Goal: Task Accomplishment & Management: Manage account settings

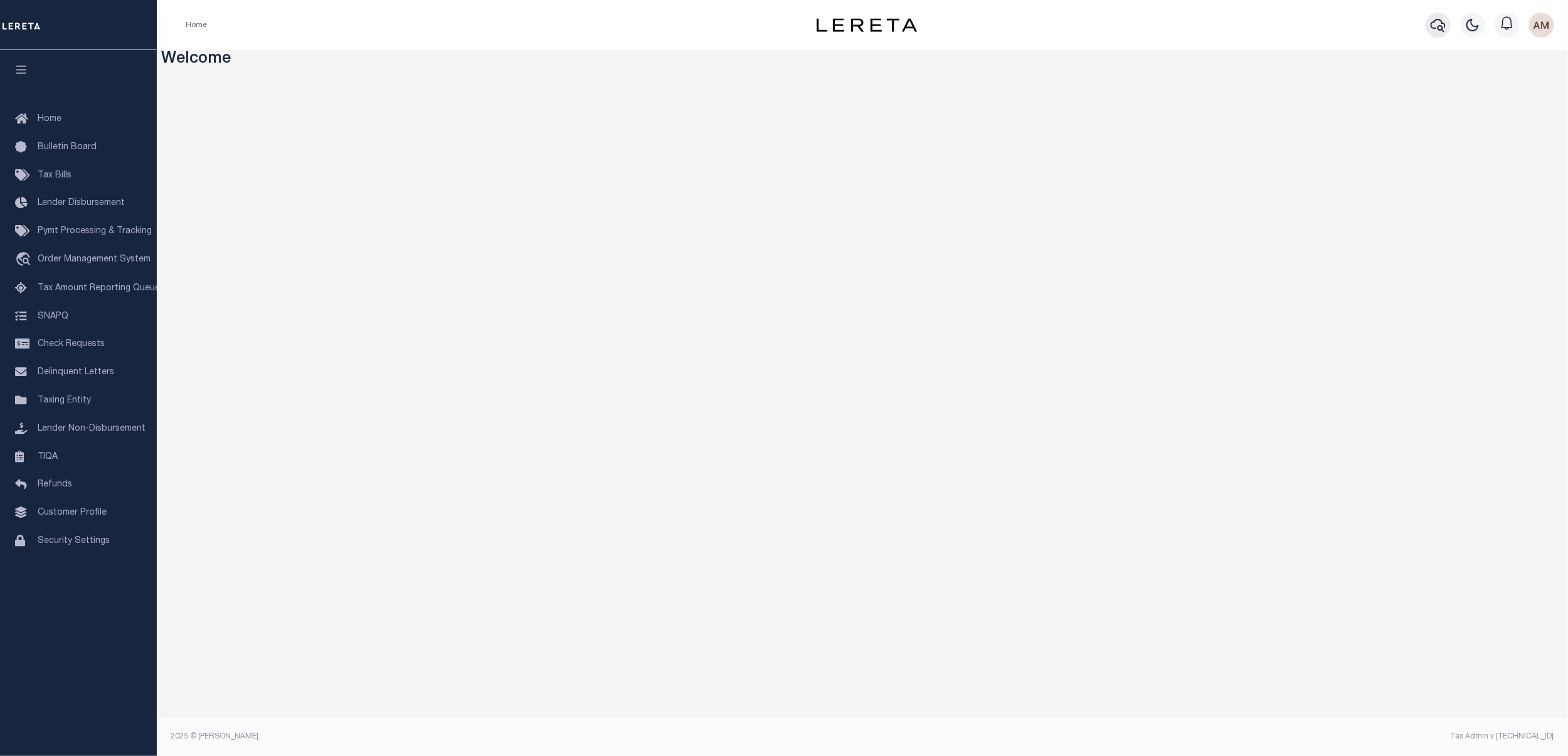
click at [1434, 25] on icon "button" at bounding box center [1439, 25] width 15 height 15
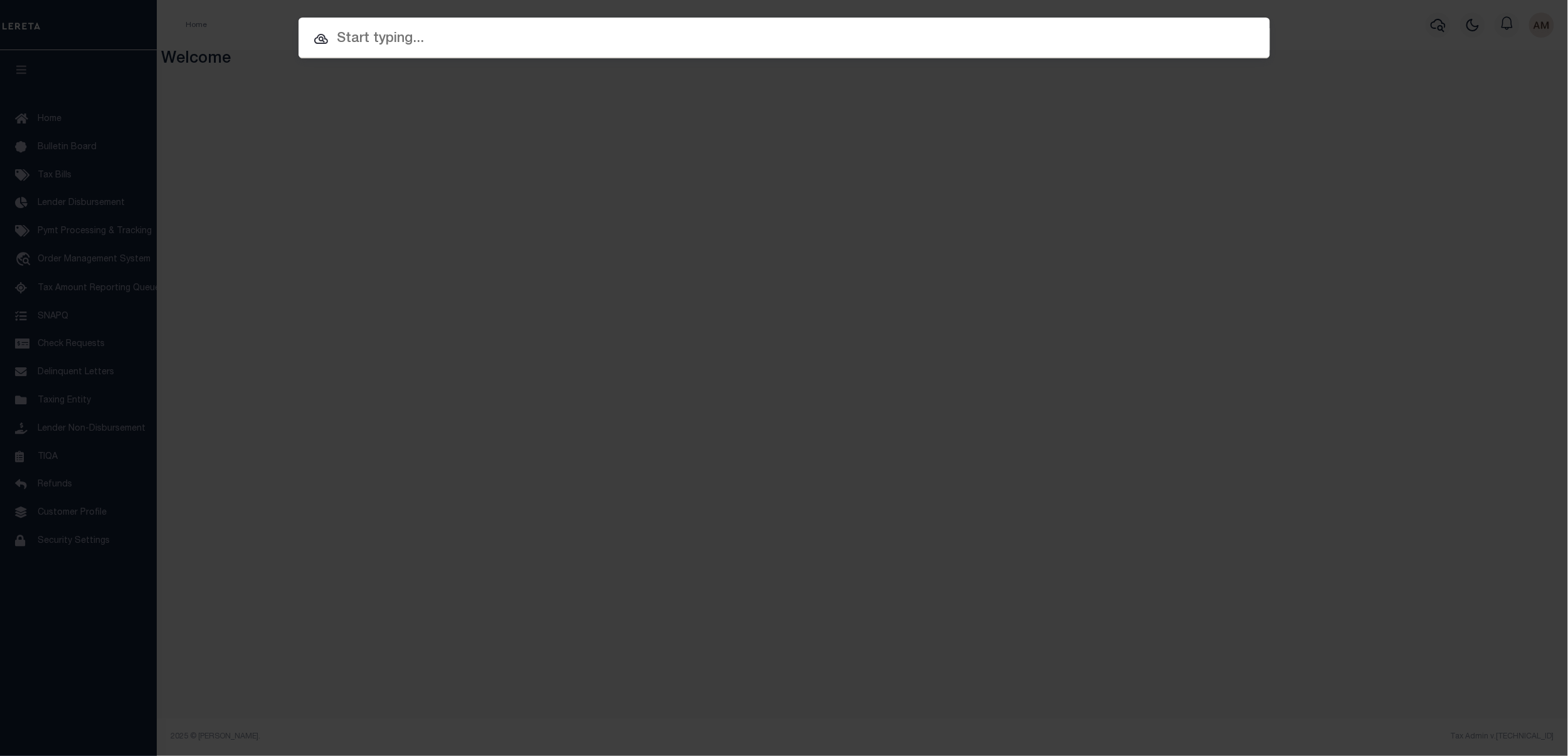
paste input "10011631"
type input "10011631"
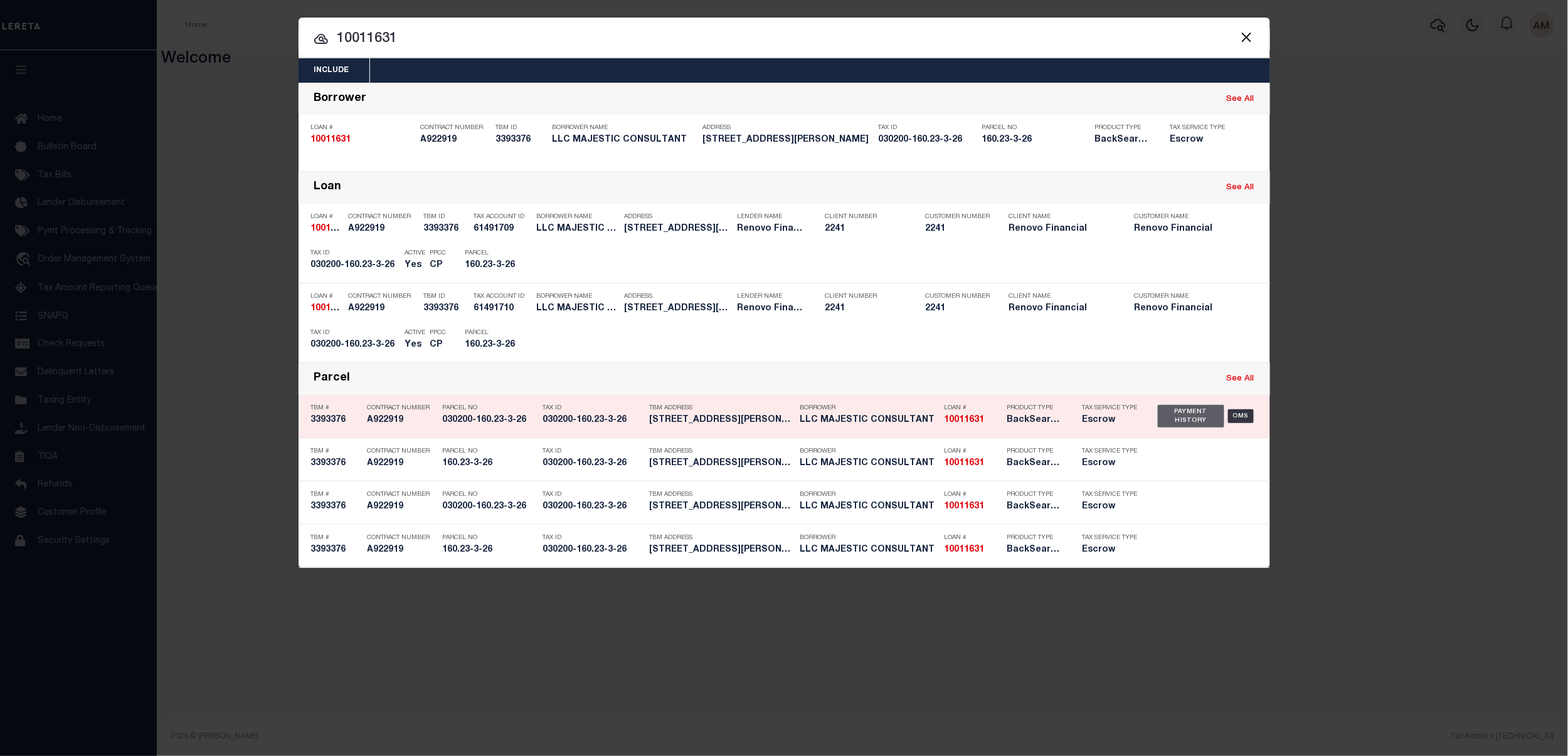
click at [1192, 417] on div "Payment History" at bounding box center [1191, 416] width 67 height 22
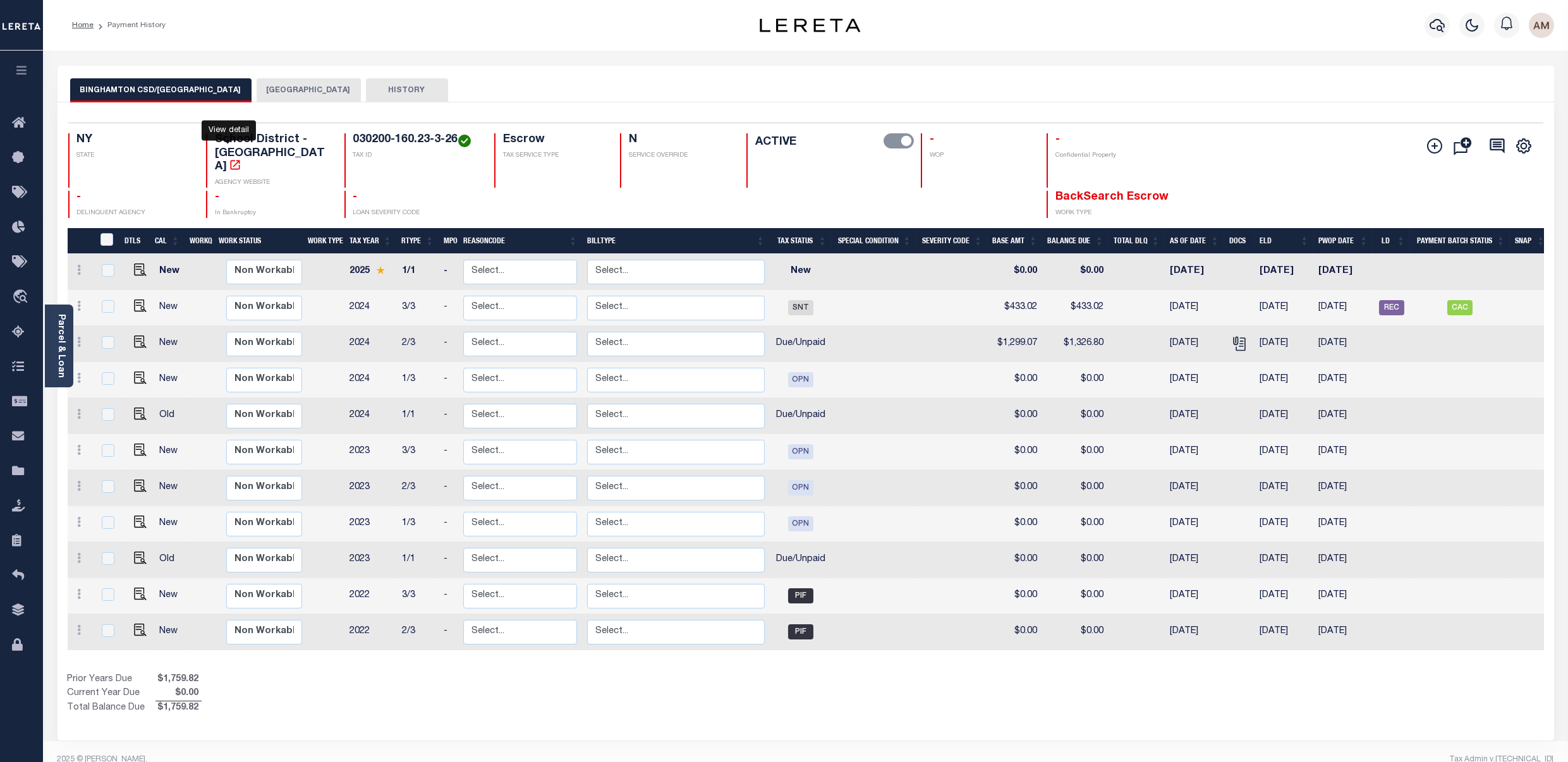
click at [234, 159] on icon "" at bounding box center [235, 165] width 13 height 13
click at [60, 324] on link "Parcel & Loan" at bounding box center [61, 346] width 9 height 64
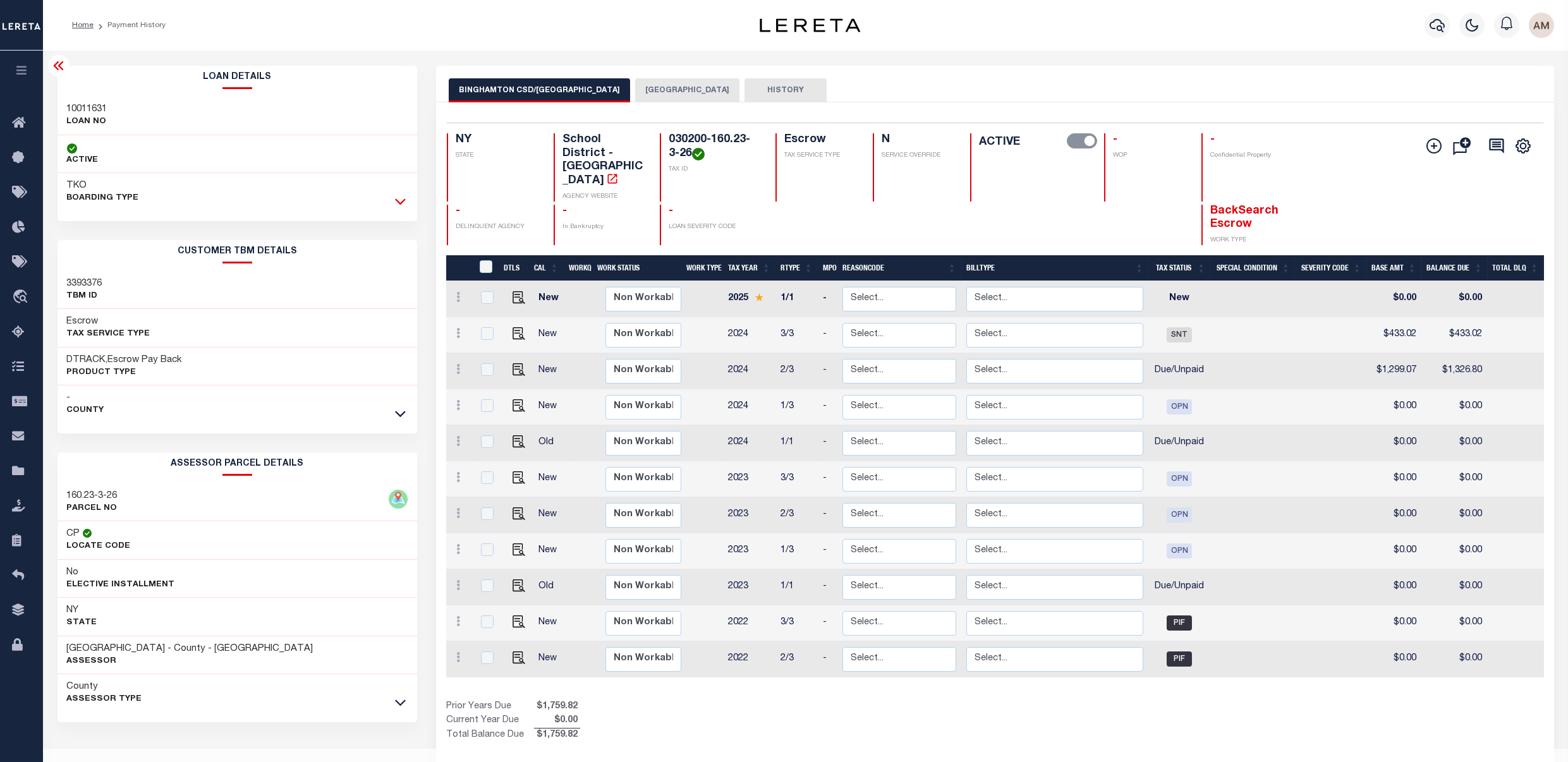
click at [399, 200] on icon at bounding box center [400, 201] width 11 height 14
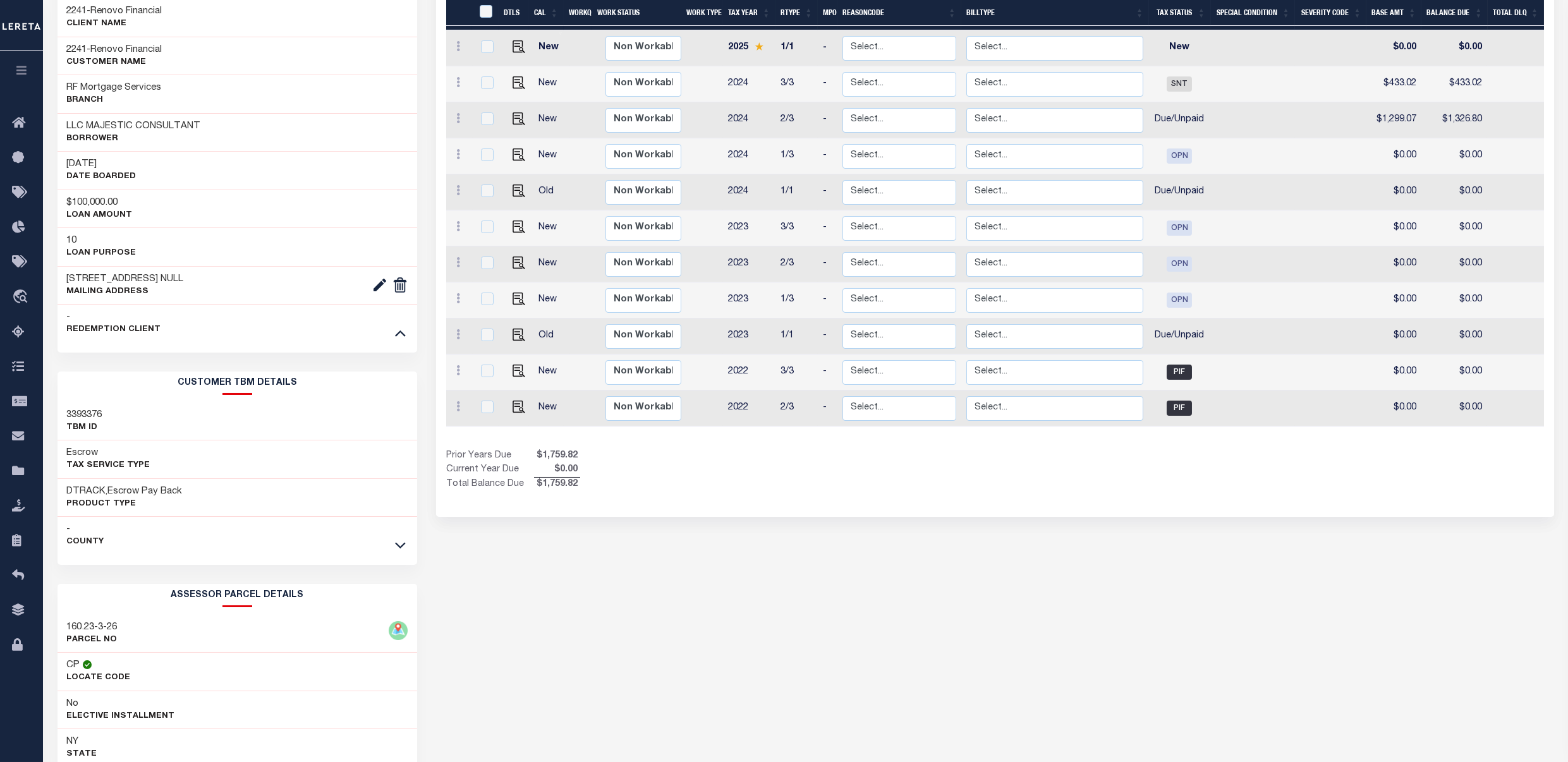
scroll to position [253, 0]
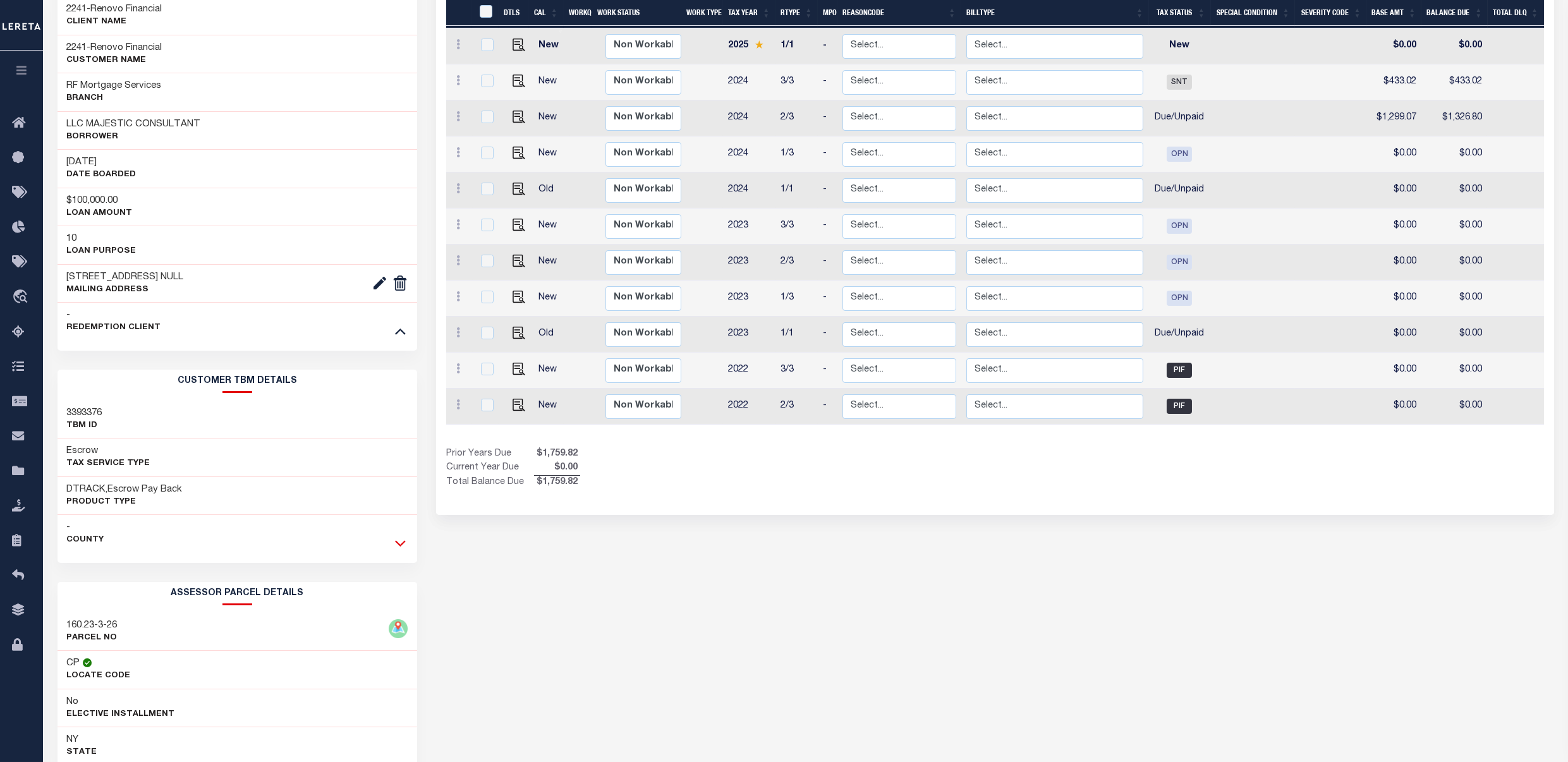
click at [400, 546] on icon at bounding box center [400, 543] width 11 height 14
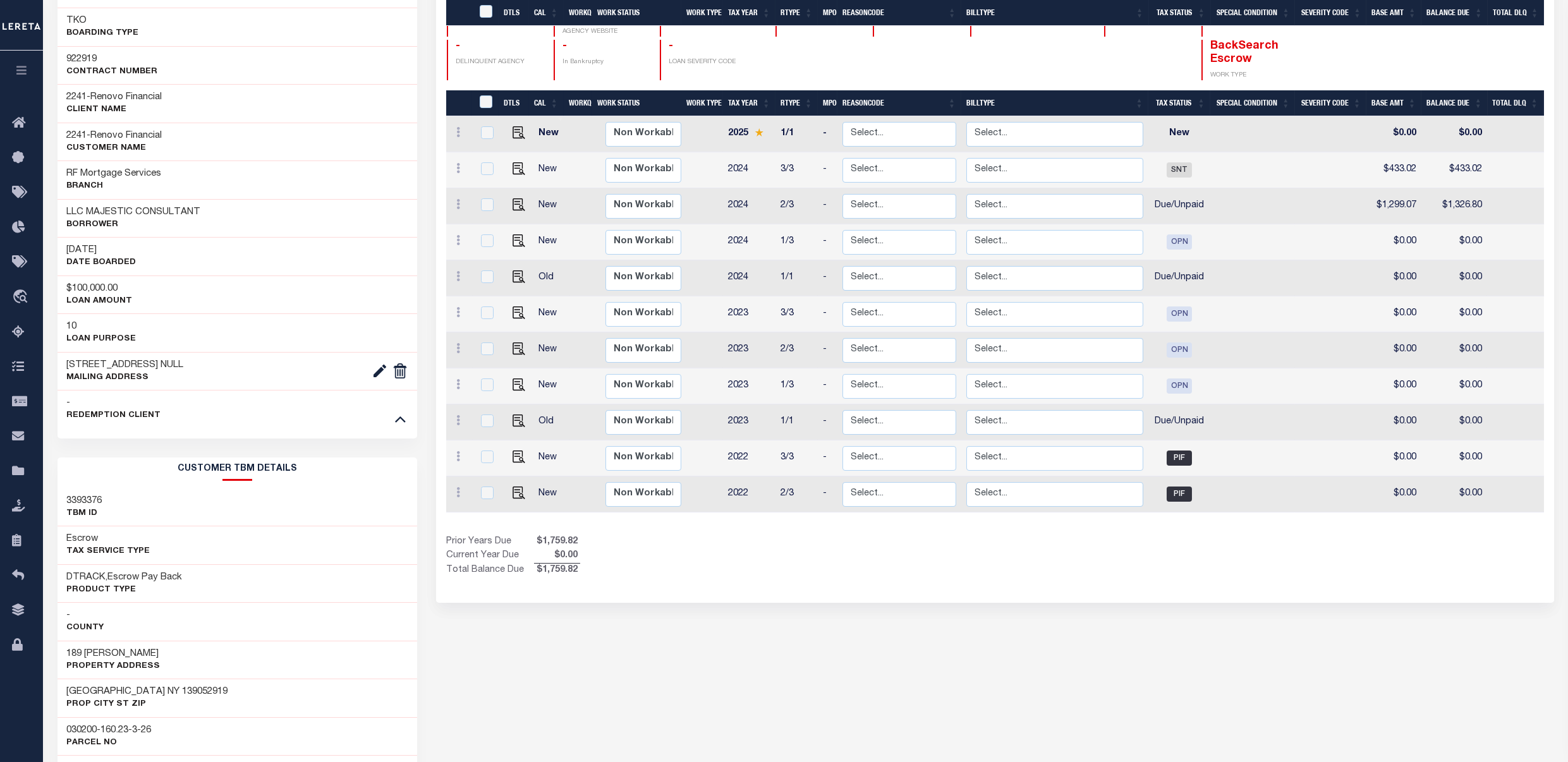
scroll to position [0, 0]
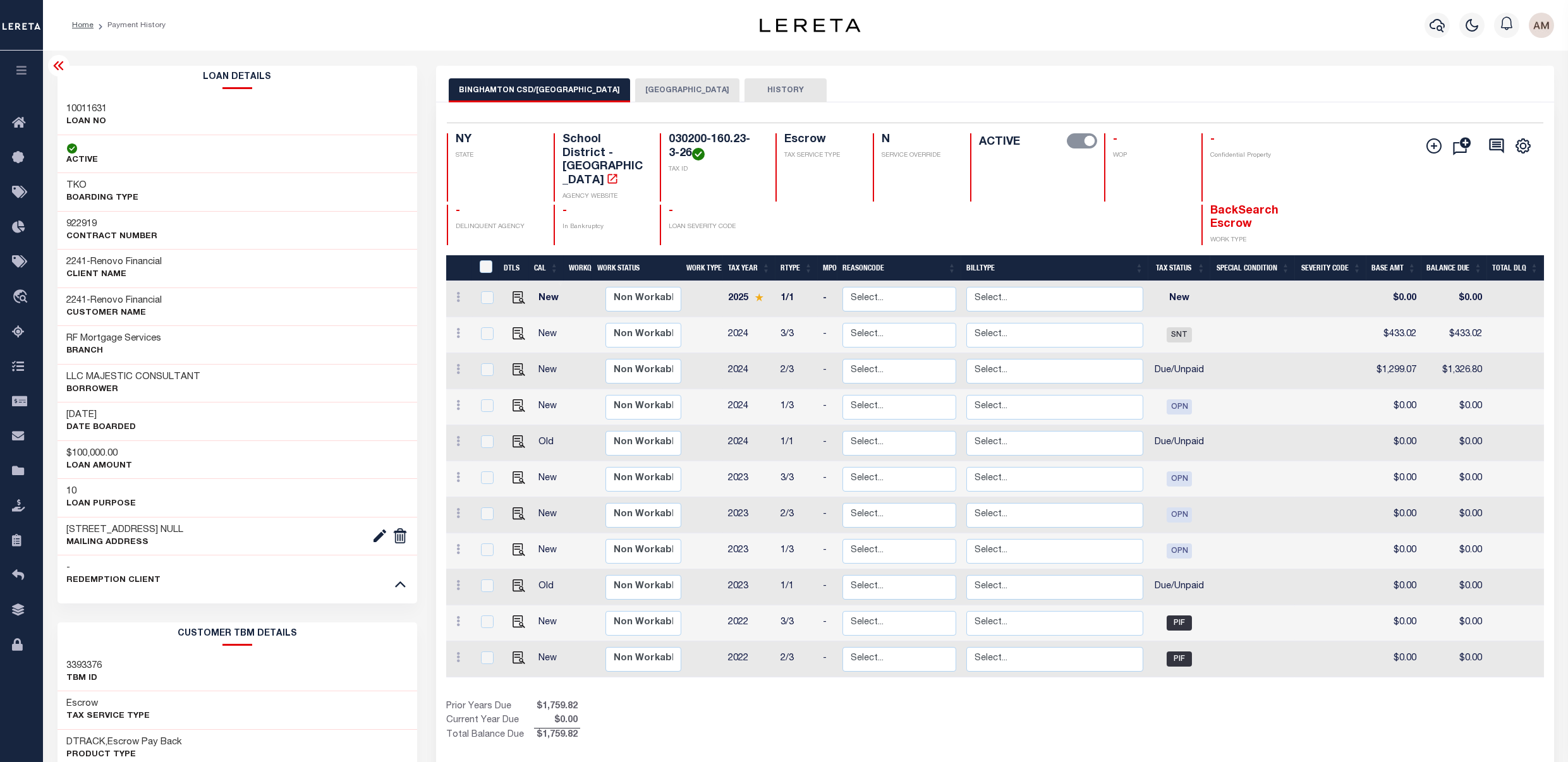
click at [569, 83] on button "BINGHAMTON CSD/[GEOGRAPHIC_DATA]" at bounding box center [539, 90] width 181 height 24
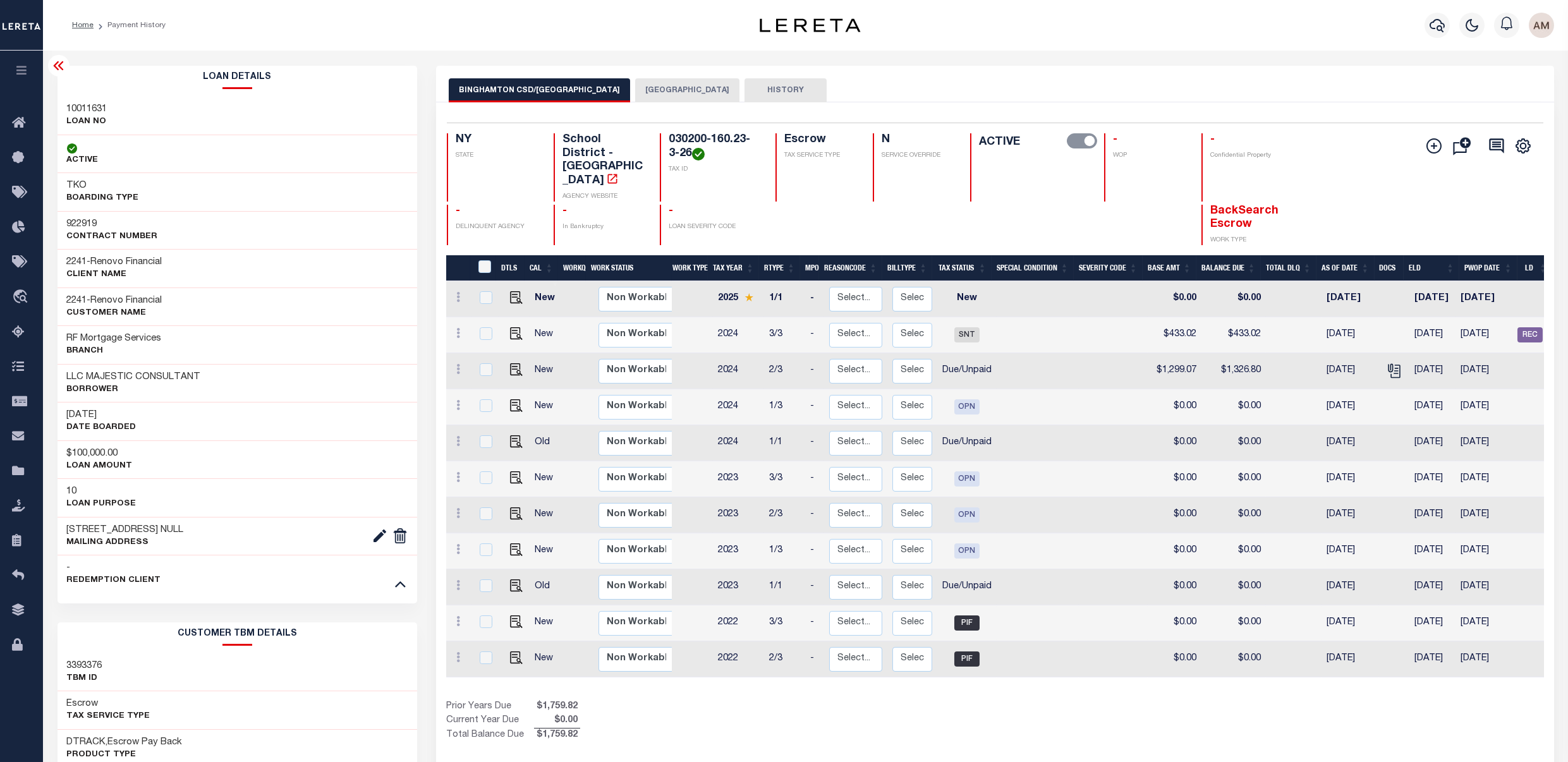
click at [558, 94] on button "BINGHAMTON CSD/[GEOGRAPHIC_DATA]" at bounding box center [539, 90] width 181 height 24
click at [558, 94] on button "BINGHAMTON CSD/BINGHAMTON CITY" at bounding box center [539, 90] width 181 height 24
click at [57, 63] on icon at bounding box center [58, 66] width 10 height 9
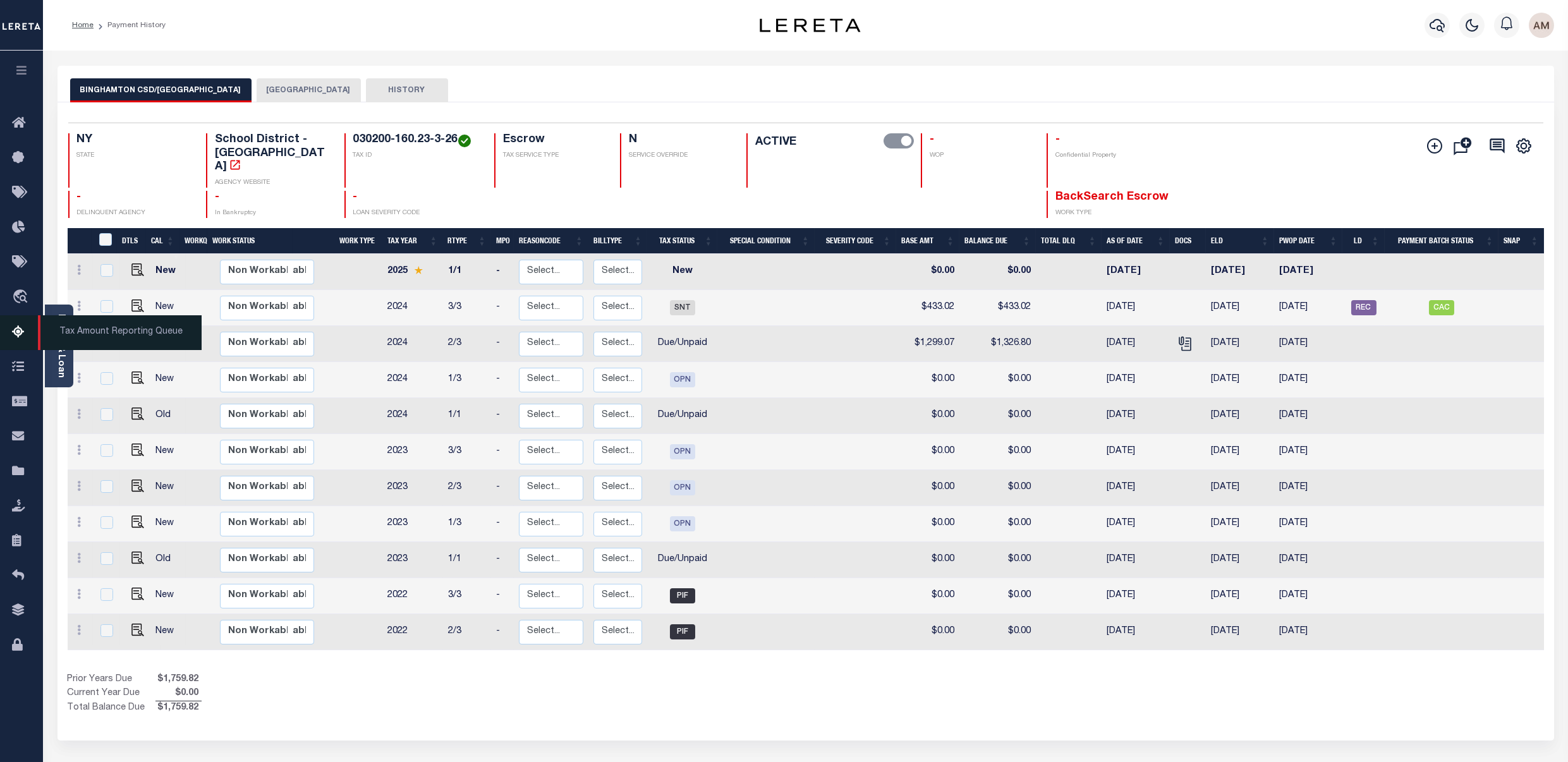
click at [58, 344] on span "Tax Amount Reporting Queue" at bounding box center [120, 333] width 164 height 35
click at [68, 362] on div "Parcel & Loan" at bounding box center [59, 346] width 28 height 83
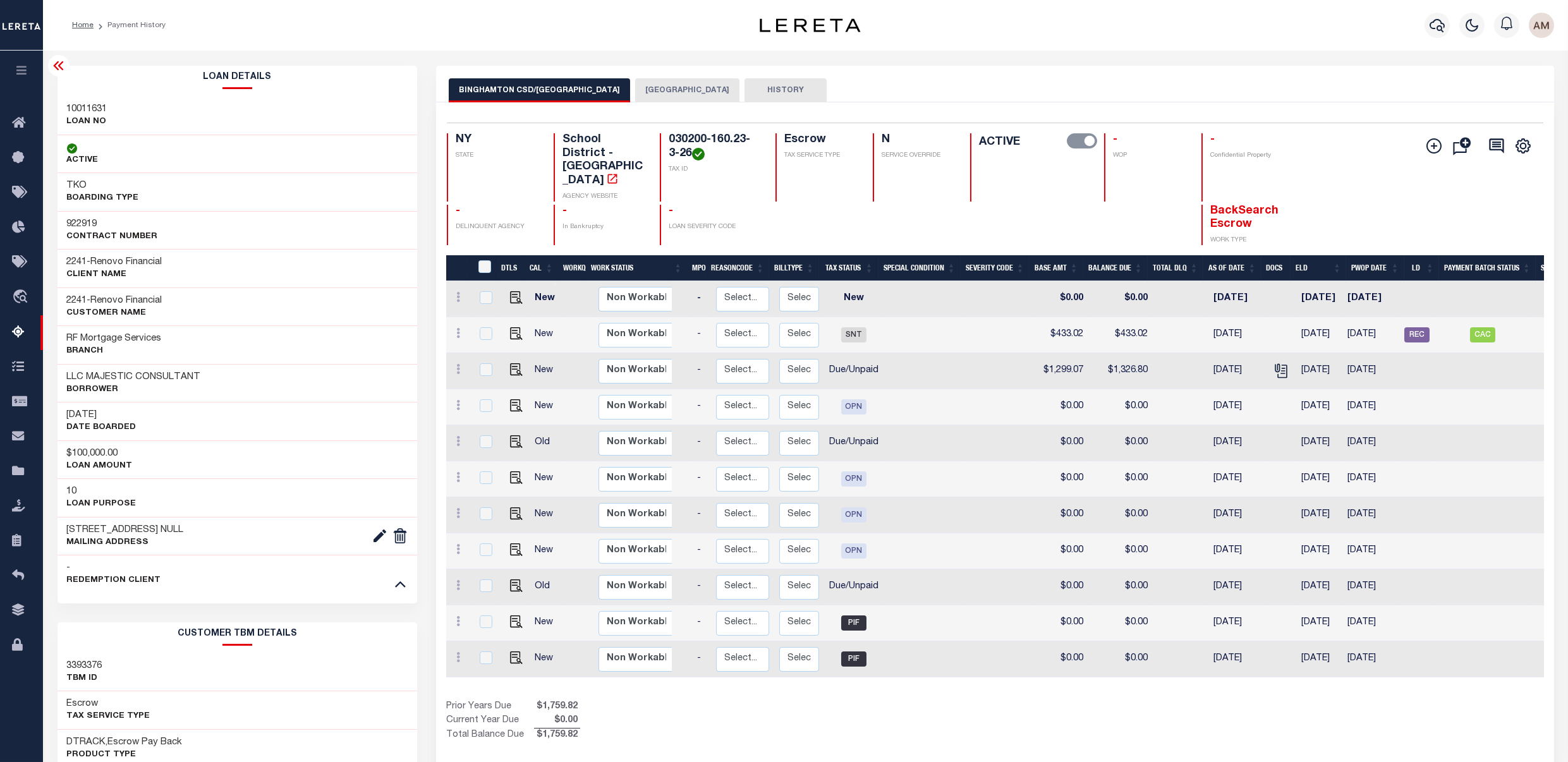
scroll to position [0, 143]
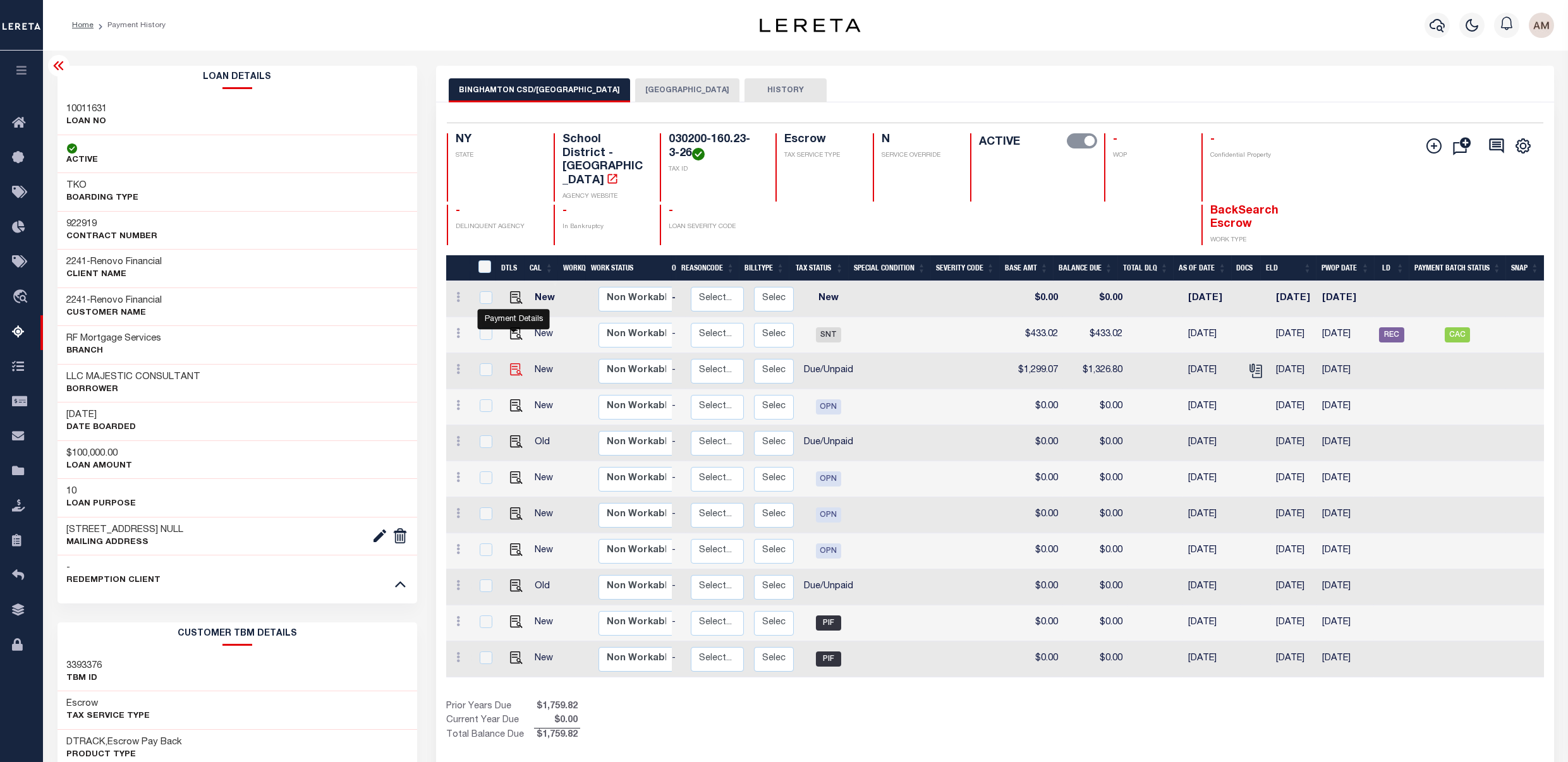
click at [510, 363] on img "" at bounding box center [516, 370] width 13 height 13
checkbox input "true"
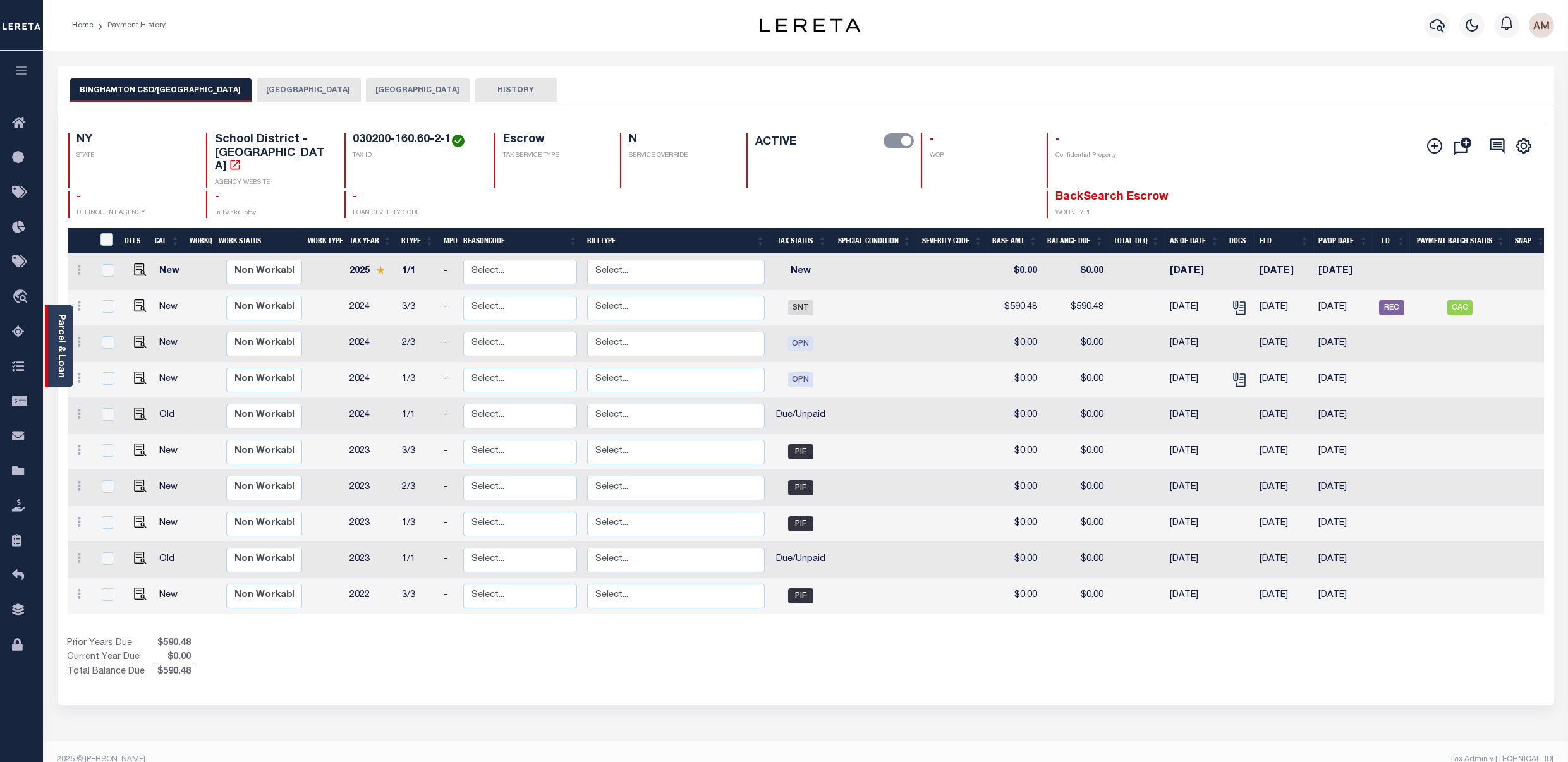
click at [63, 325] on link "Parcel & Loan" at bounding box center [61, 346] width 9 height 64
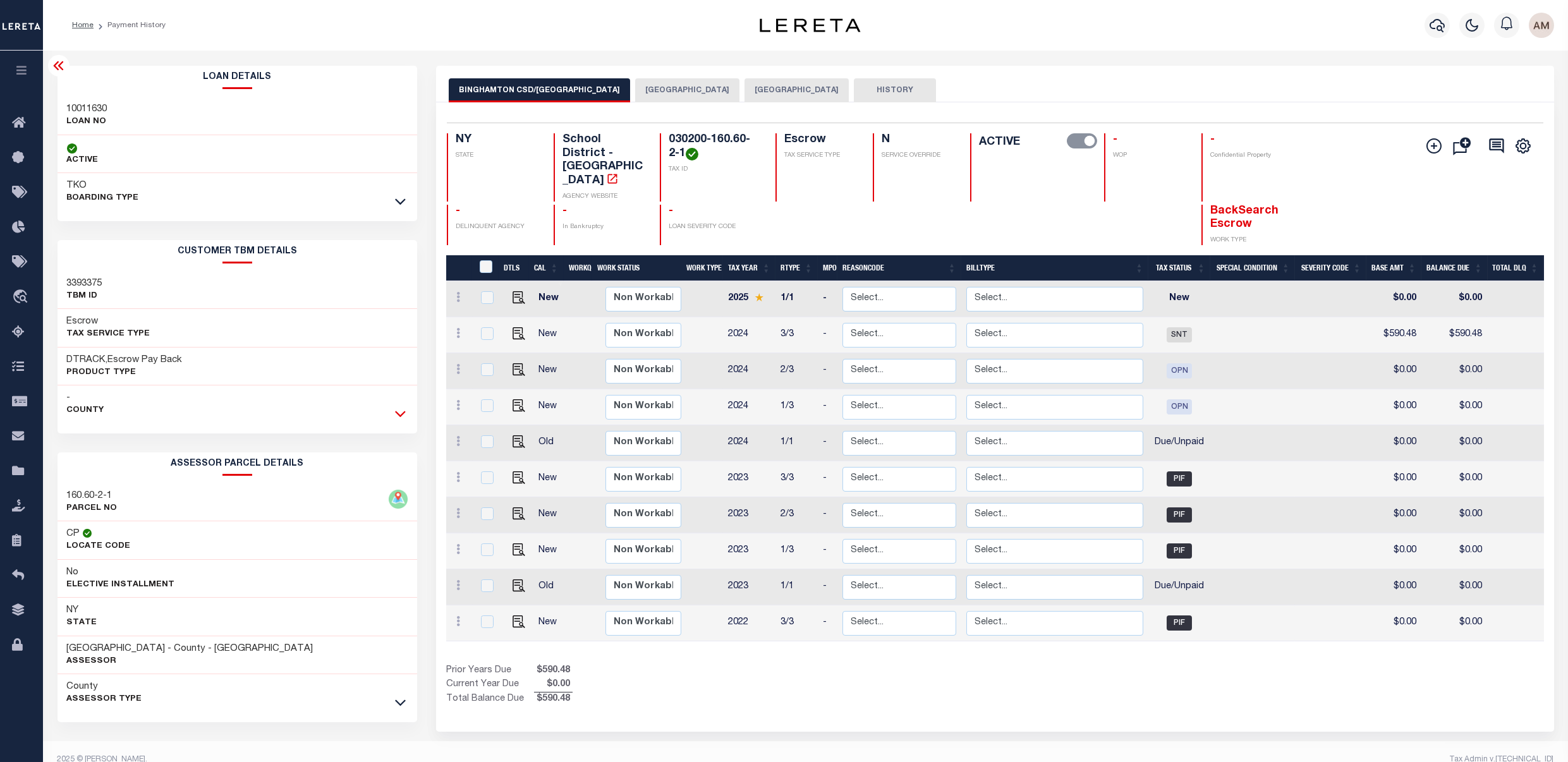
click at [405, 412] on icon at bounding box center [400, 414] width 11 height 14
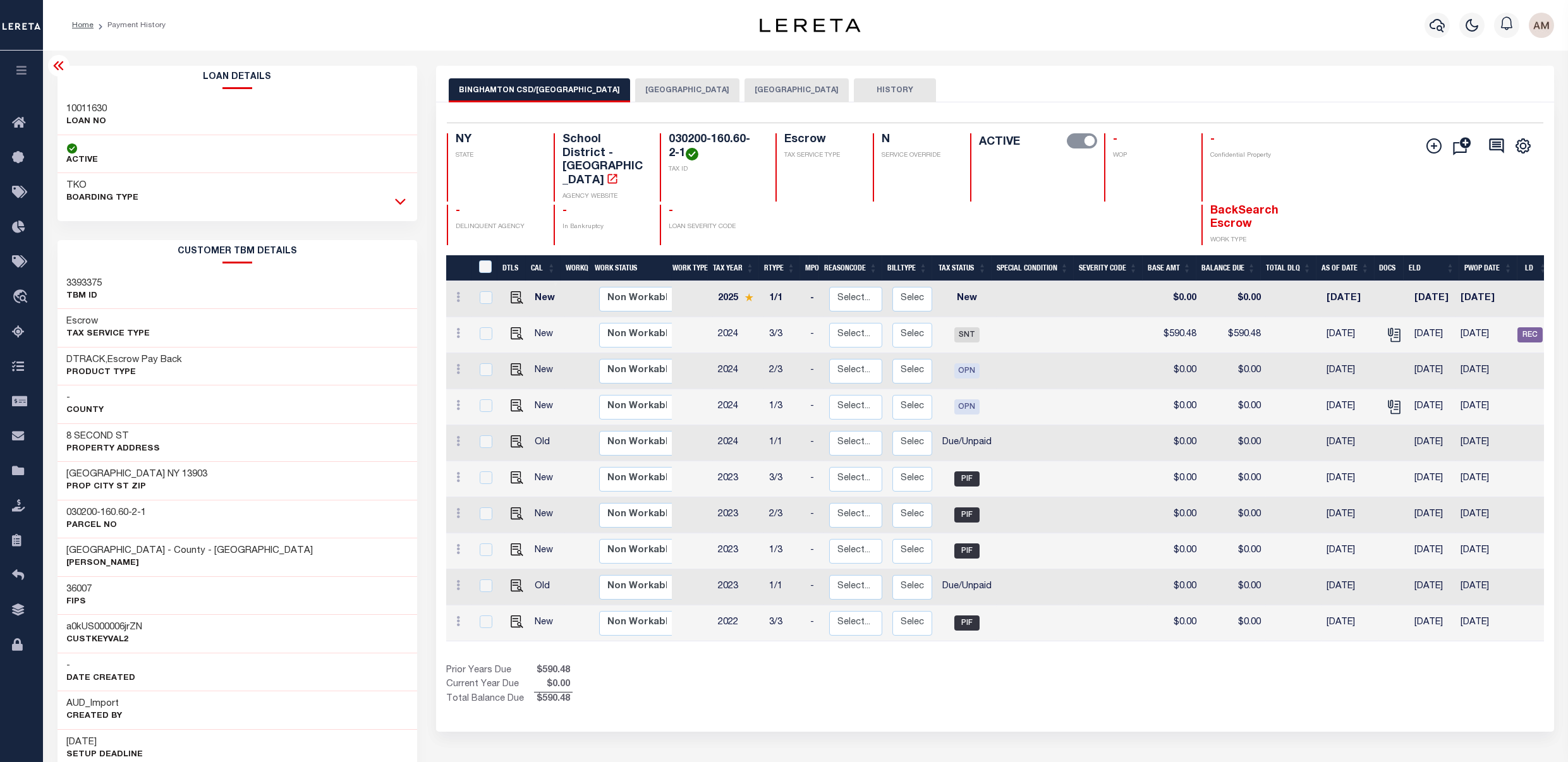
click at [403, 201] on icon at bounding box center [400, 201] width 11 height 14
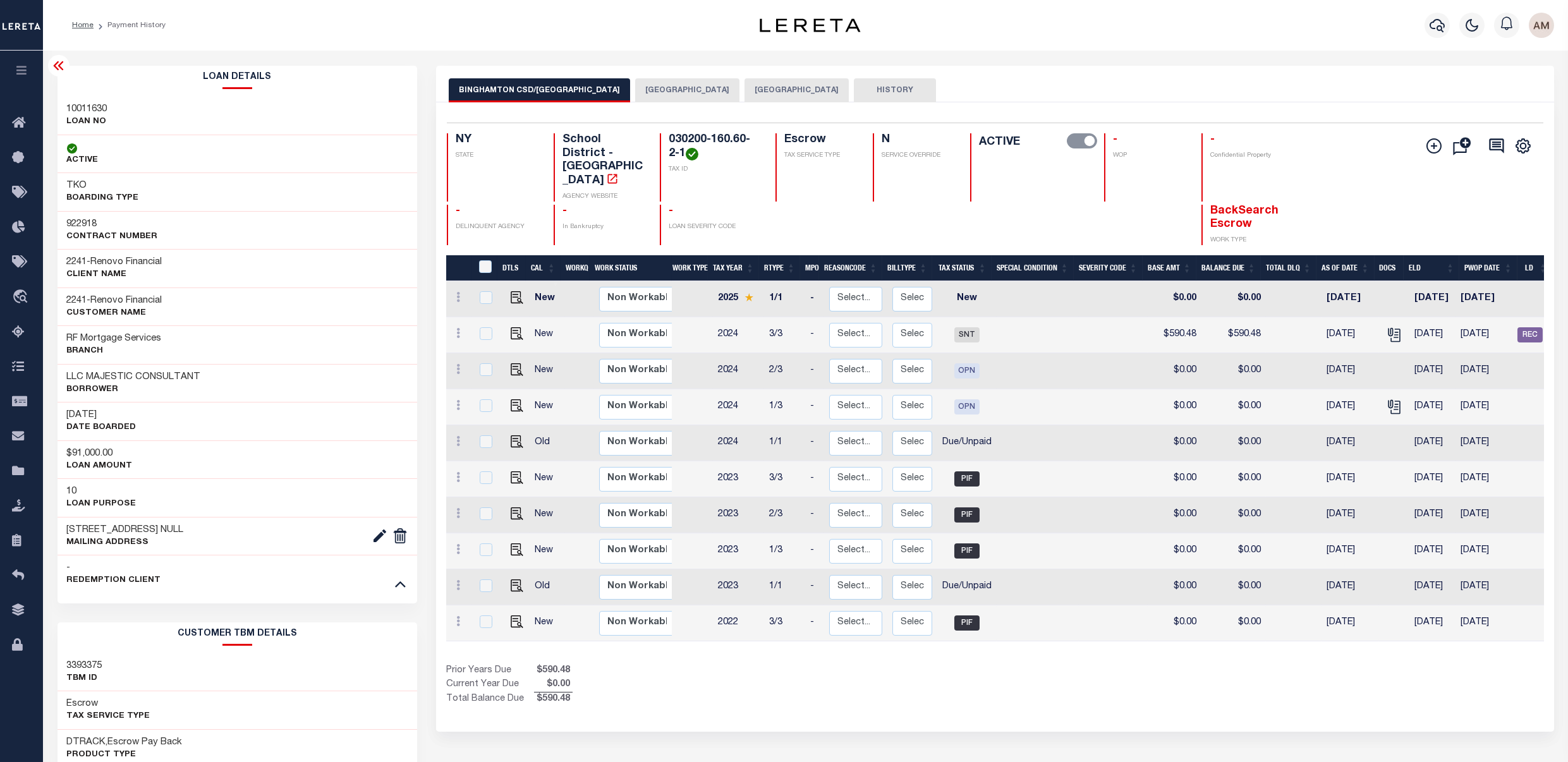
click at [403, 201] on div "TKO BOARDING TYPE" at bounding box center [238, 192] width 360 height 38
click at [400, 590] on icon at bounding box center [400, 583] width 11 height 14
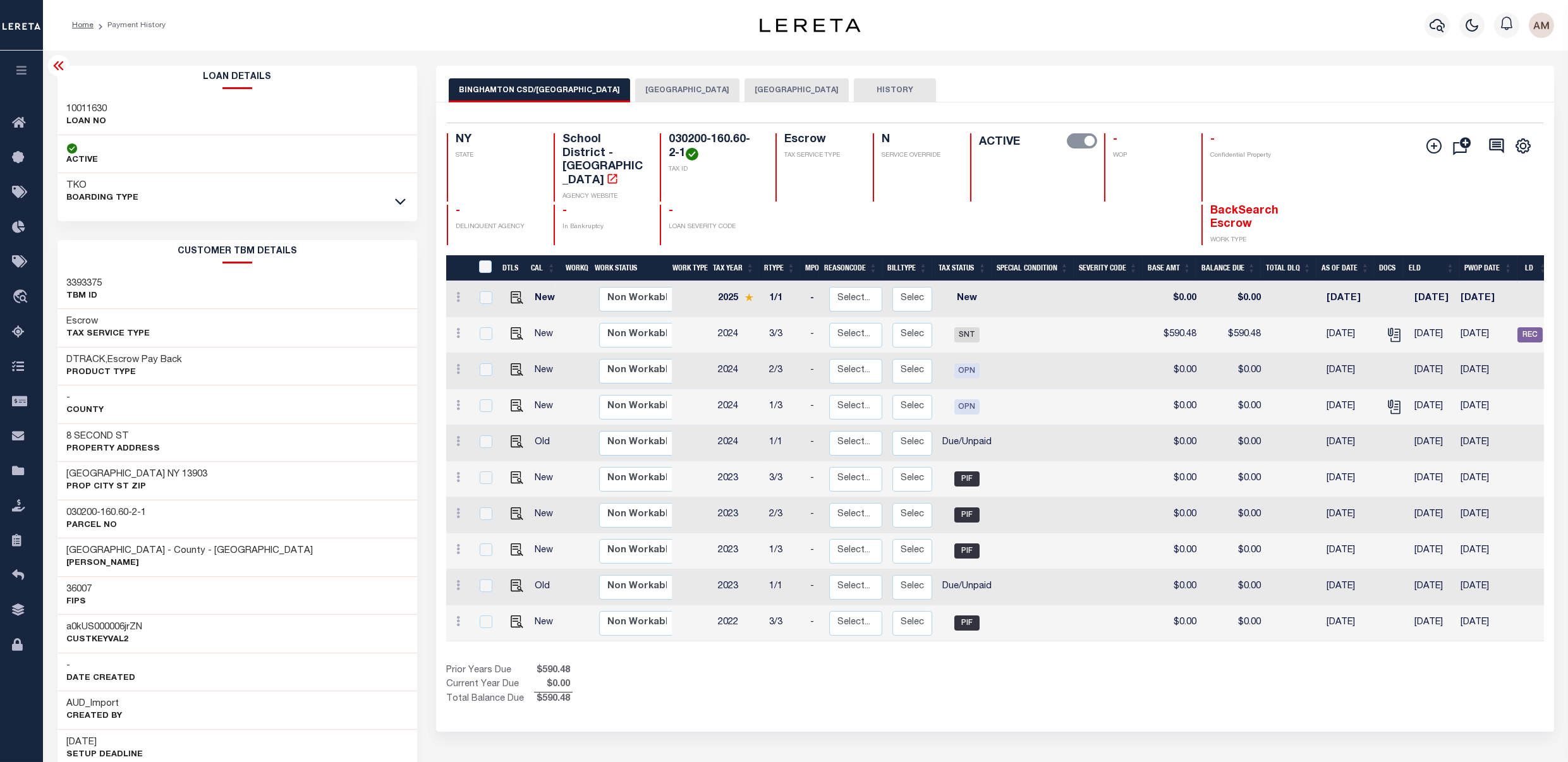
click at [60, 66] on icon at bounding box center [59, 66] width 15 height 15
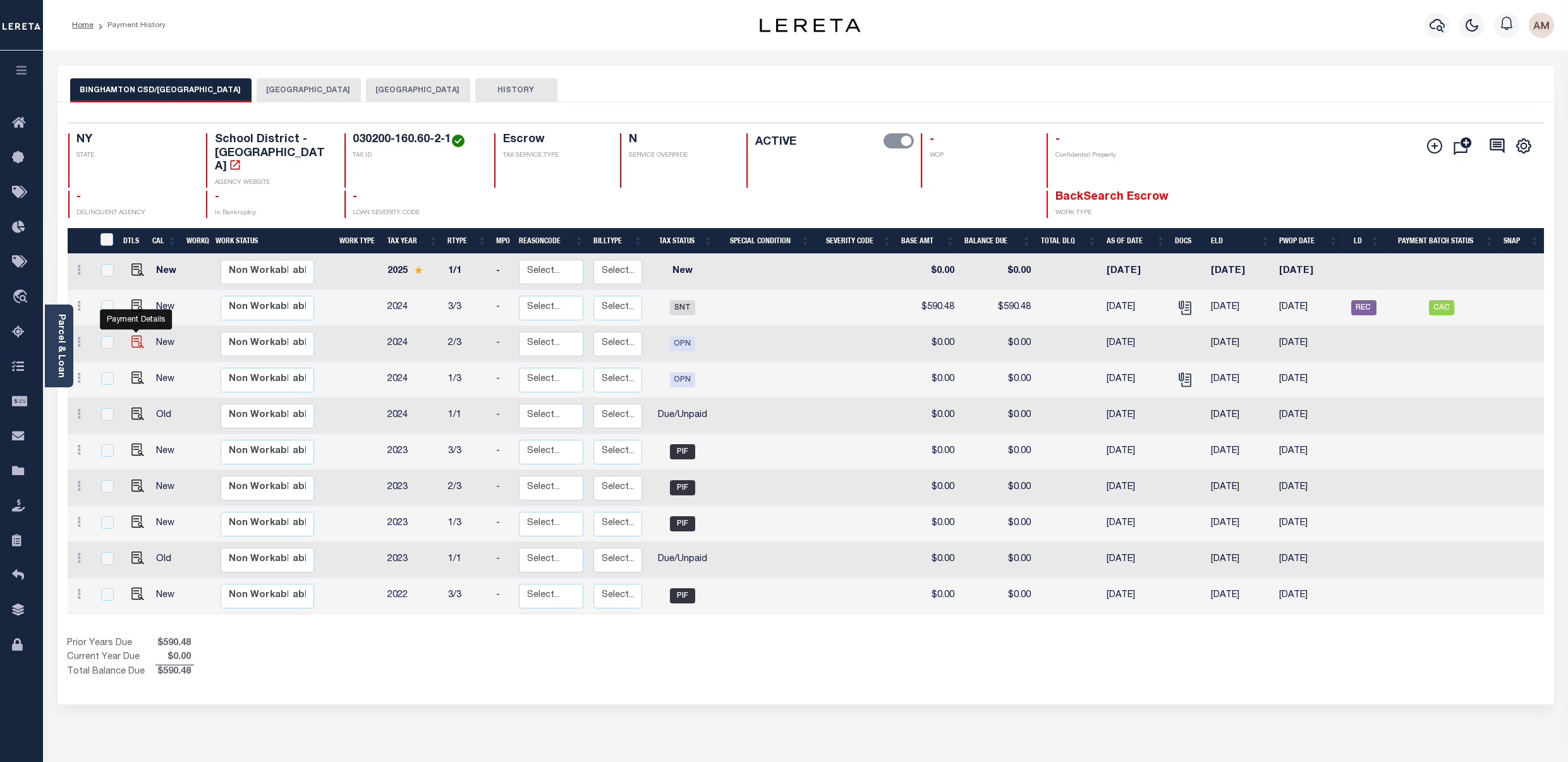
click at [136, 348] on img "" at bounding box center [138, 342] width 13 height 13
checkbox input "true"
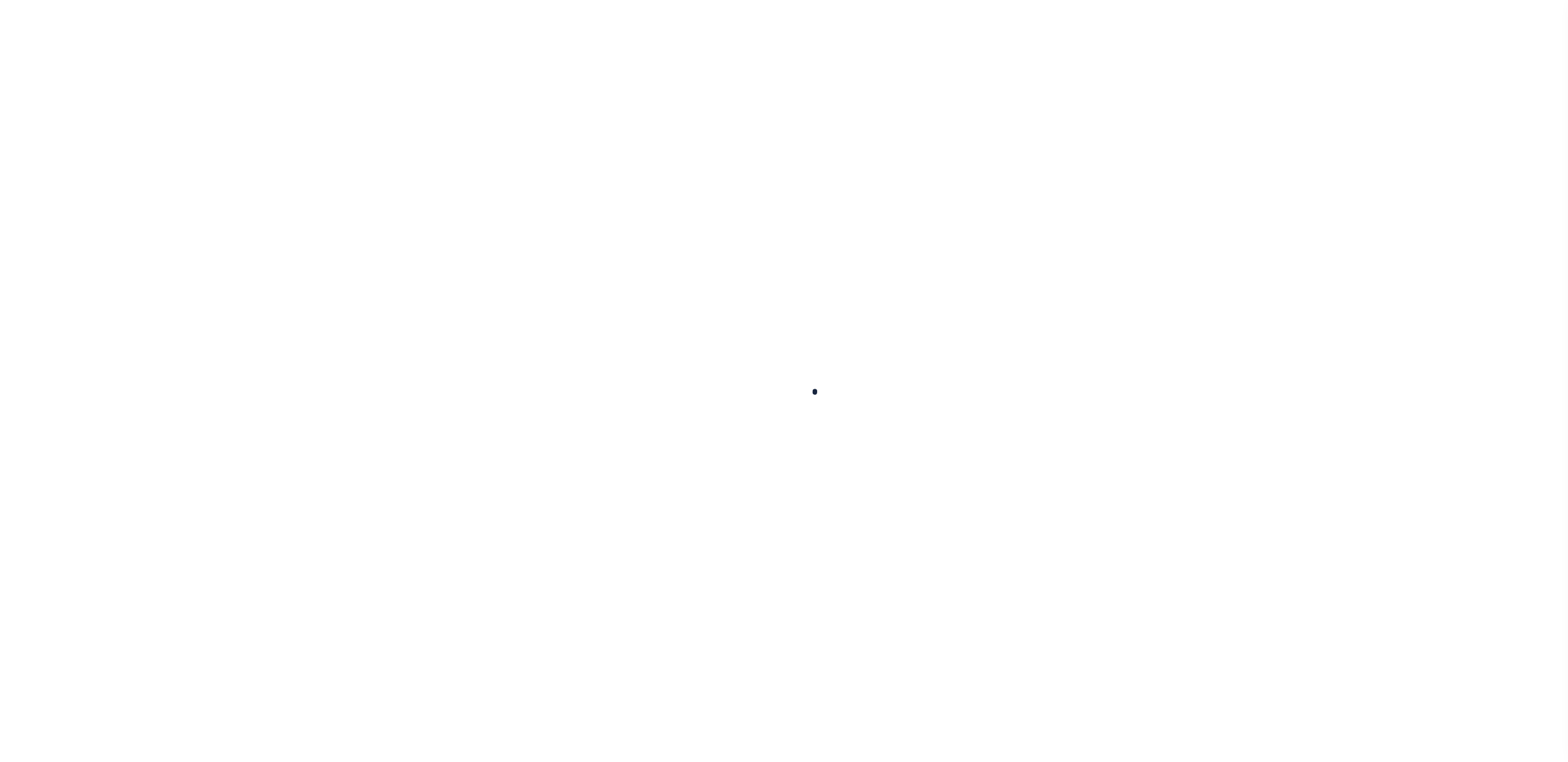
checkbox input "false"
type textarea "P&I $146.04 - Client responsible as loan boarded after ELD Unpaid tax balance $…"
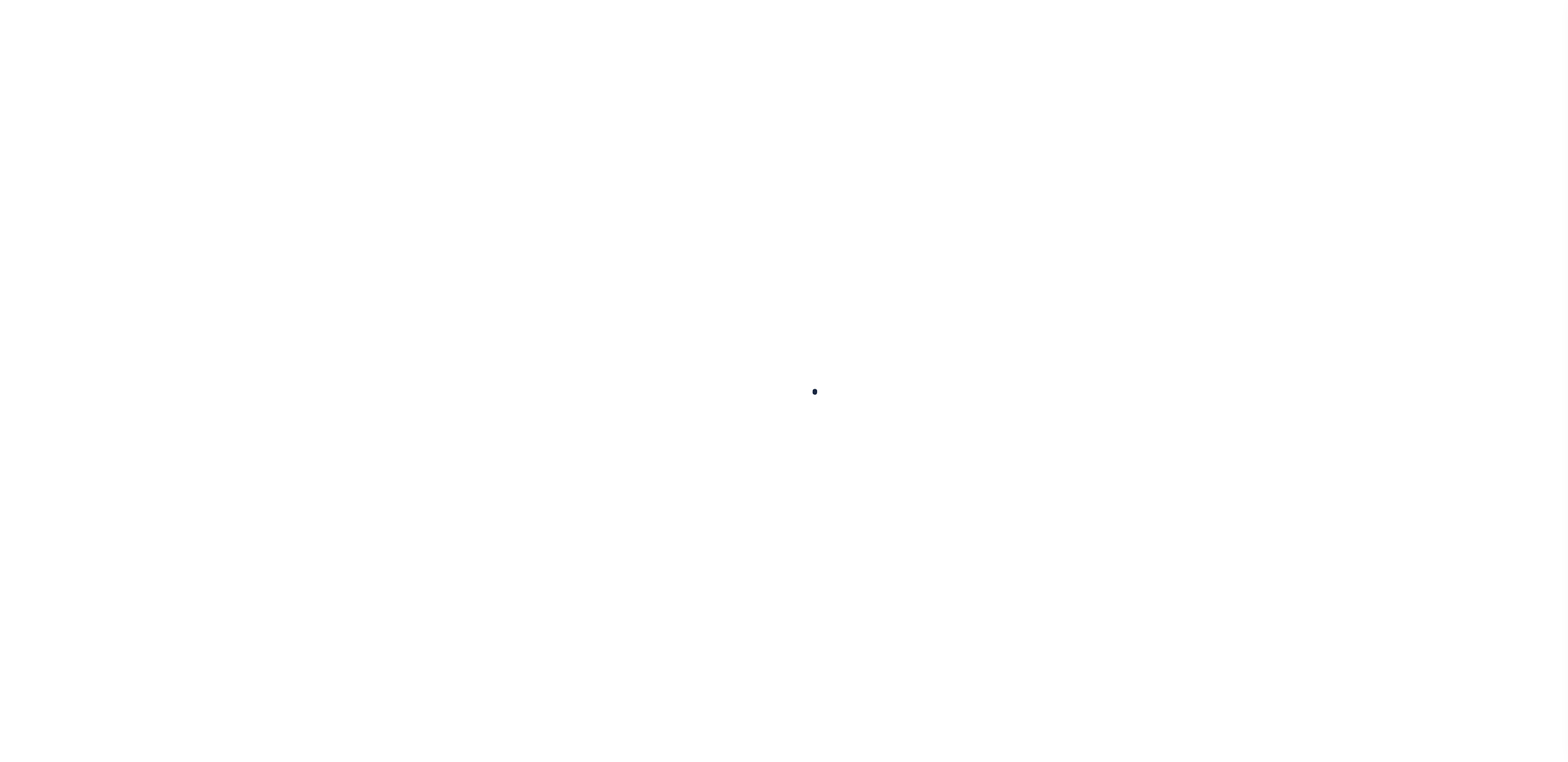
type input "08/31/2025"
type input "08/13/2025"
select select "DUE"
type input "$1,299.07"
type input "$433.03"
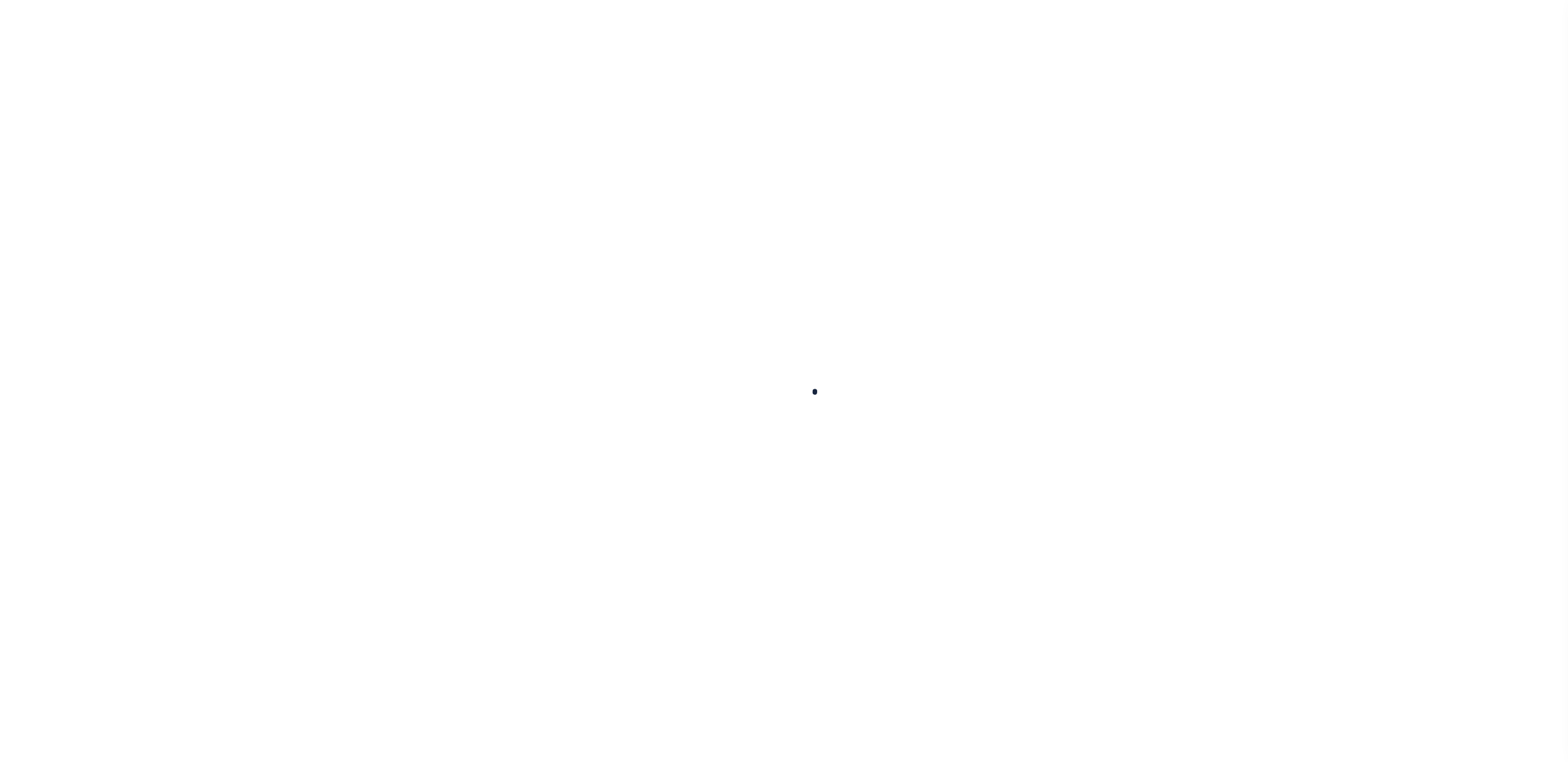
type input "$1,326.8"
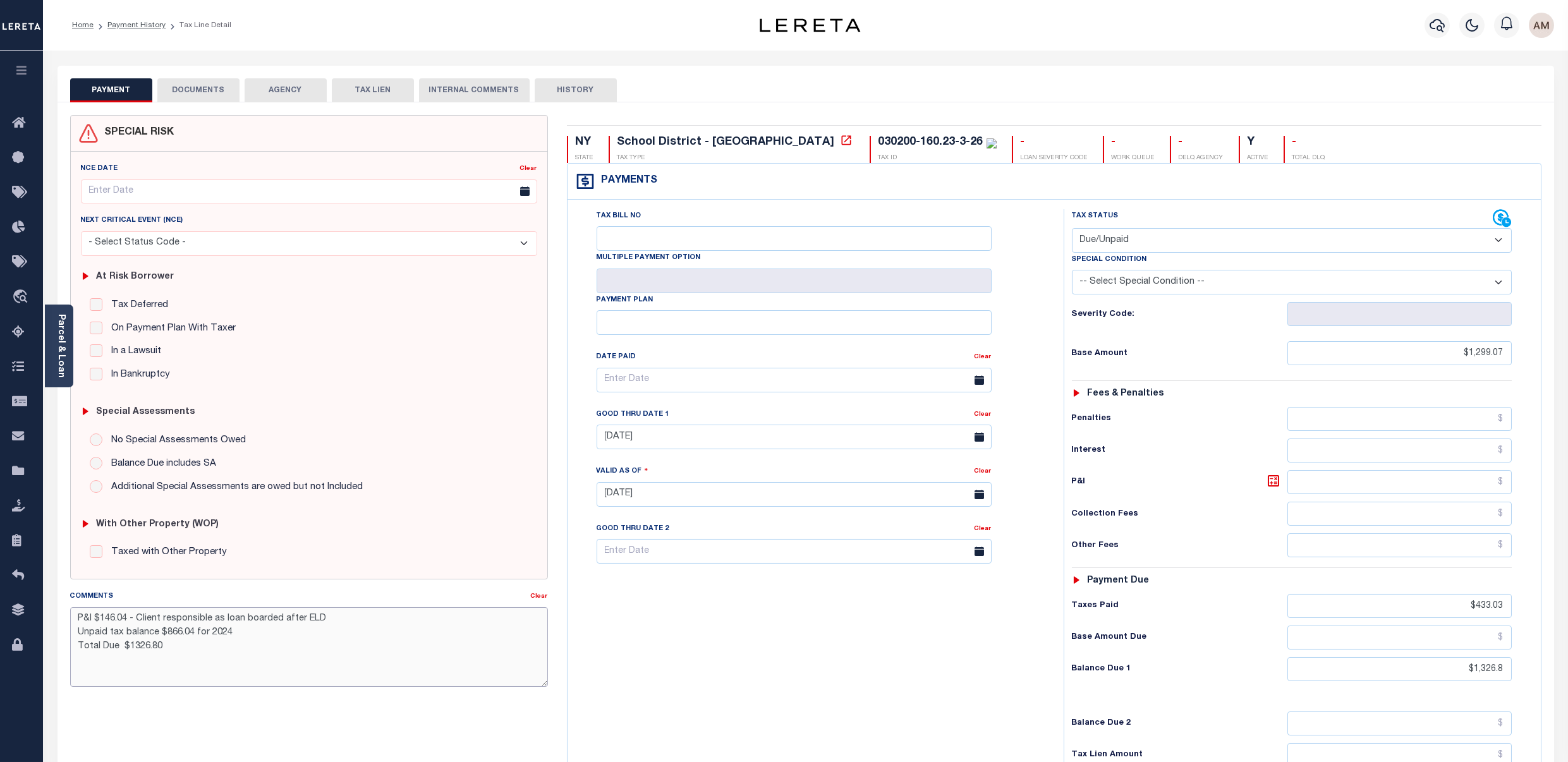
click at [151, 627] on textarea "P&I $146.04 - Client responsible as loan boarded after ELD Unpaid tax balance $…" at bounding box center [309, 647] width 478 height 79
click at [332, 622] on textarea "P&I $146.04 - Client responsible as loan boarded after ELD Unpaid tax balance $…" at bounding box center [309, 647] width 478 height 79
drag, startPoint x: 128, startPoint y: 625, endPoint x: 105, endPoint y: 623, distance: 23.1
click at [105, 623] on textarea "P&I $146.04 - Client responsible as loan boarded after ELD Unpaid tax balance $…" at bounding box center [309, 647] width 478 height 79
drag, startPoint x: 192, startPoint y: 634, endPoint x: 206, endPoint y: 661, distance: 30.4
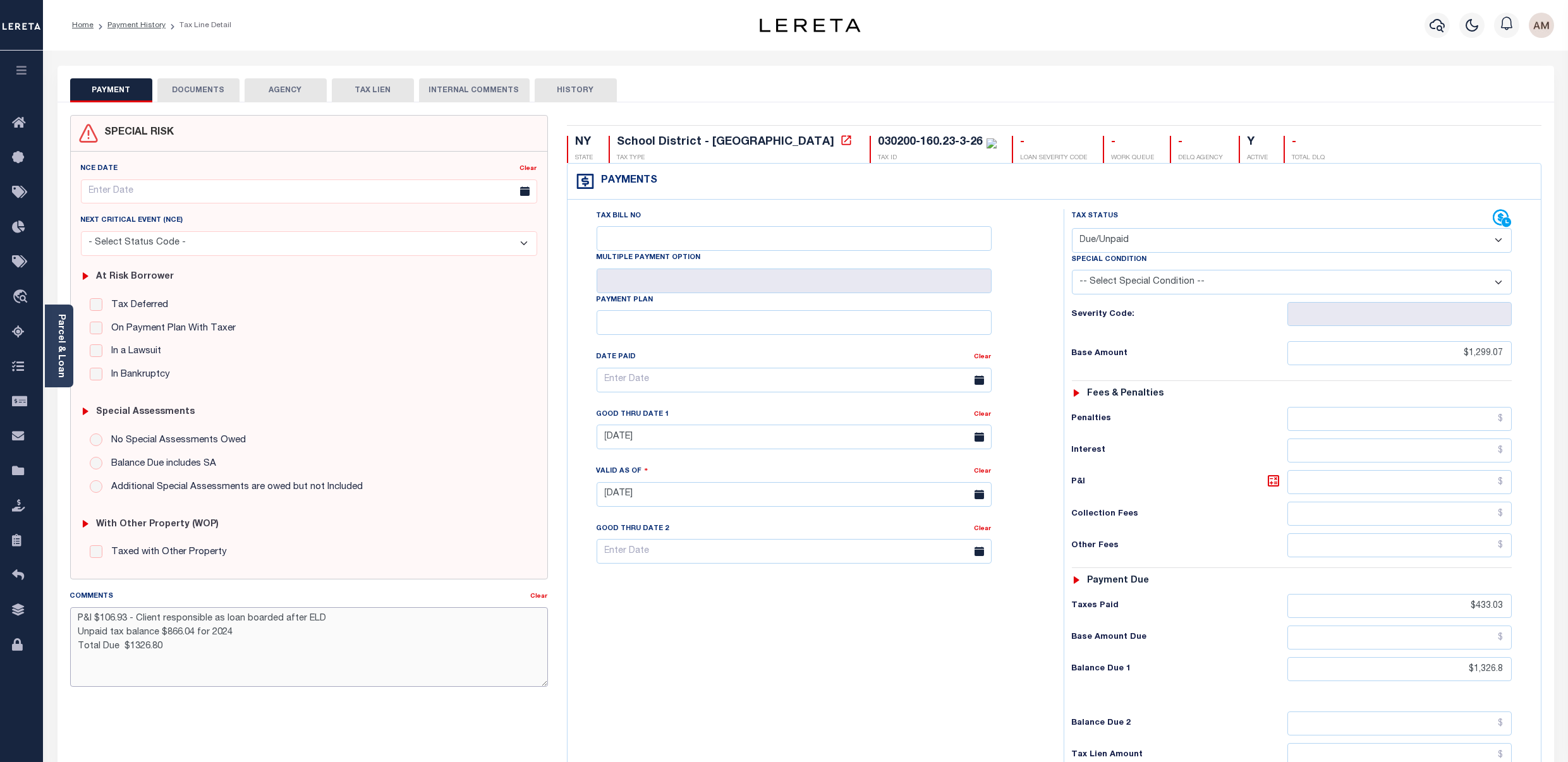
click at [192, 633] on textarea "P&I $106.93 - Client responsible as loan boarded after ELD Unpaid tax balance $…" at bounding box center [309, 647] width 478 height 79
drag, startPoint x: 176, startPoint y: 654, endPoint x: 130, endPoint y: 662, distance: 46.7
click at [130, 662] on textarea "P&I $106.93 - Client responsible as loan boarded after ELD Unpaid tax balance $…" at bounding box center [309, 647] width 478 height 79
type textarea "P&I $106.93 - Client responsible as loan boarded after ELD Unpaid tax balance $…"
type input "[DATE]"
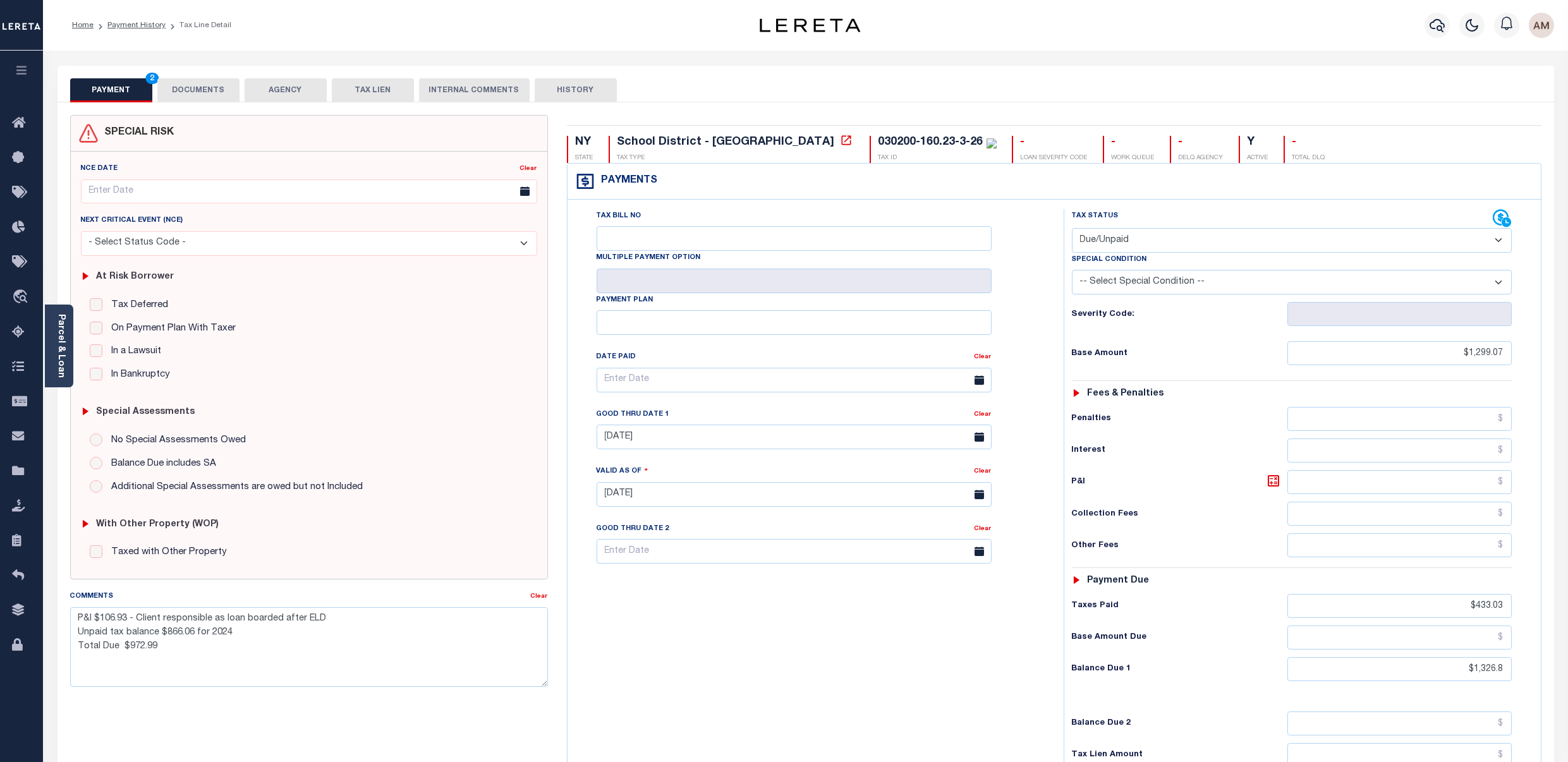
click at [763, 655] on div "Tax Bill No Multiple Payment Option Payment Plan Clear" at bounding box center [812, 488] width 484 height 558
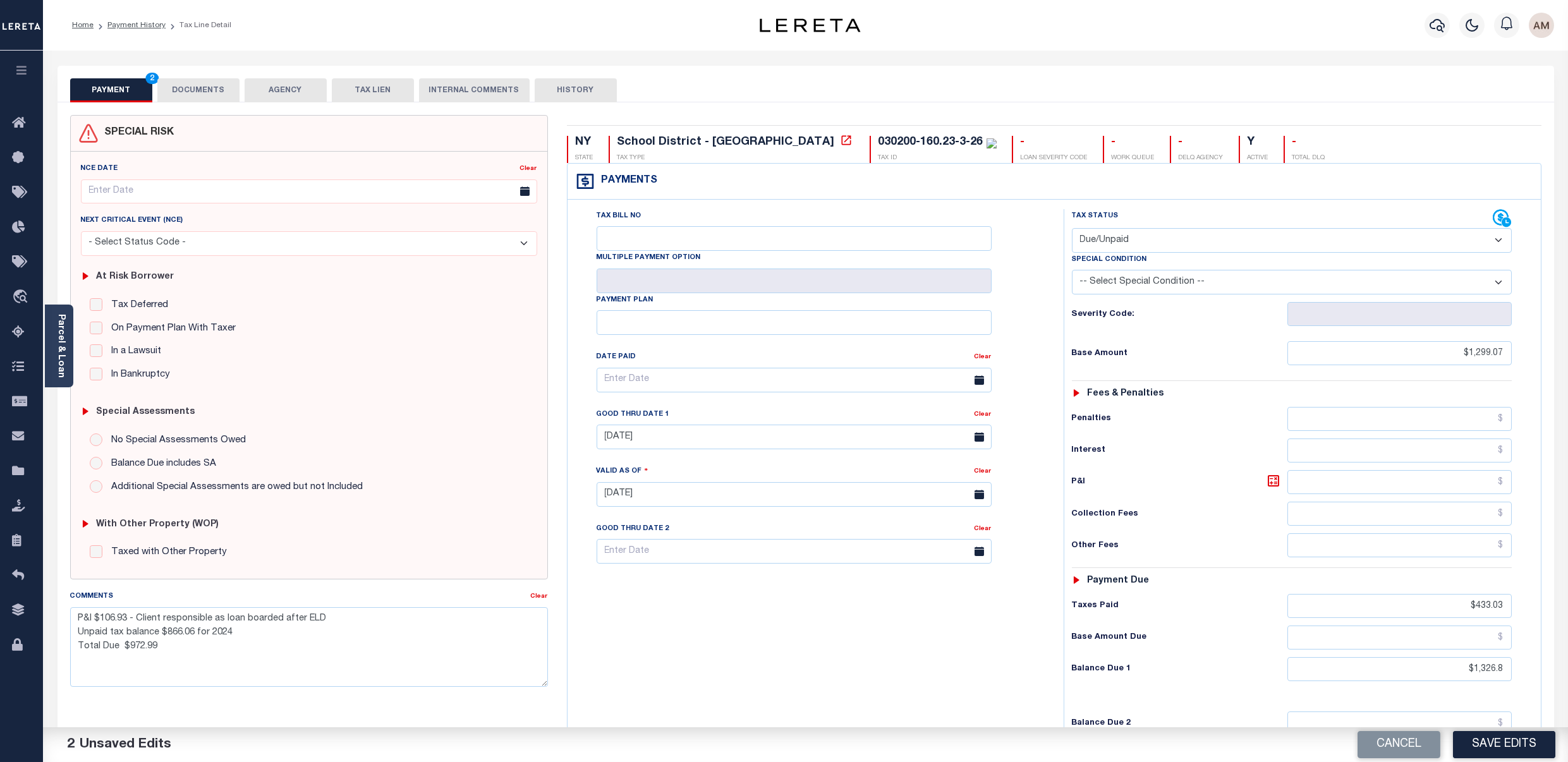
drag, startPoint x: 197, startPoint y: 101, endPoint x: 282, endPoint y: 91, distance: 85.6
click at [197, 101] on button "DOCUMENTS" at bounding box center [198, 90] width 82 height 24
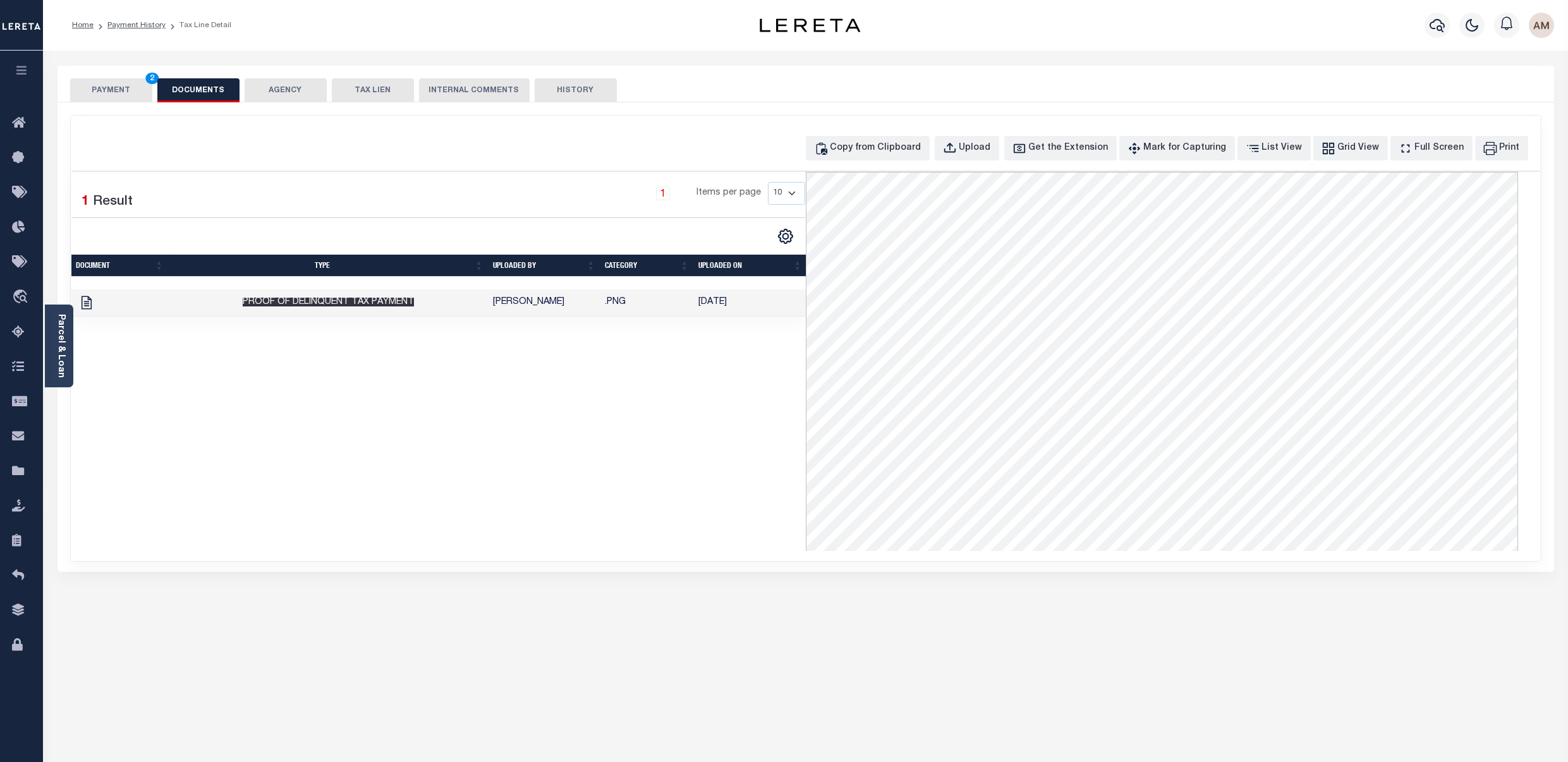
click at [376, 305] on span "Proof of Delinquent Tax Payment" at bounding box center [328, 302] width 171 height 9
click at [101, 92] on button "PAYMENT 2" at bounding box center [111, 90] width 82 height 24
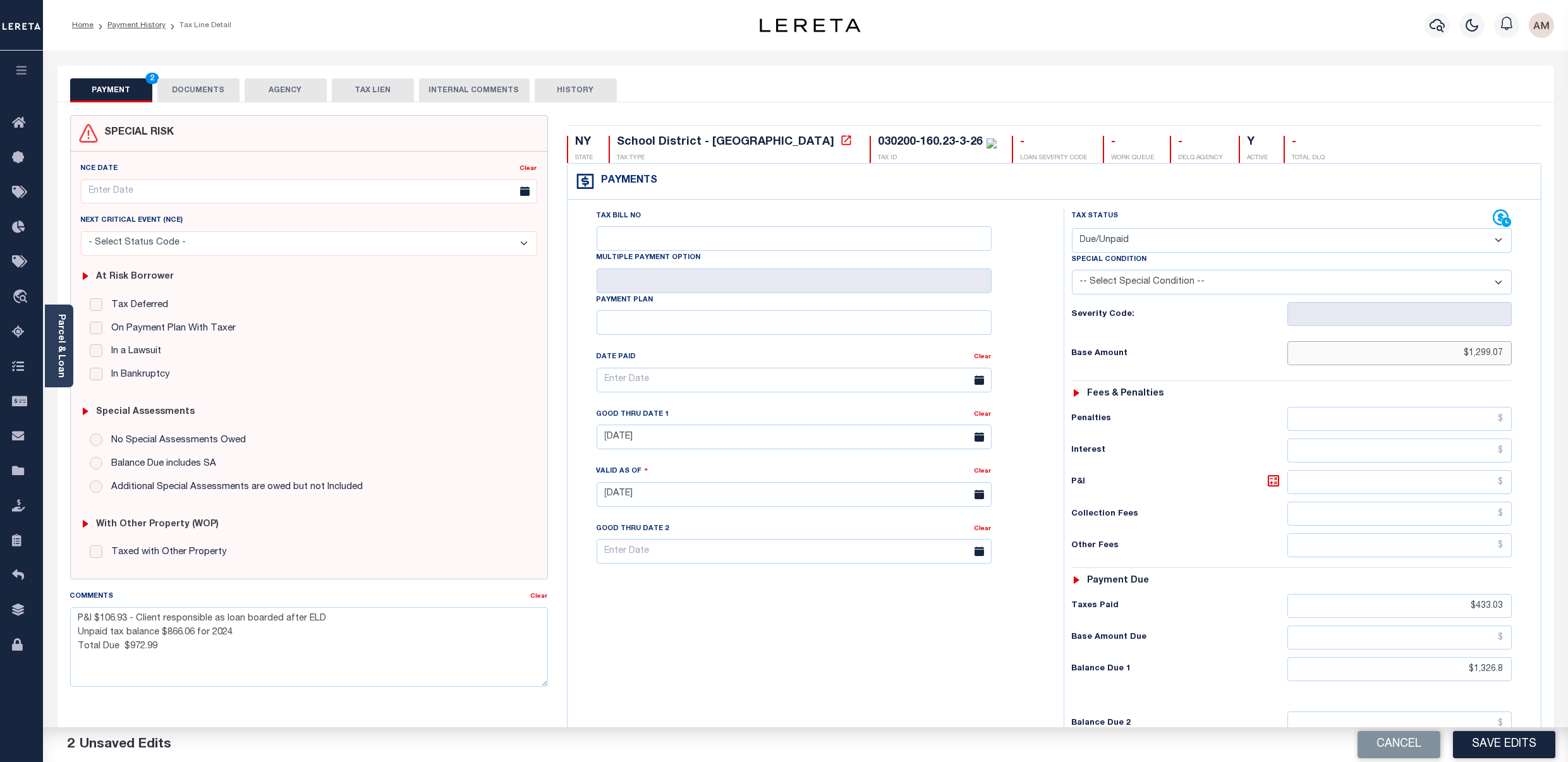
drag, startPoint x: 1437, startPoint y: 359, endPoint x: 1722, endPoint y: 340, distance: 285.6
click at [1567, 340] on html "Home Payment History Tax Line Detail" at bounding box center [784, 462] width 1568 height 925
type input "$866.06"
click at [1438, 494] on input "text" at bounding box center [1400, 482] width 225 height 24
type input "$106.93"
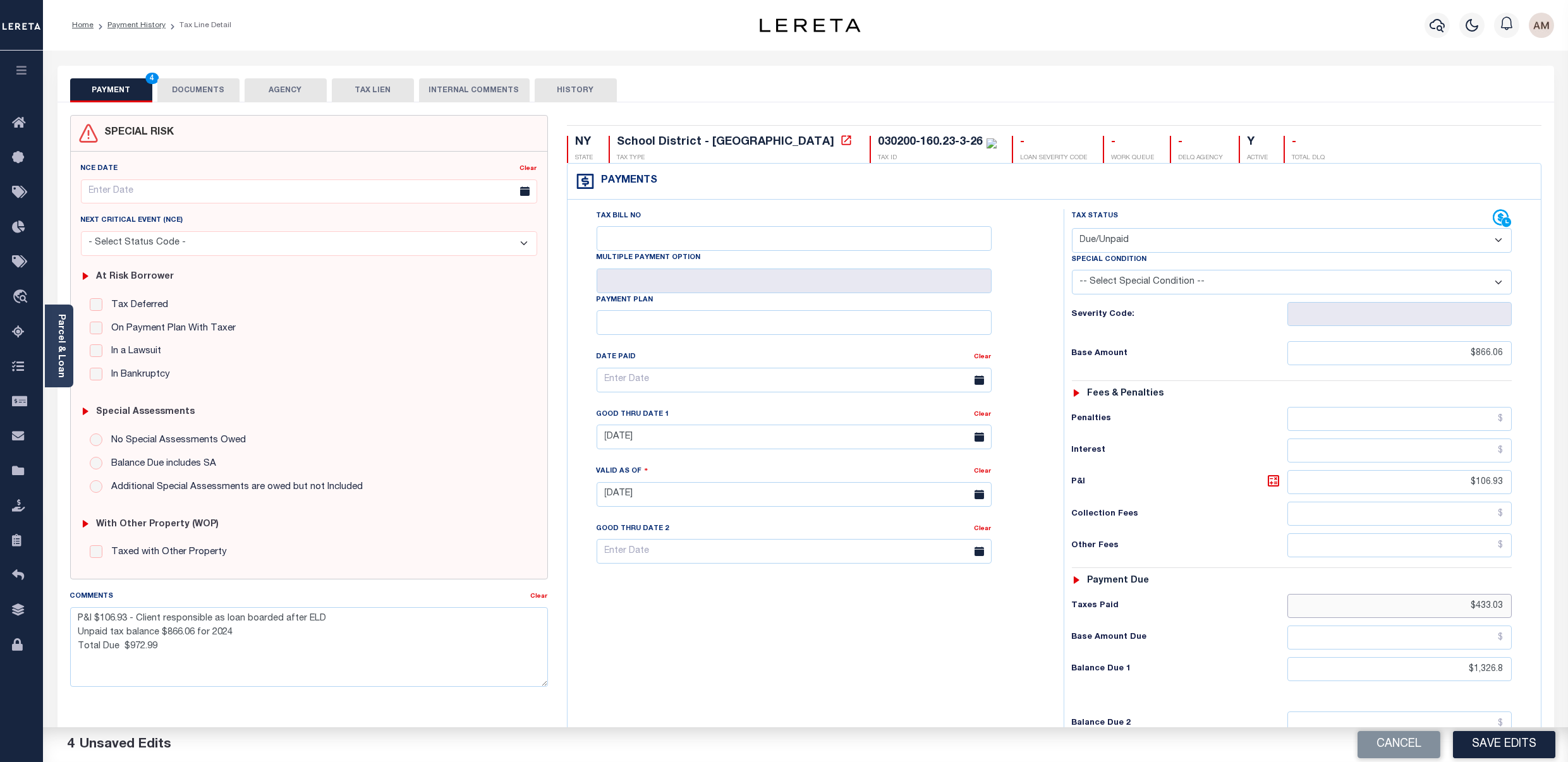
drag, startPoint x: 1475, startPoint y: 611, endPoint x: 1586, endPoint y: 617, distance: 111.2
click at [1567, 617] on html "Home Payment History Tax Line Detail" at bounding box center [784, 462] width 1568 height 925
drag, startPoint x: 1447, startPoint y: 676, endPoint x: 1600, endPoint y: 670, distance: 153.1
click at [1567, 670] on html "Home Payment History Tax Line Detail" at bounding box center [784, 462] width 1568 height 925
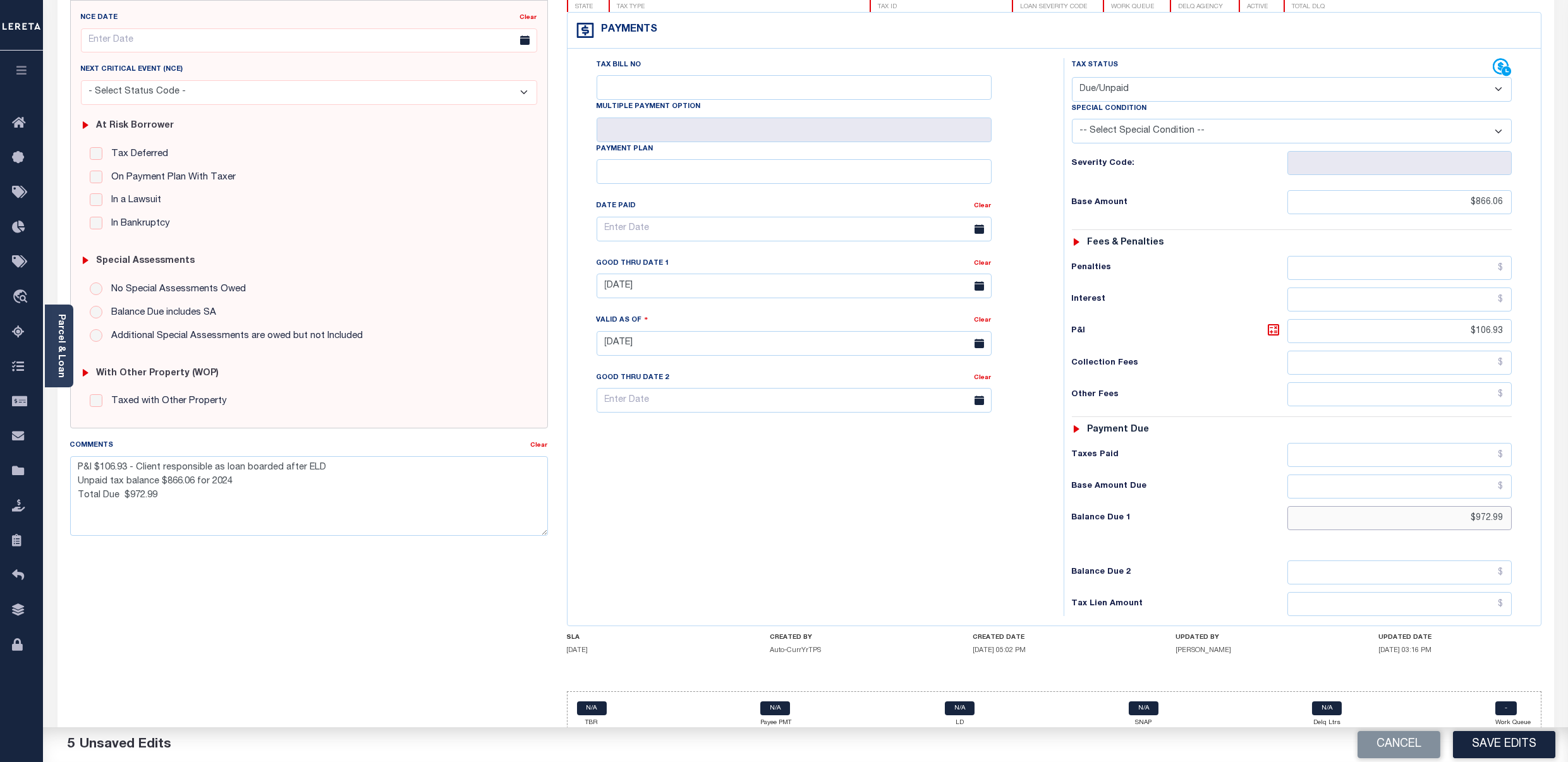
scroll to position [168, 0]
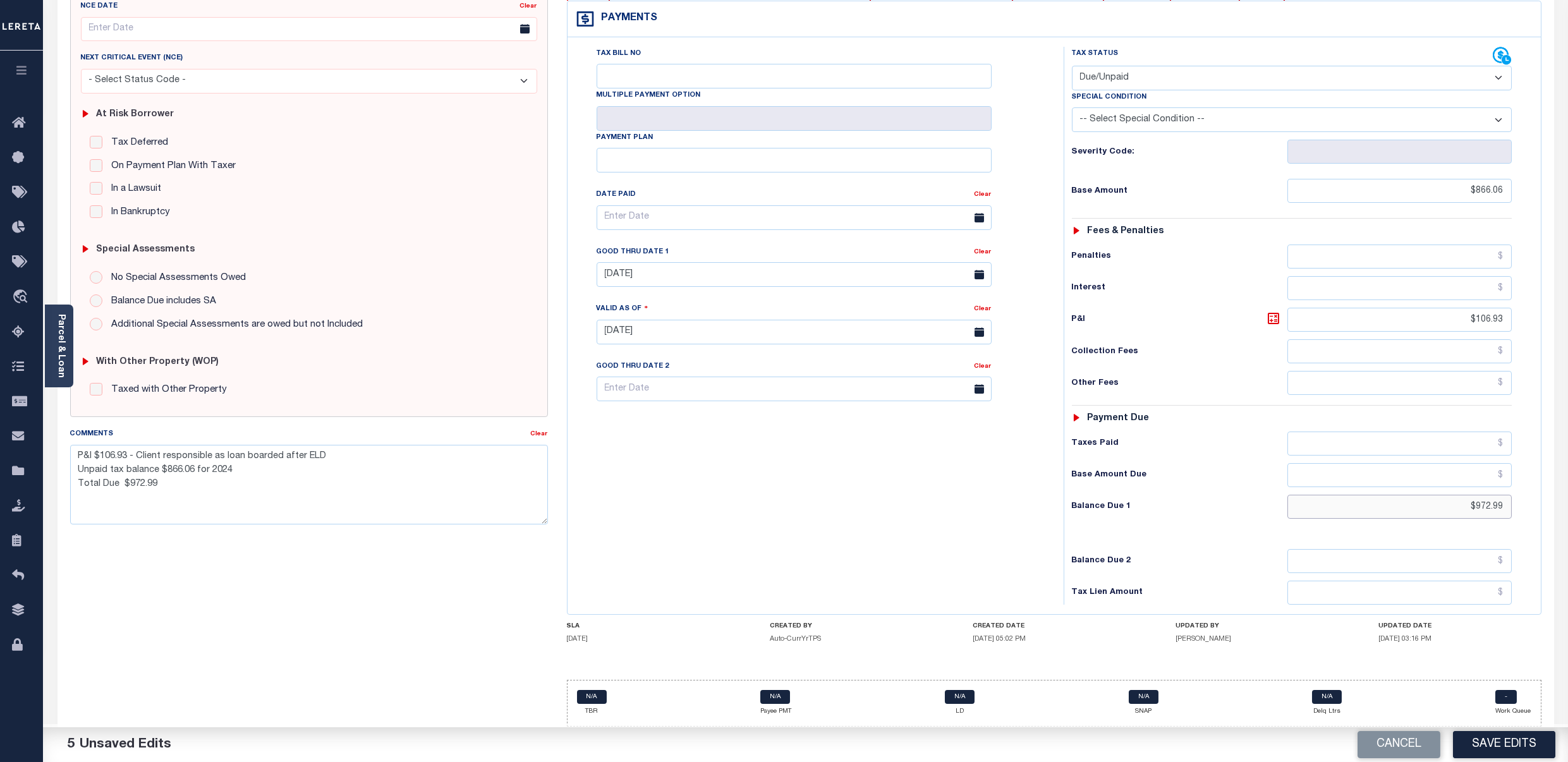
drag, startPoint x: 1422, startPoint y: 501, endPoint x: 1556, endPoint y: 501, distance: 134.0
click at [1557, 501] on div "PAYMENT 5 DOCUMENTS AGENCY DELINQUENT PAYEE" at bounding box center [806, 332] width 1516 height 859
type input "$972.99"
drag, startPoint x: 1495, startPoint y: 509, endPoint x: 1232, endPoint y: 525, distance: 263.5
click at [1232, 525] on div "Tax Status Status - Select Status Code -" at bounding box center [1296, 325] width 465 height 558
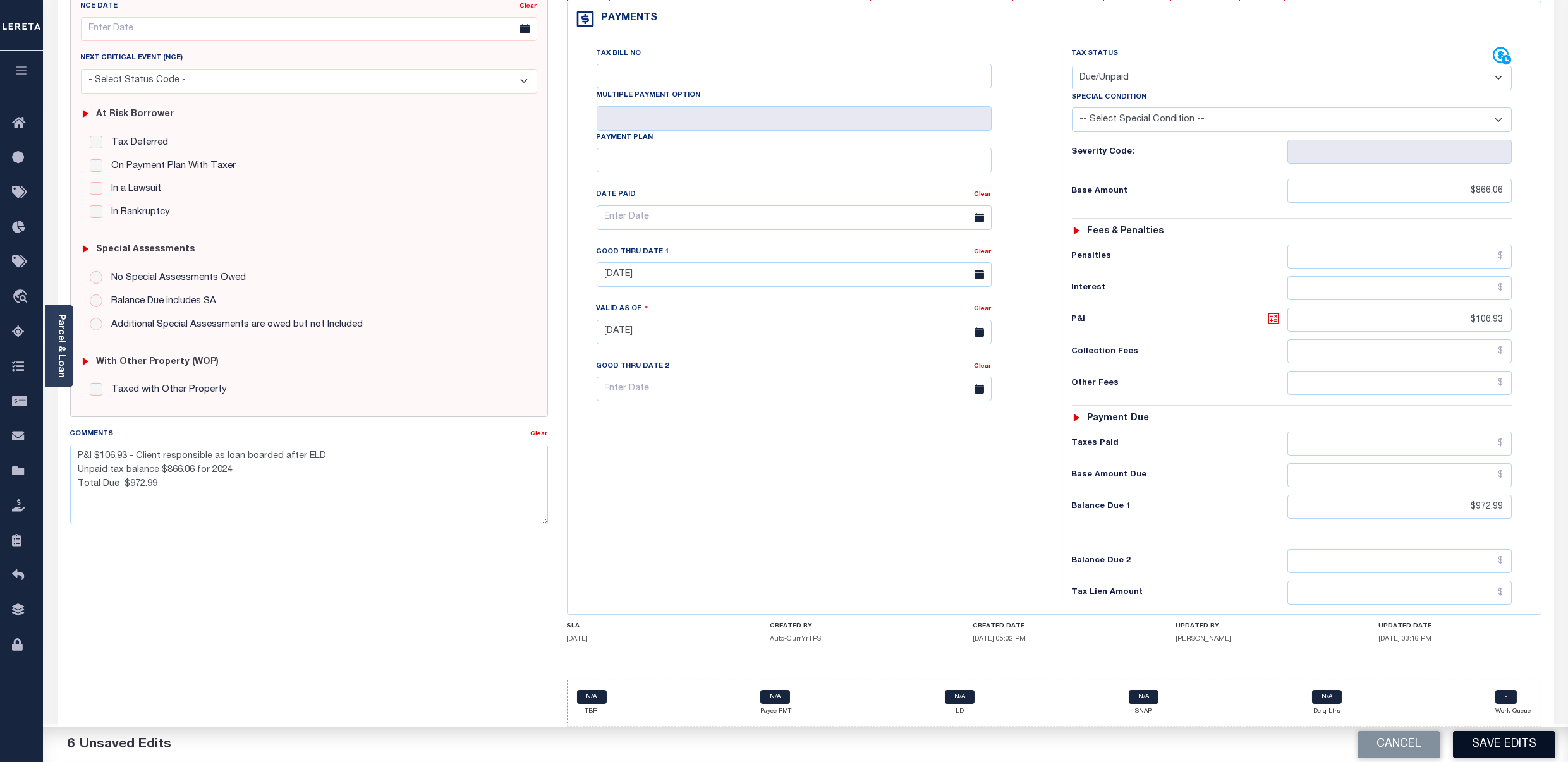
click at [1526, 741] on button "Save Edits" at bounding box center [1504, 745] width 103 height 27
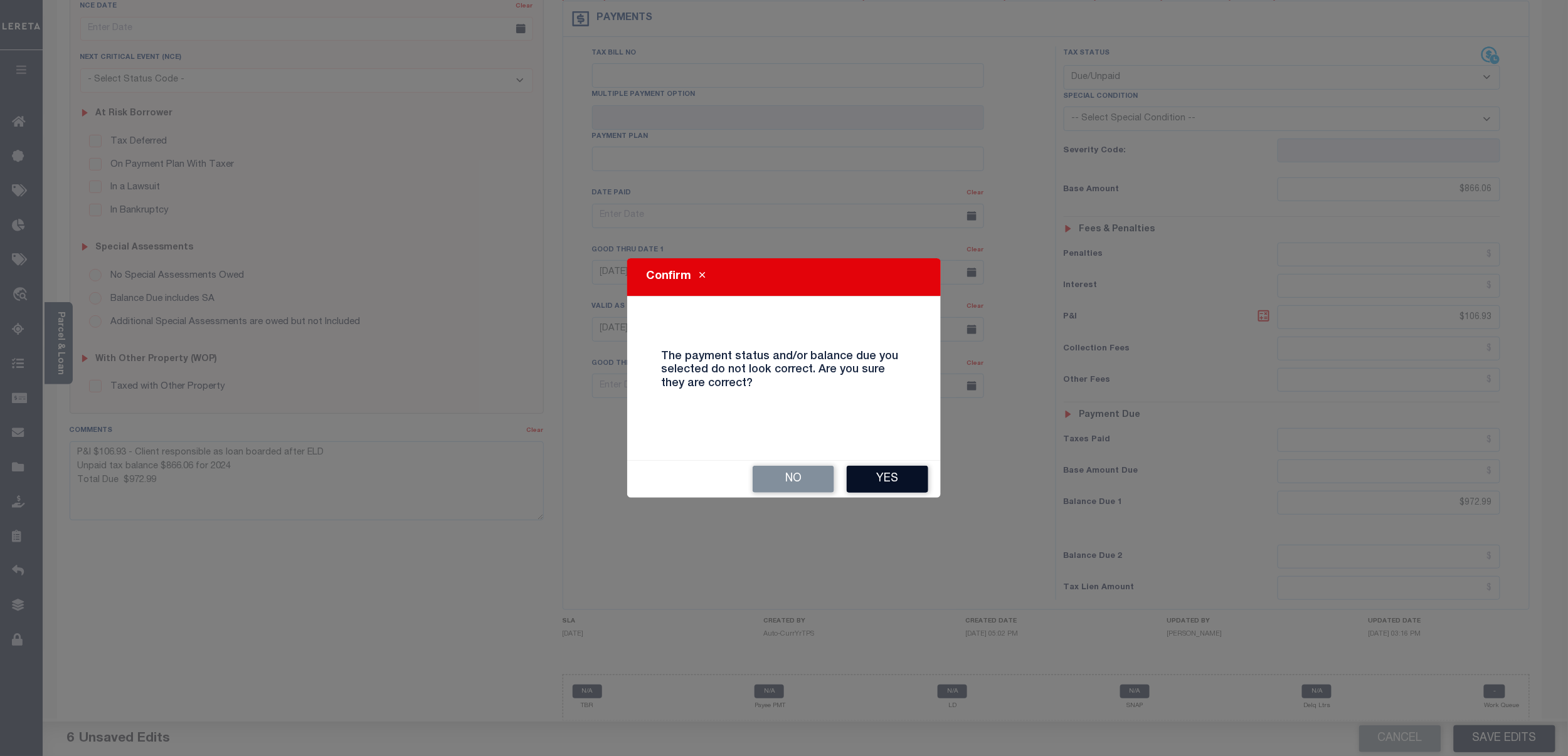
click at [882, 472] on button "Yes" at bounding box center [887, 479] width 81 height 27
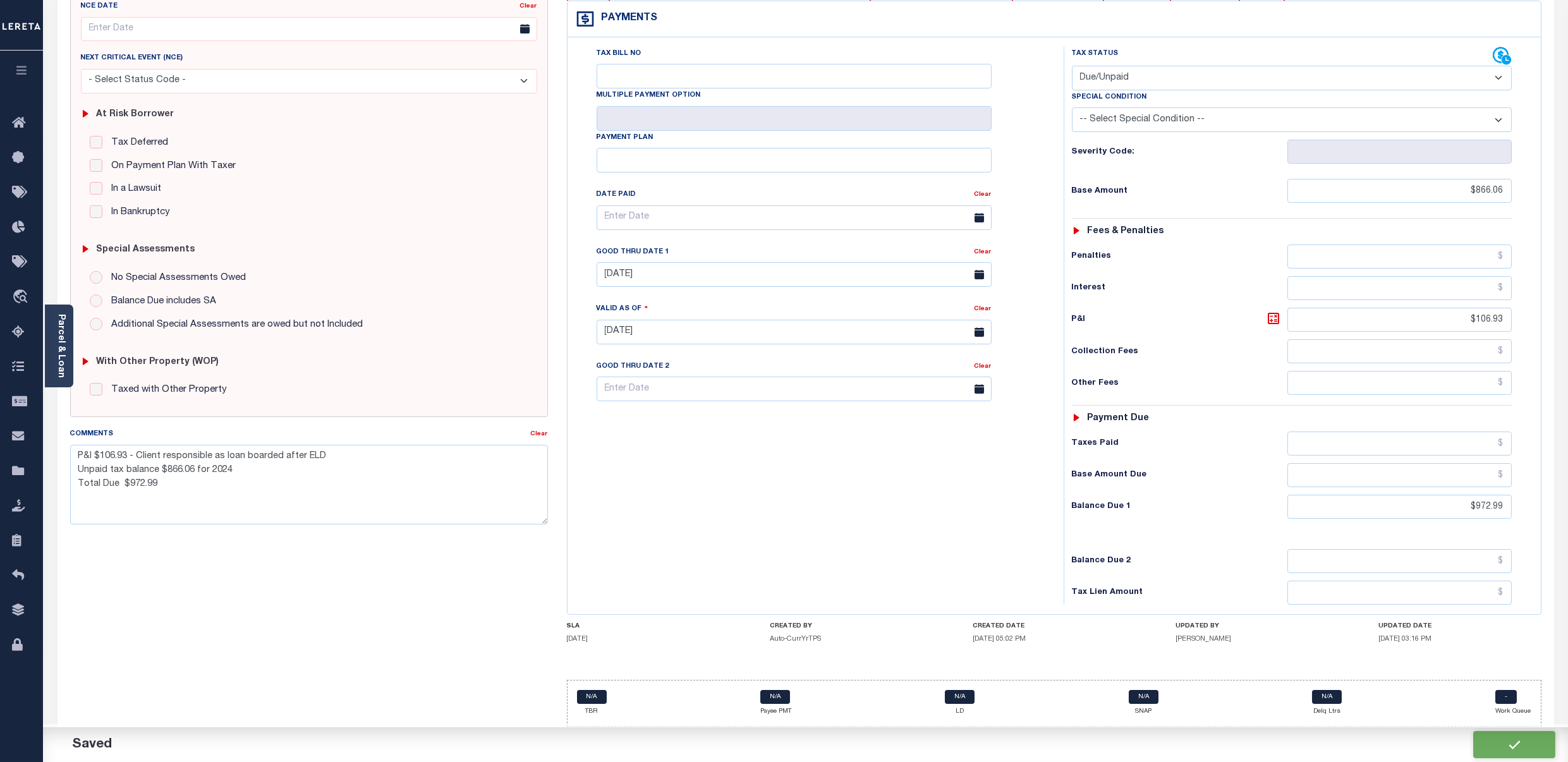
checkbox input "false"
type textarea "P&I $106.93 - Client responsible as loan boarded after ELD Unpaid tax balance $…"
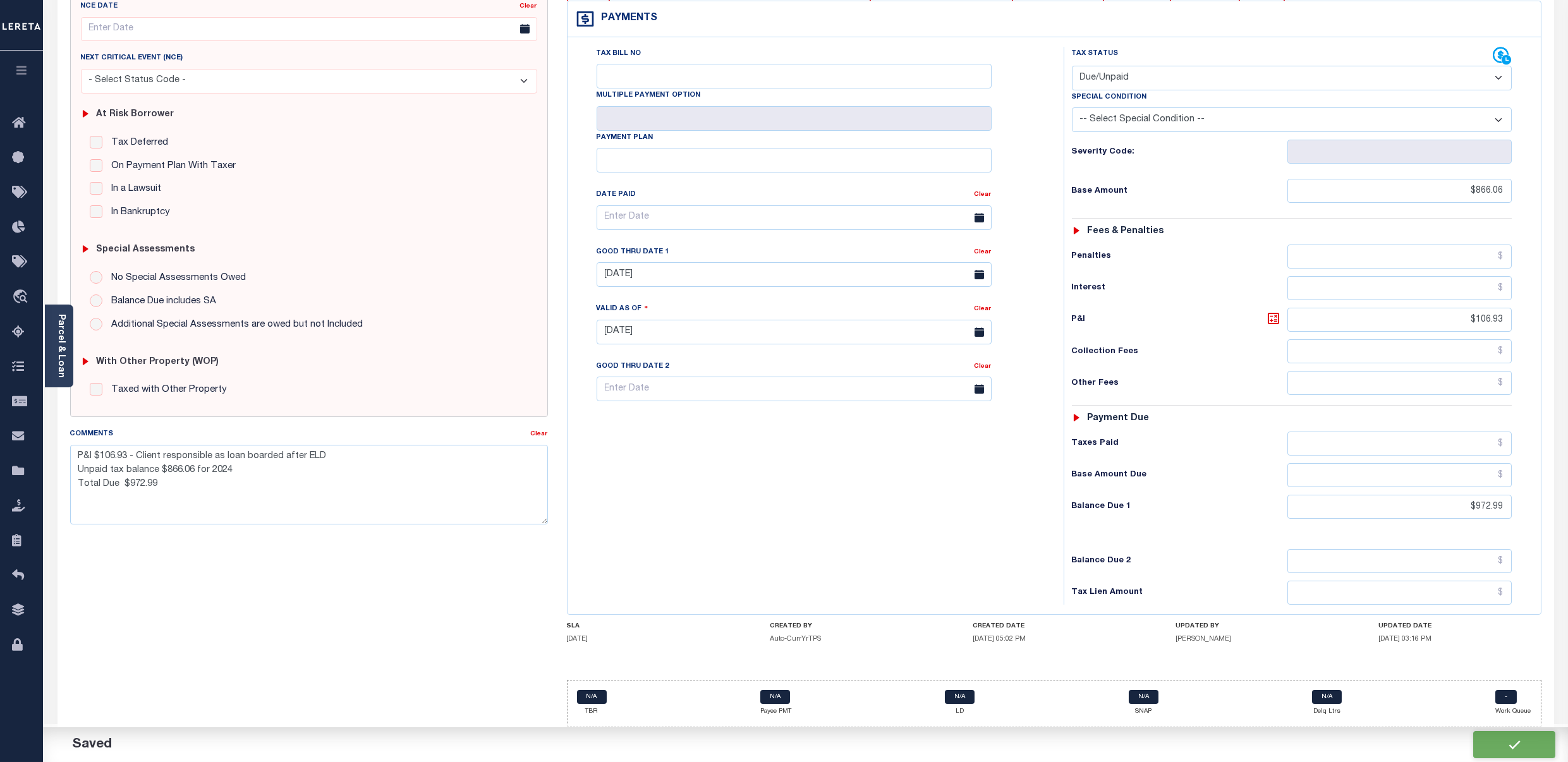
type input "$866.06"
type input "$106.93"
type input "$972.99"
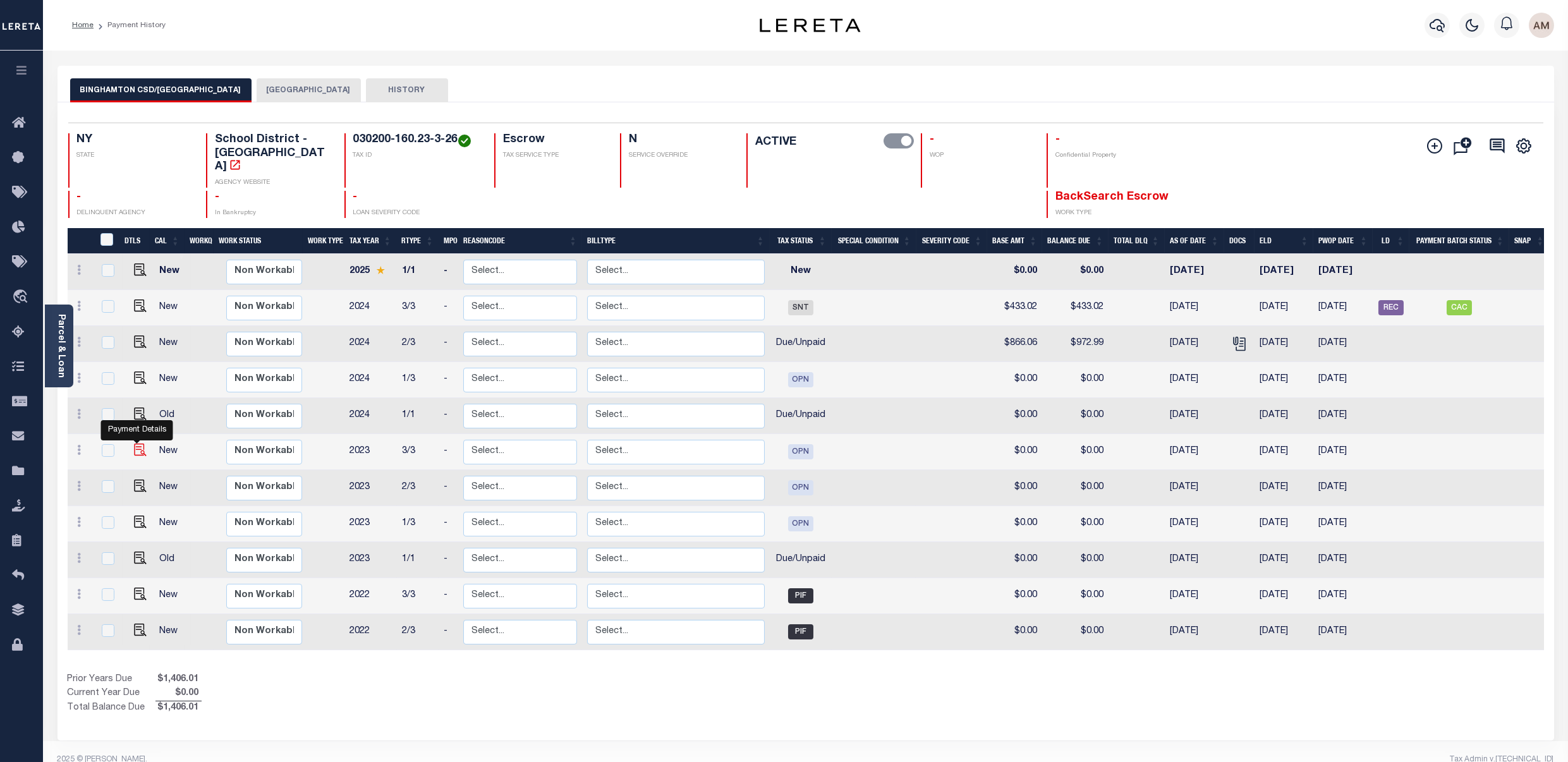
click at [139, 455] on img "" at bounding box center [141, 450] width 13 height 13
checkbox input "true"
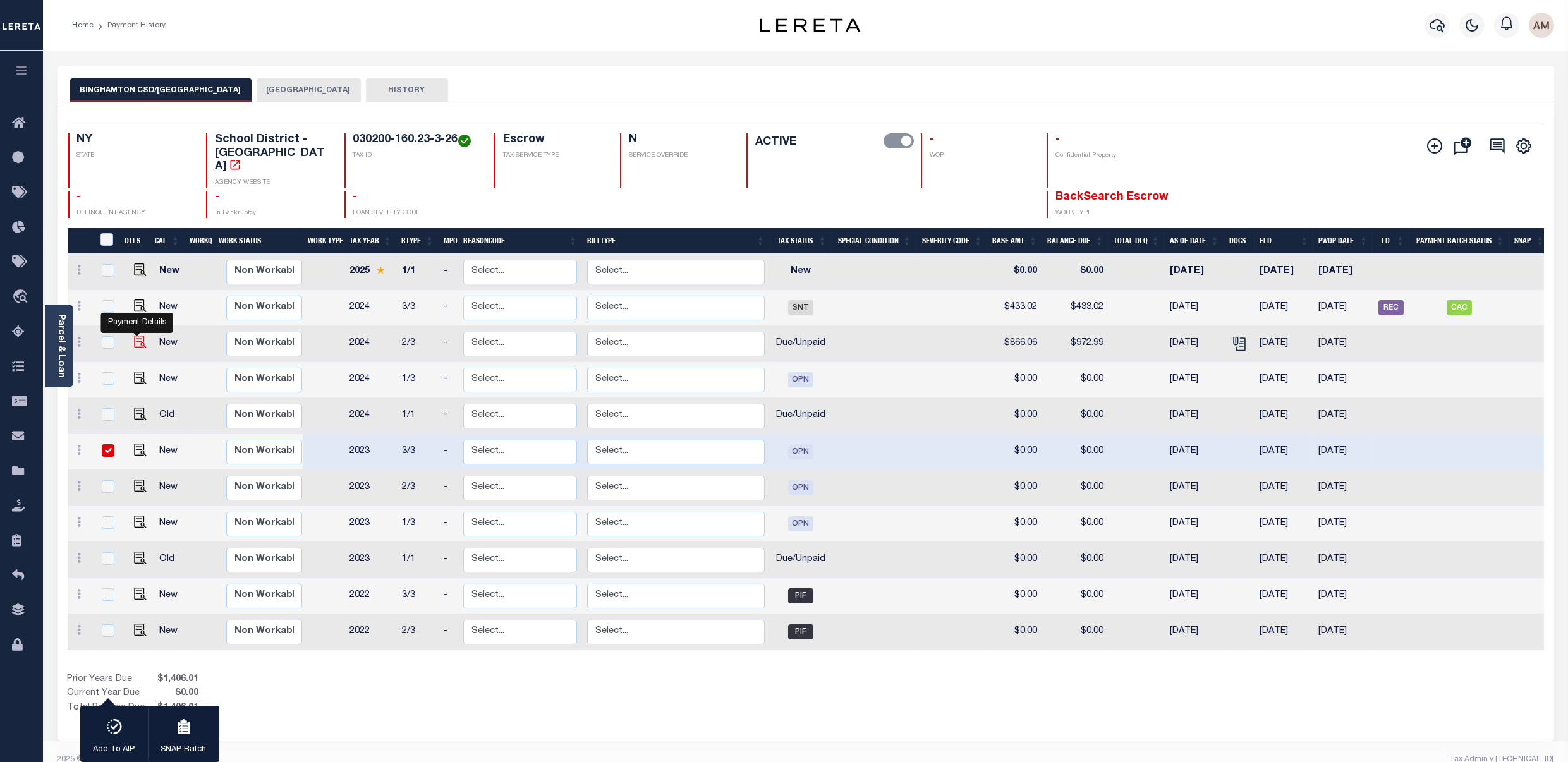
click at [137, 343] on img "" at bounding box center [141, 342] width 13 height 13
checkbox input "true"
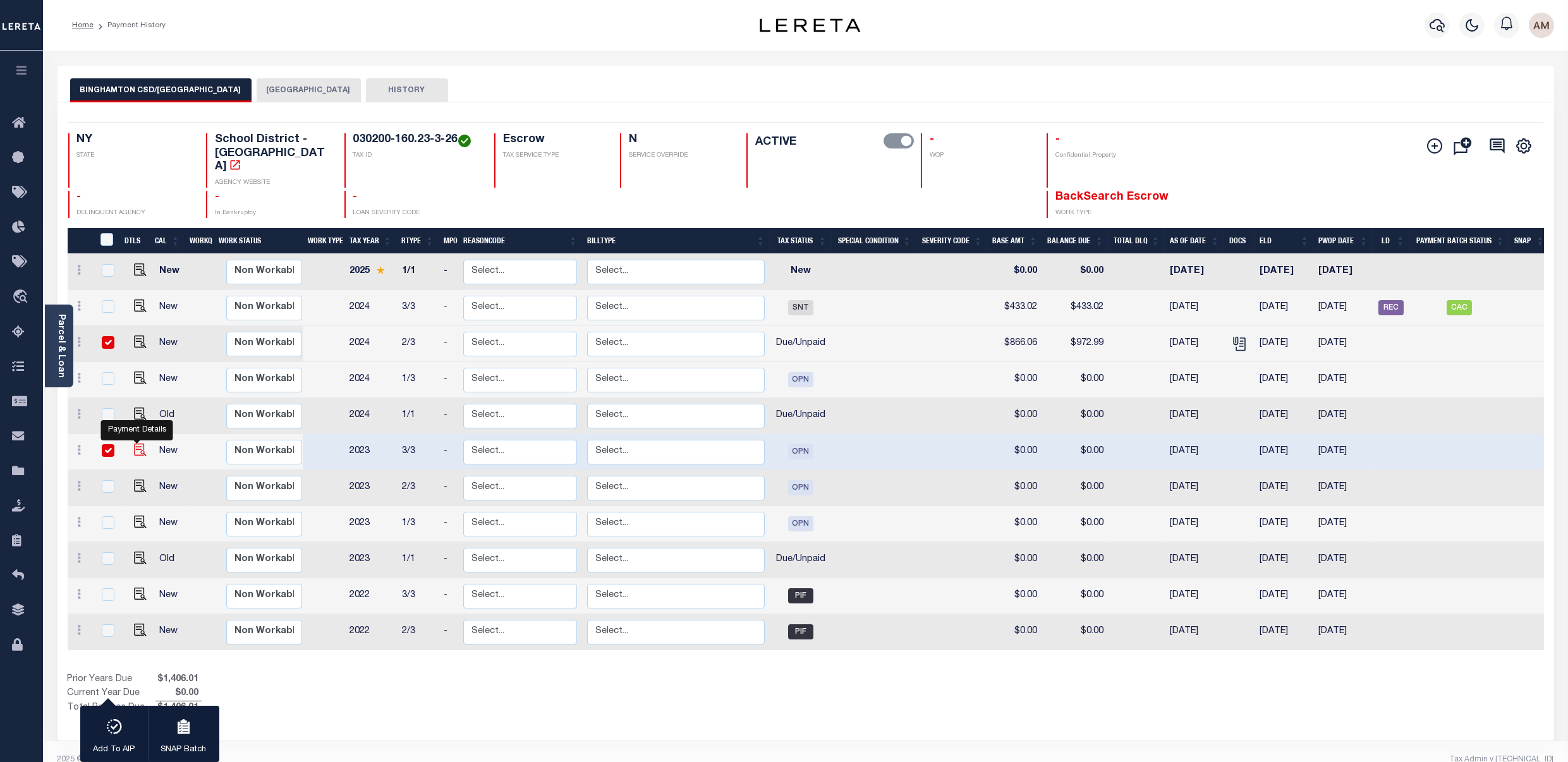
click at [134, 453] on img "" at bounding box center [141, 450] width 13 height 13
checkbox input "false"
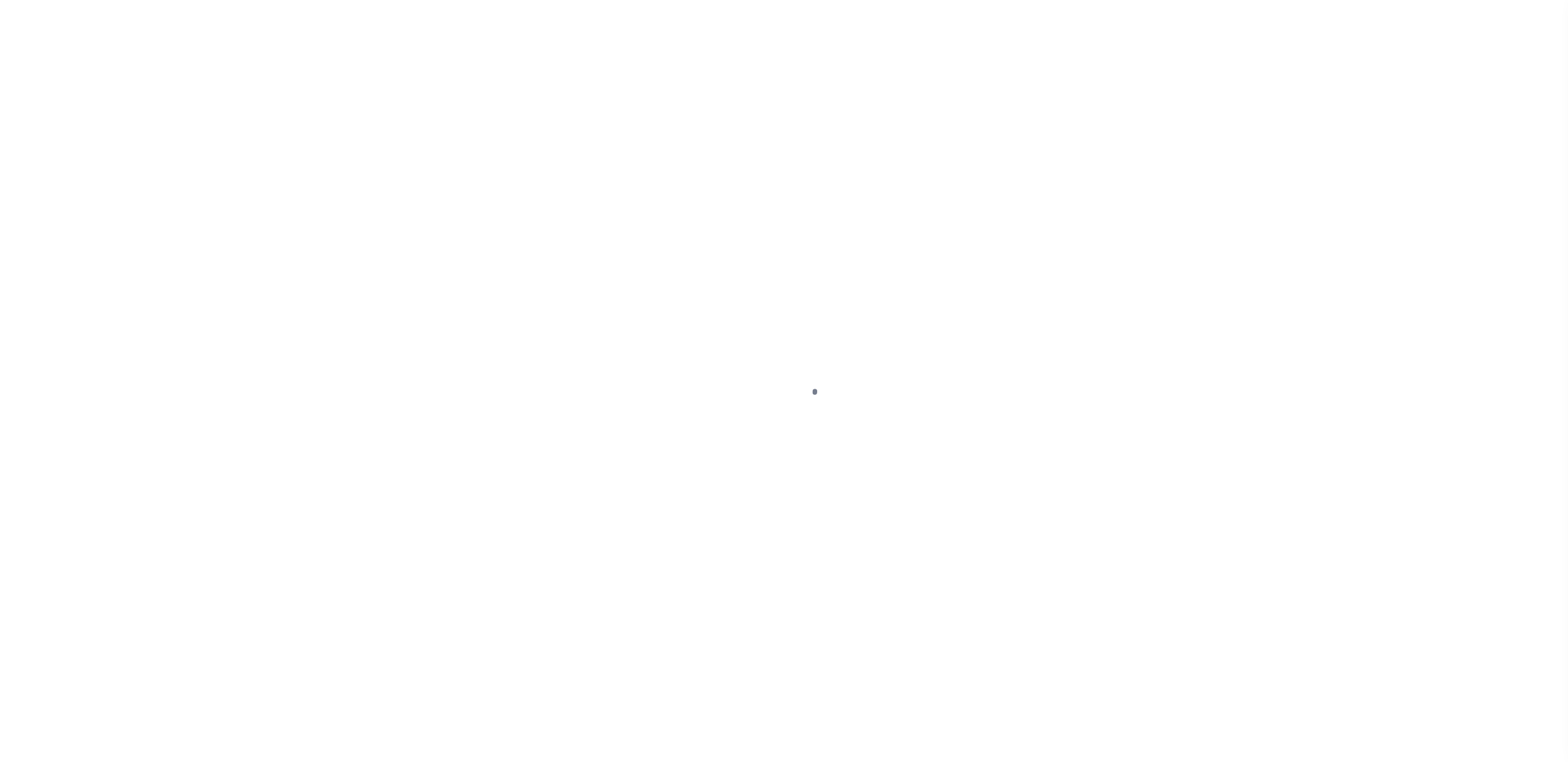
select select "OPN"
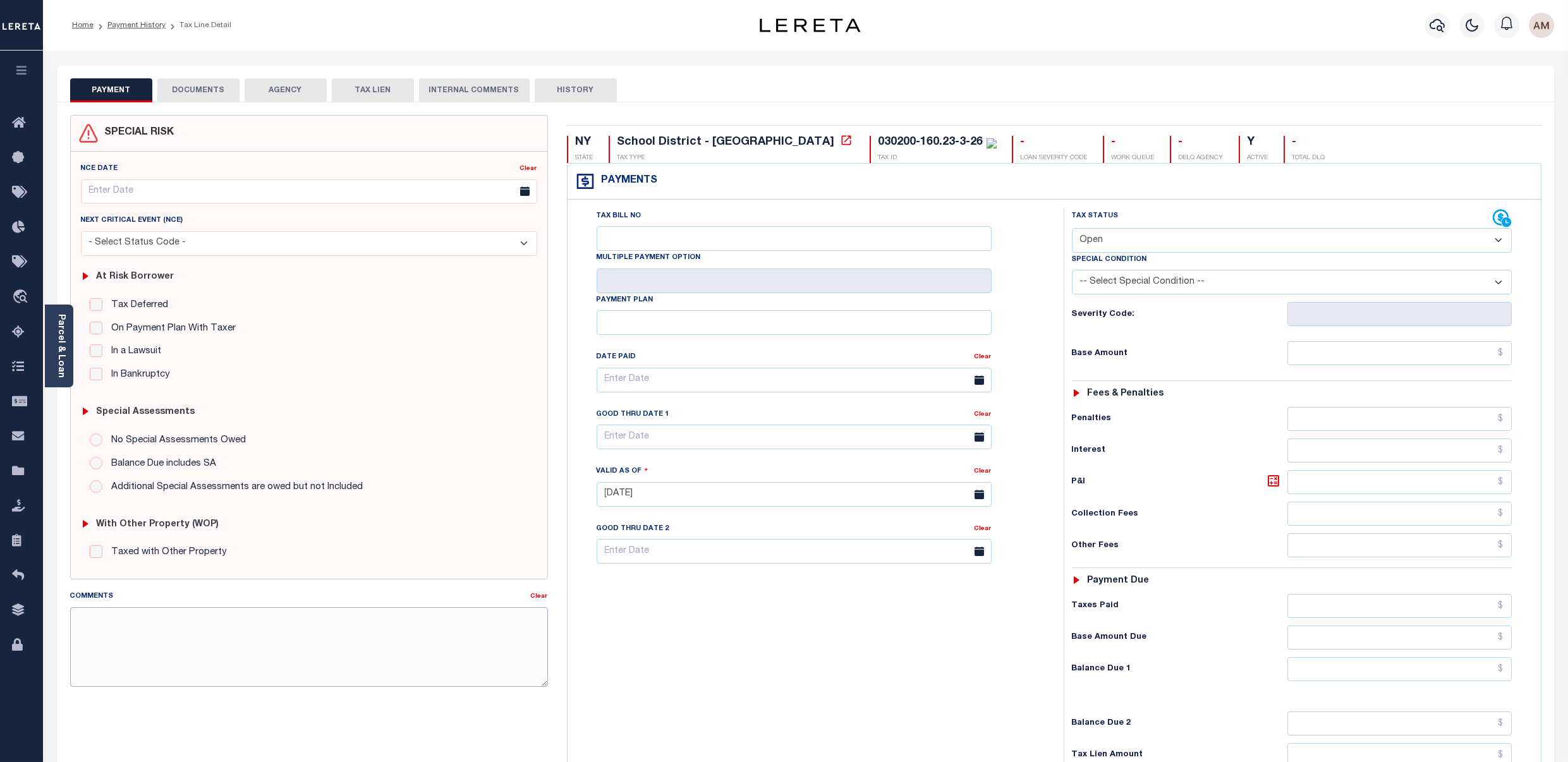
click at [286, 628] on textarea "Comments" at bounding box center [309, 647] width 478 height 79
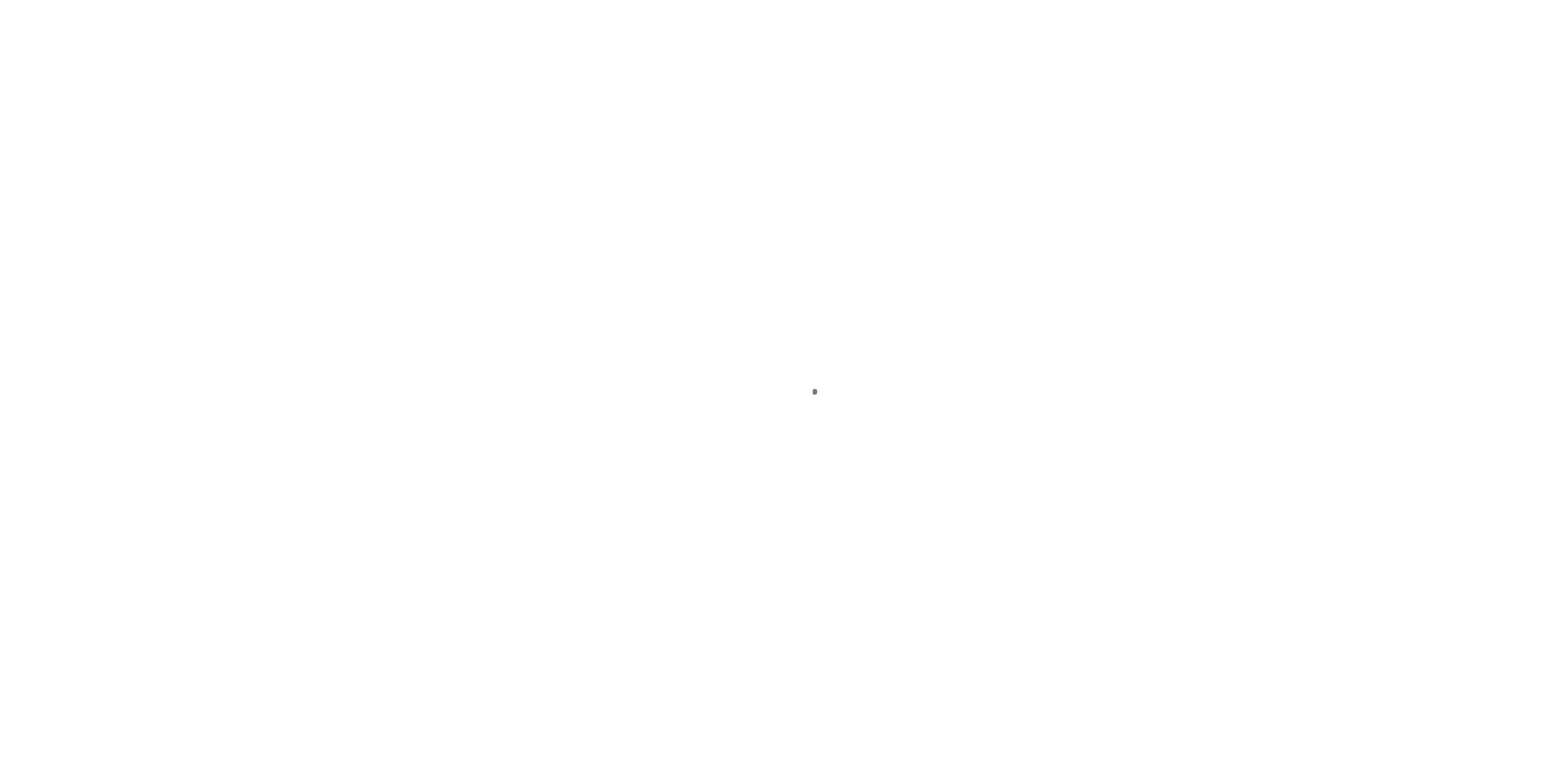
select select "DUE"
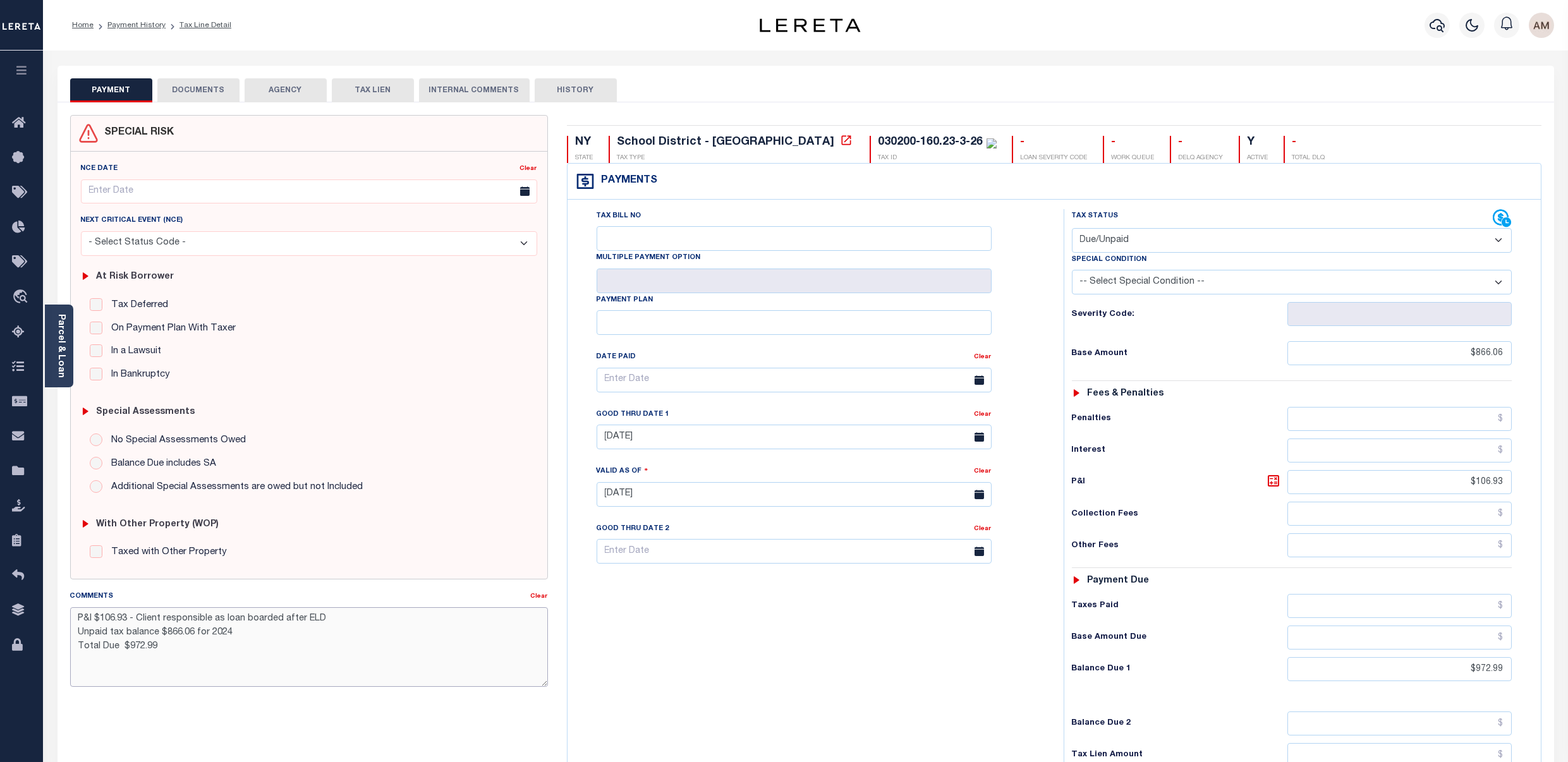
drag, startPoint x: 145, startPoint y: 639, endPoint x: 70, endPoint y: 608, distance: 81.2
click at [70, 608] on div "Comments Clear P&I $106.93 - Client responsible as loan boarded after ELD Unpai…" at bounding box center [309, 638] width 478 height 97
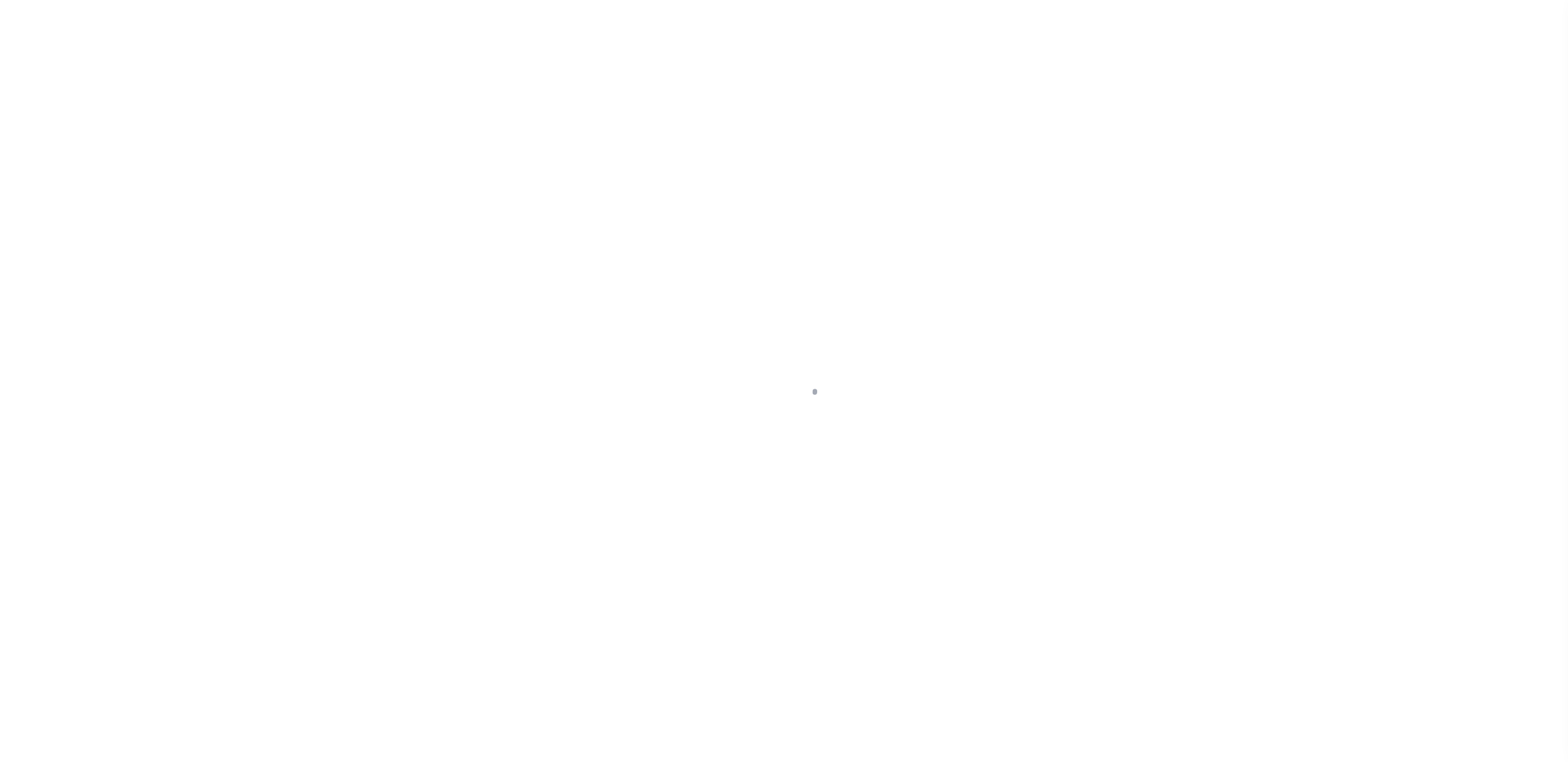
select select "OPN"
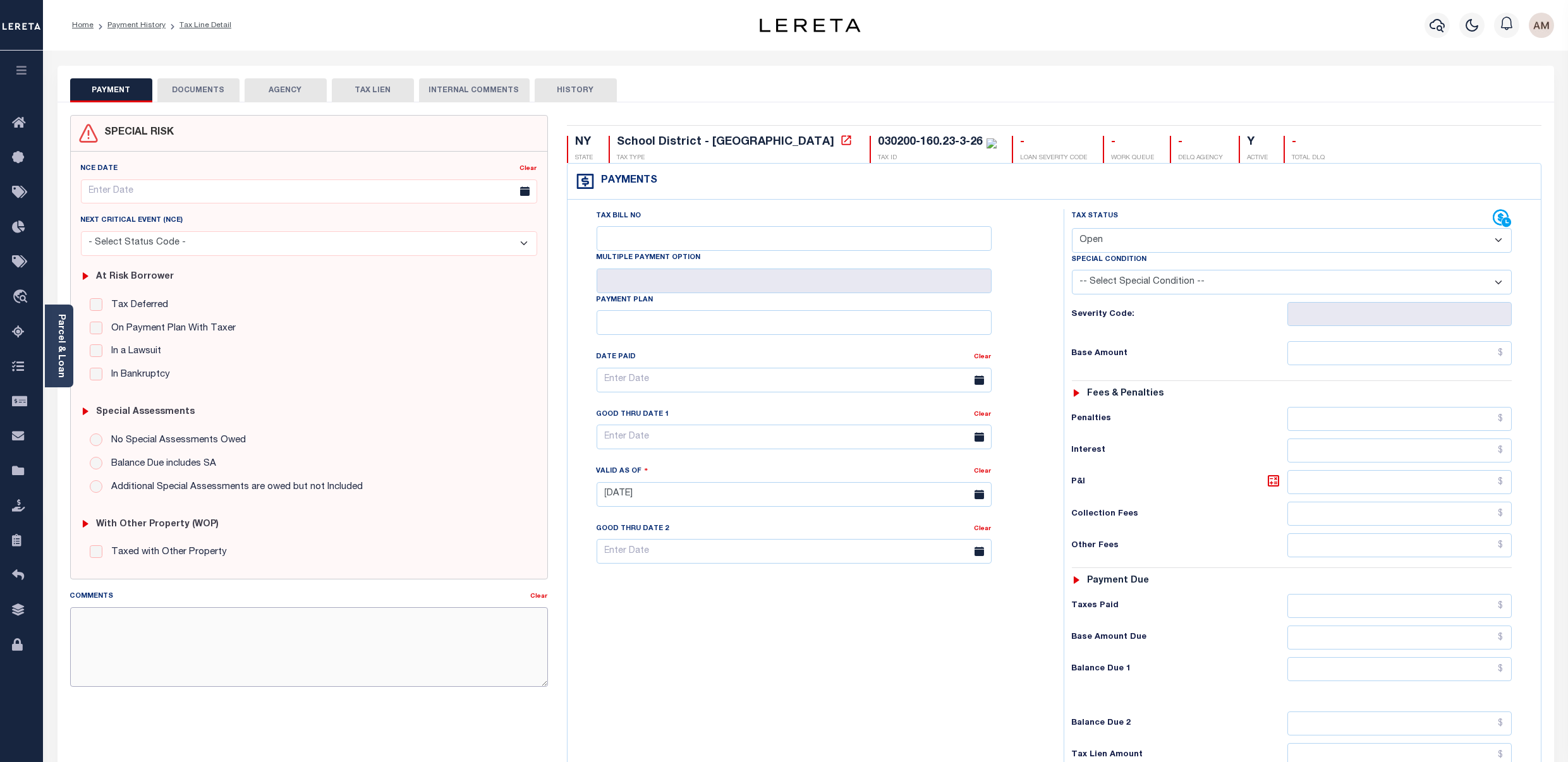
paste textarea "P&I $106.93 - Client responsible as loan boarded after ELD Unpaid tax balance $…"
drag, startPoint x: 127, startPoint y: 625, endPoint x: 103, endPoint y: 621, distance: 24.3
click at [103, 621] on textarea "P&I $106.93 - Client responsible as loan boarded after ELD Unpaid tax balance $…" at bounding box center [309, 647] width 478 height 79
drag, startPoint x: 280, startPoint y: 643, endPoint x: 200, endPoint y: 642, distance: 80.0
click at [200, 642] on textarea "P&I $348.86 - Client responsible as loan boarded after ELD Unpaid tax balance $…" at bounding box center [309, 647] width 478 height 79
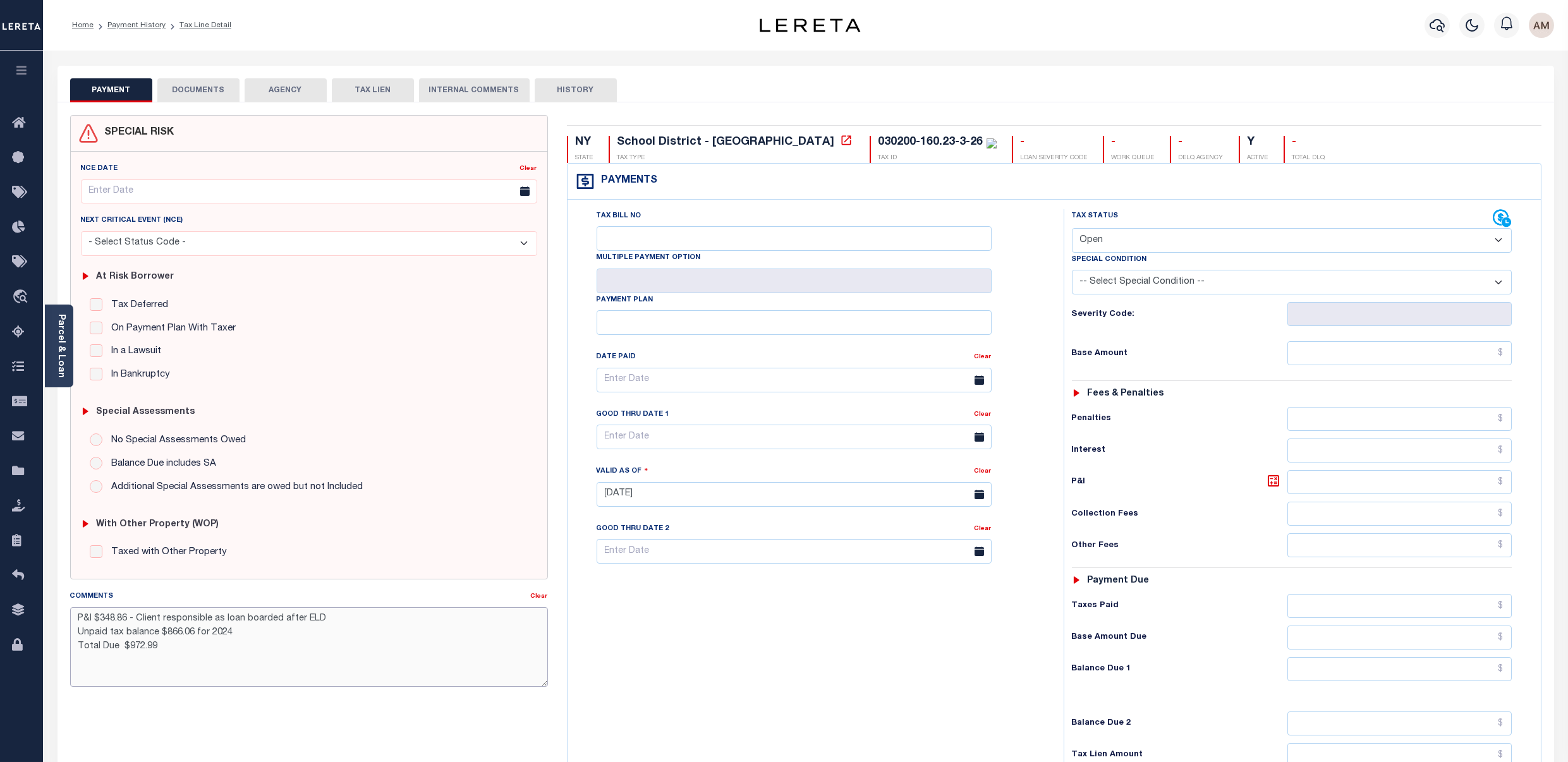
click at [196, 643] on textarea "P&I $348.86 - Client responsible as loan boarded after ELD Unpaid tax balance $…" at bounding box center [309, 647] width 478 height 79
drag, startPoint x: 194, startPoint y: 641, endPoint x: 175, endPoint y: 636, distance: 19.6
click at [175, 636] on textarea "P&I $348.86 - Client responsible as loan boarded after ELD Unpaid tax balance $…" at bounding box center [309, 647] width 478 height 79
click at [234, 642] on textarea "P&I $348.86 - Client responsible as loan boarded after ELD Unpaid tax balance $…" at bounding box center [309, 647] width 478 height 79
drag, startPoint x: 192, startPoint y: 637, endPoint x: 174, endPoint y: 639, distance: 18.1
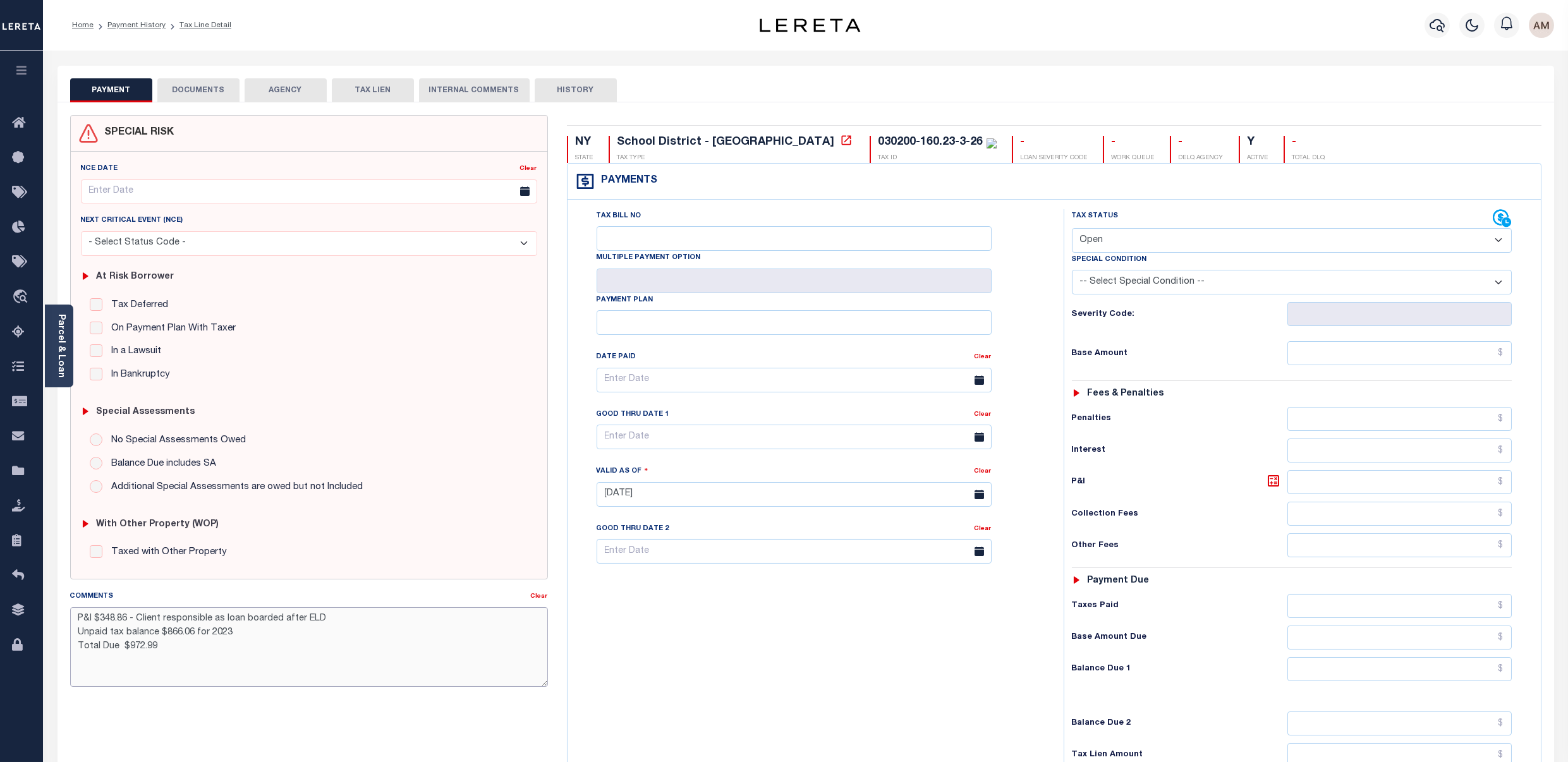
click at [168, 635] on textarea "P&I $348.86 - Client responsible as loan boarded after ELD Unpaid tax balance $…" at bounding box center [309, 647] width 478 height 79
click at [206, 652] on textarea "P&I $348.86 - Client responsible as loan boarded after ELD Unpaid tax balance $…" at bounding box center [309, 647] width 478 height 79
drag, startPoint x: 166, startPoint y: 652, endPoint x: 133, endPoint y: 650, distance: 33.1
click at [133, 650] on textarea "P&I $348.86 - Client responsible as loan boarded after ELD Unpaid tax balance $…" at bounding box center [309, 647] width 478 height 79
type textarea "P&I $348.86 - Client responsible as loan boarded after ELD Unpaid tax balance $…"
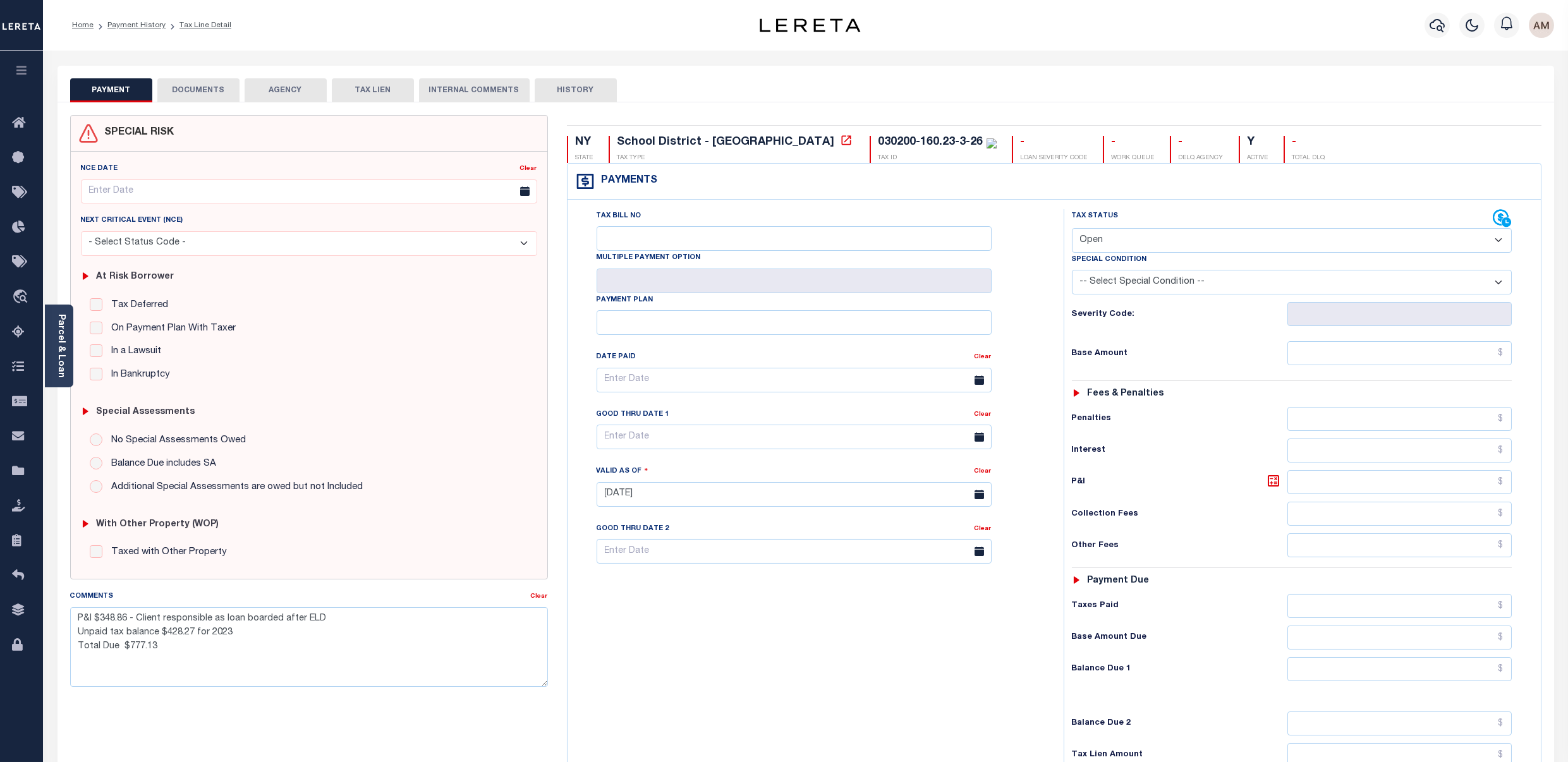
type input "[DATE]"
click at [358, 725] on div "SPECIAL RISK NCE Date Clear - Select Status Code -" at bounding box center [309, 508] width 497 height 787
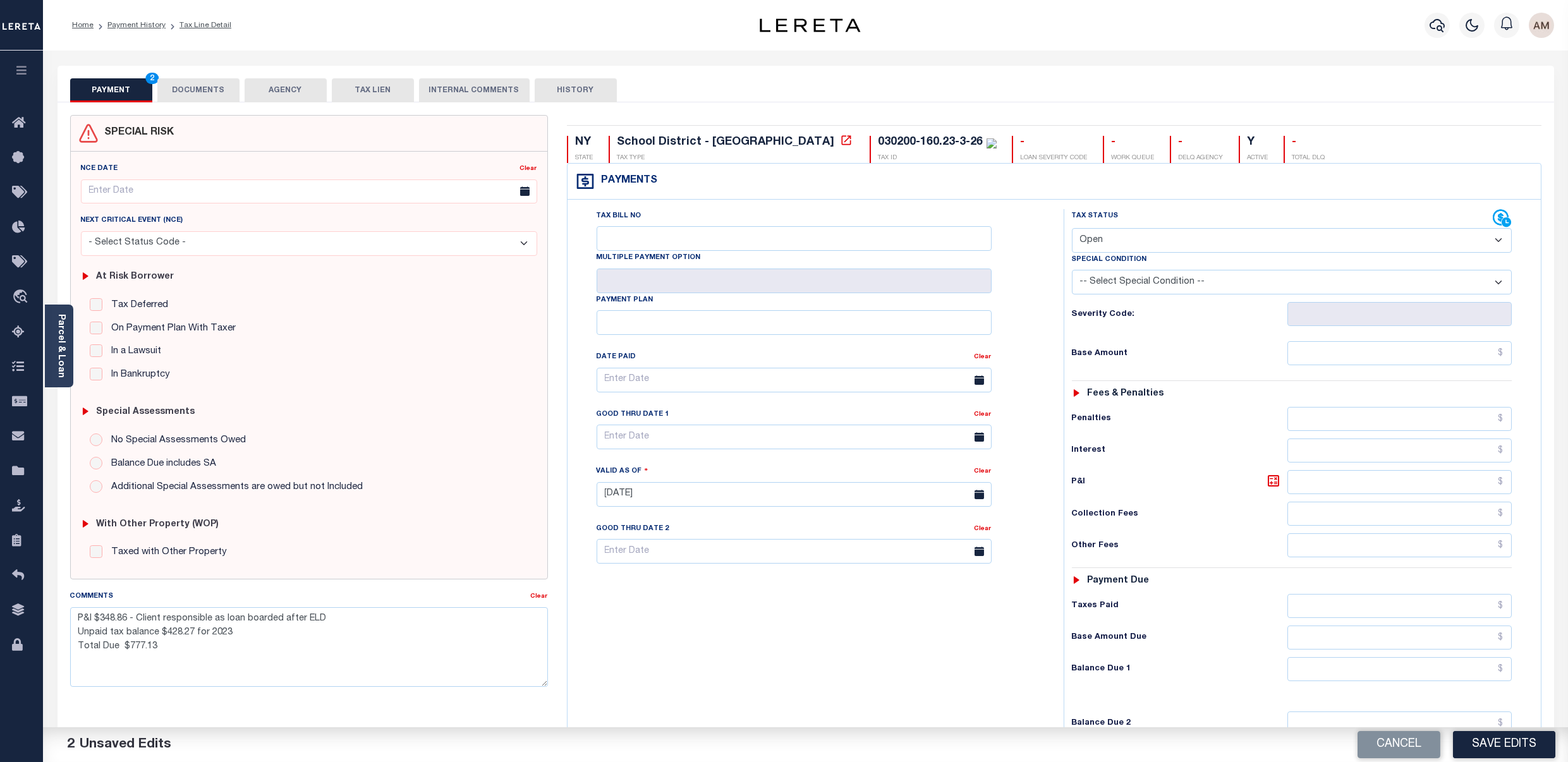
click at [1172, 252] on select "- Select Status Code - Open Due/Unpaid Paid Incomplete No Tax Due Internal Refu…" at bounding box center [1292, 240] width 440 height 25
select select "DUE"
click at [1072, 229] on select "- Select Status Code - Open Due/Unpaid Paid Incomplete No Tax Due Internal Refu…" at bounding box center [1292, 240] width 440 height 25
click at [776, 443] on input "text" at bounding box center [794, 437] width 395 height 25
click at [602, 631] on span "31" at bounding box center [610, 636] width 25 height 25
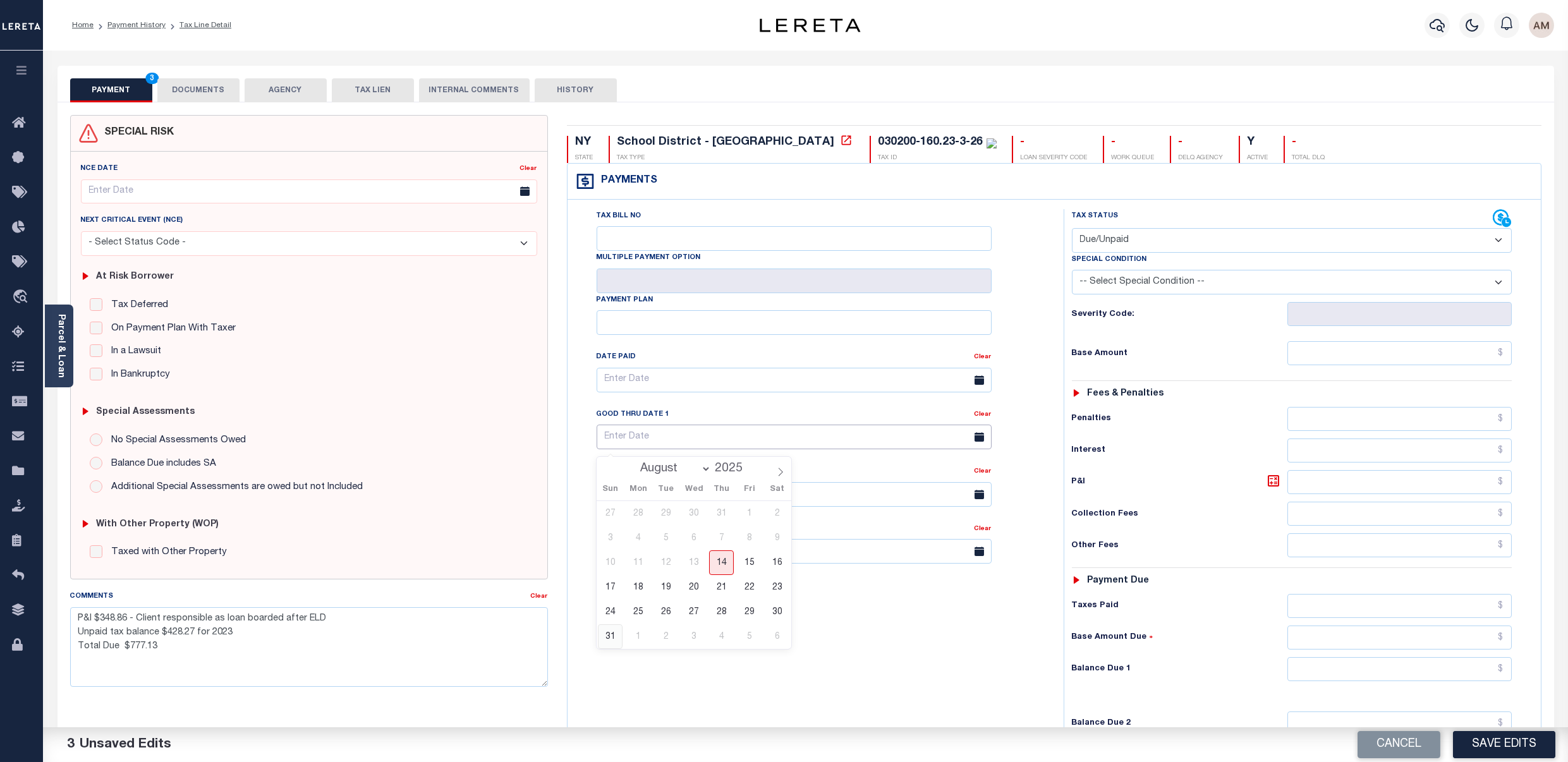
type input "[DATE]"
click at [1338, 361] on input "text" at bounding box center [1400, 353] width 225 height 24
type input "$428.27"
click at [1368, 481] on input "text" at bounding box center [1400, 482] width 225 height 24
type input "$348.86"
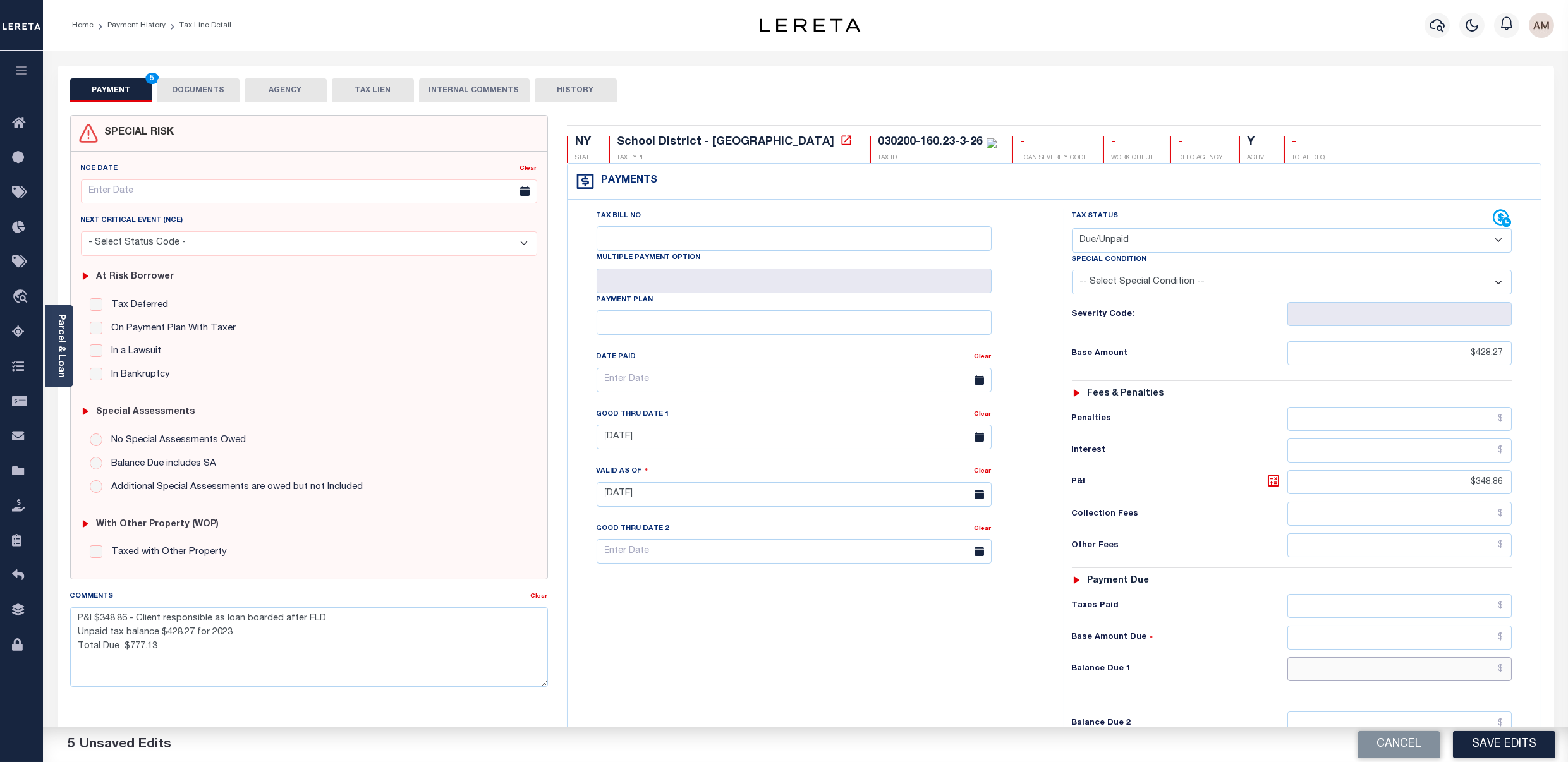
click at [1360, 679] on input "text" at bounding box center [1400, 668] width 225 height 24
type input "$777.13"
click at [1255, 671] on h6 "Balance Due 1" at bounding box center [1180, 669] width 216 height 10
click at [217, 96] on button "DOCUMENTS" at bounding box center [198, 90] width 82 height 24
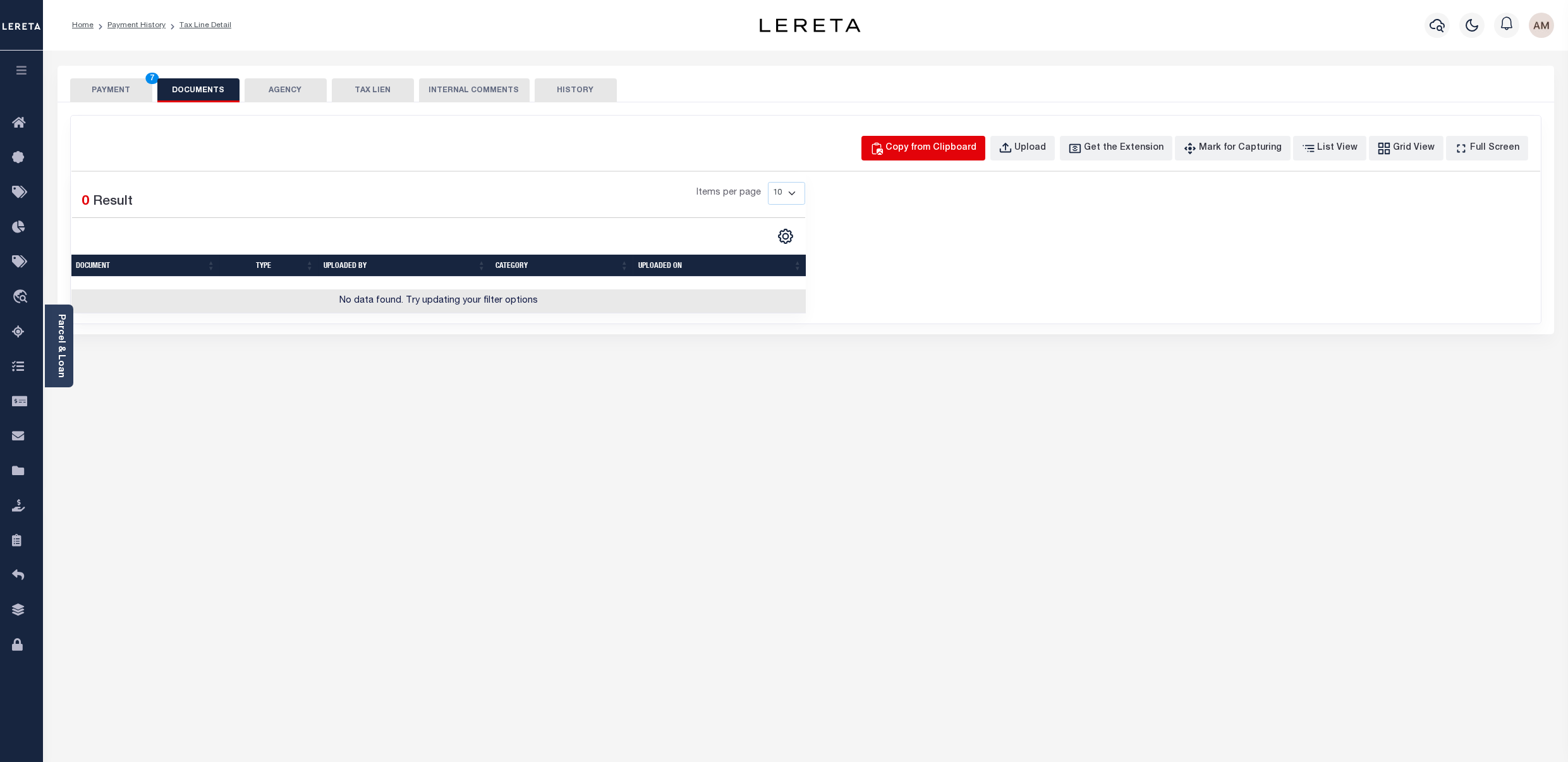
click at [970, 161] on button "Copy from Clipboard" at bounding box center [924, 148] width 124 height 25
select select "POP"
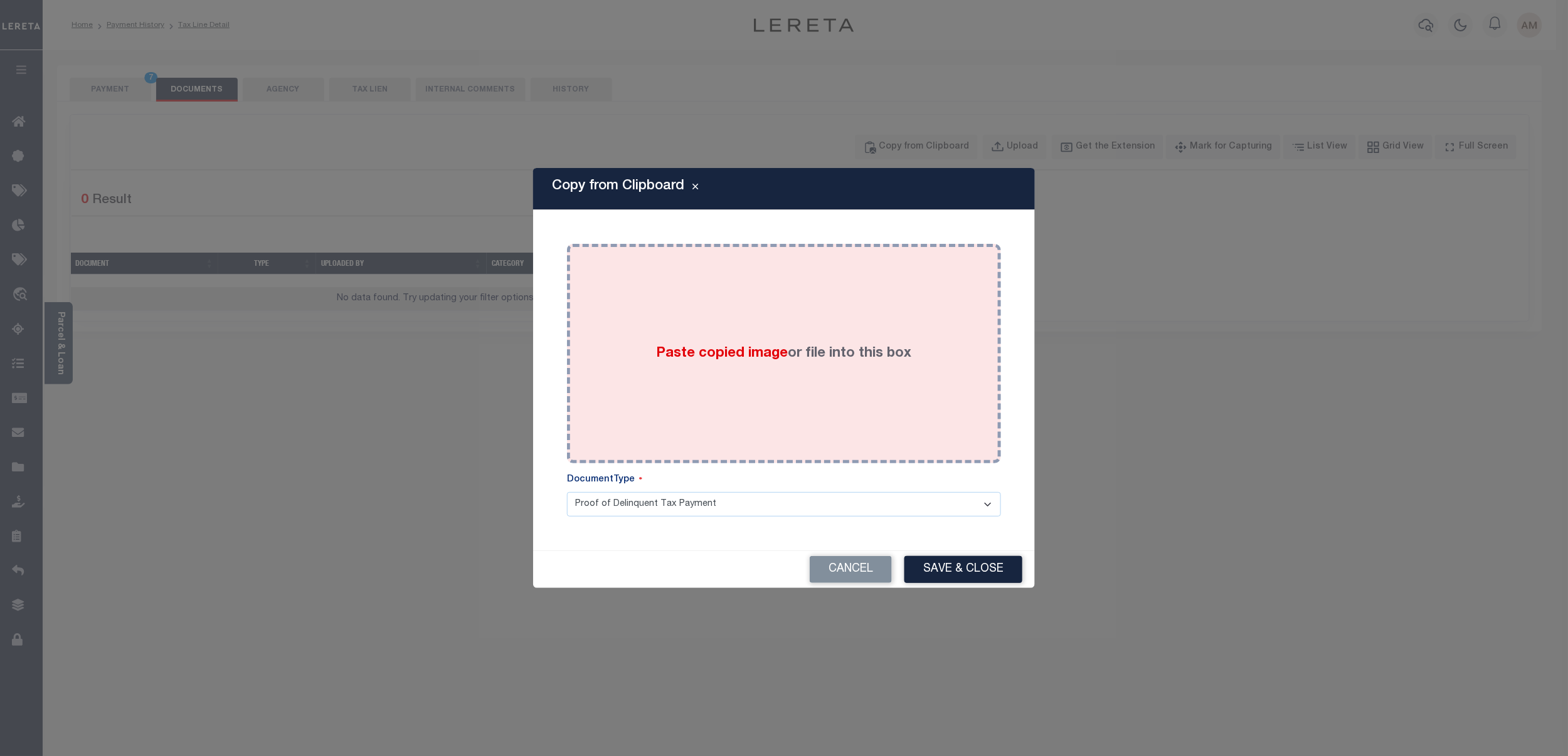
click at [960, 268] on div "Paste copied image or file into this box" at bounding box center [784, 353] width 415 height 200
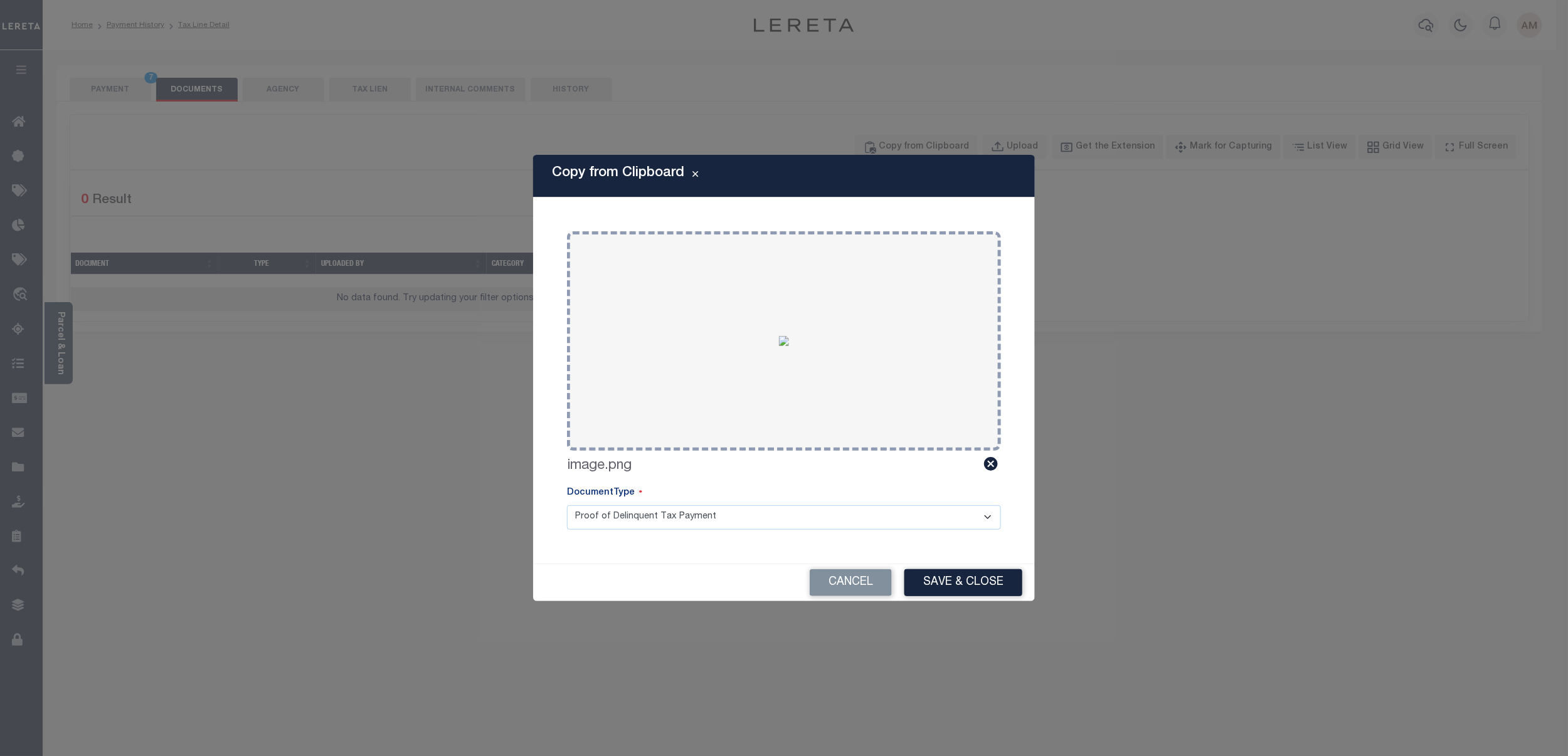
click at [988, 583] on button "Save & Close" at bounding box center [963, 583] width 118 height 27
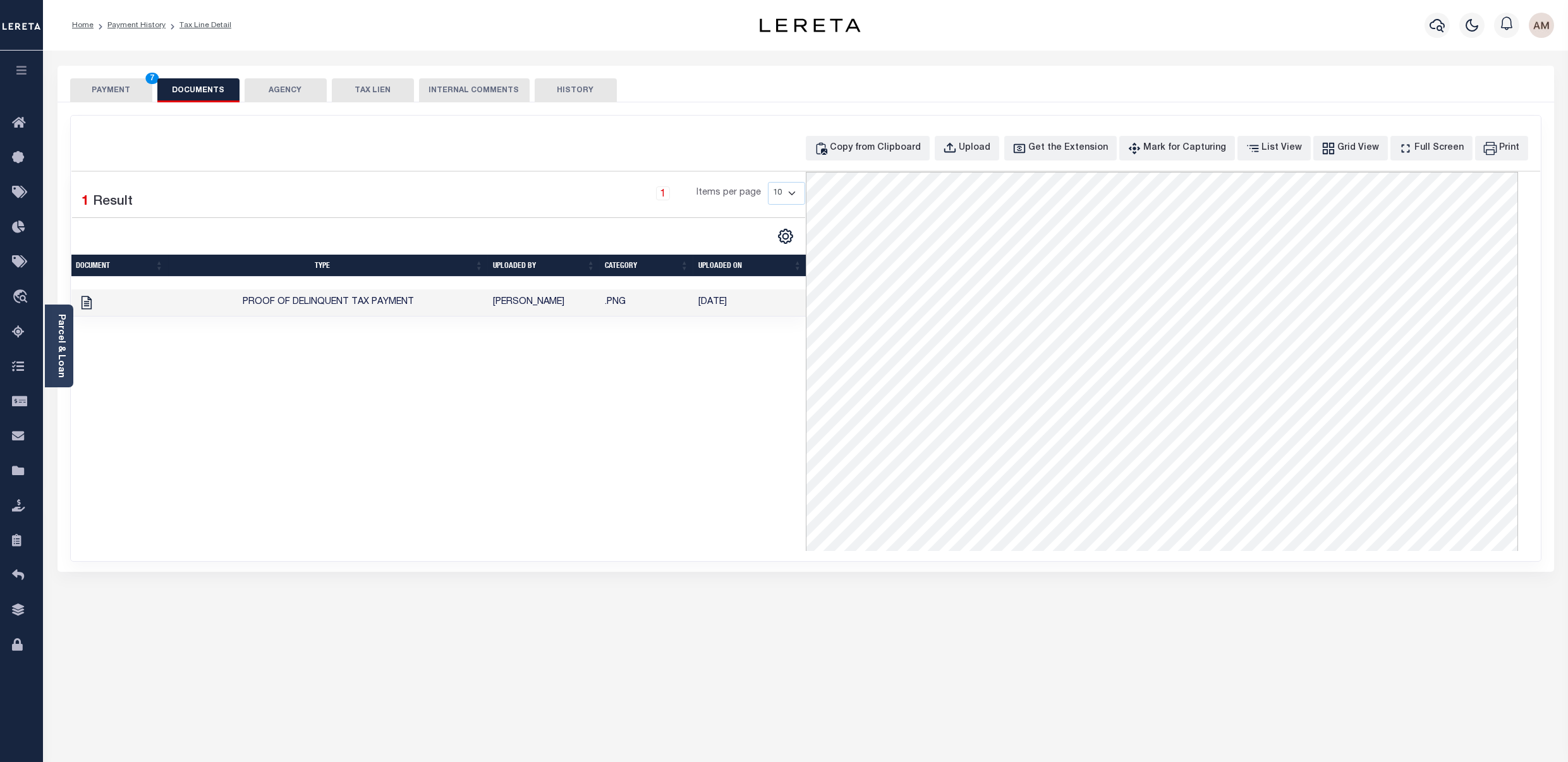
click at [90, 97] on button "PAYMENT 7" at bounding box center [111, 90] width 82 height 24
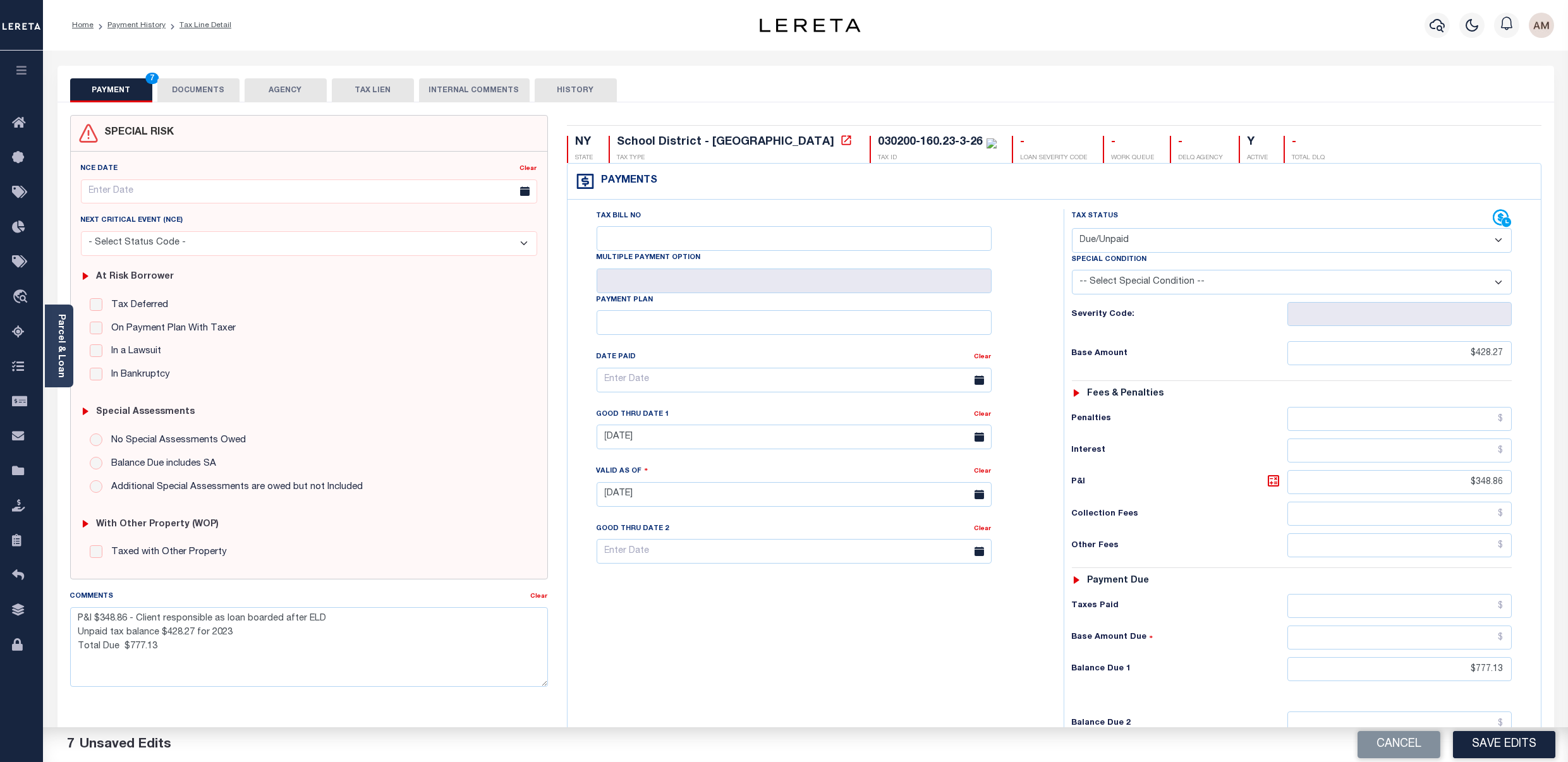
click at [1518, 753] on button "Save Edits" at bounding box center [1504, 745] width 103 height 27
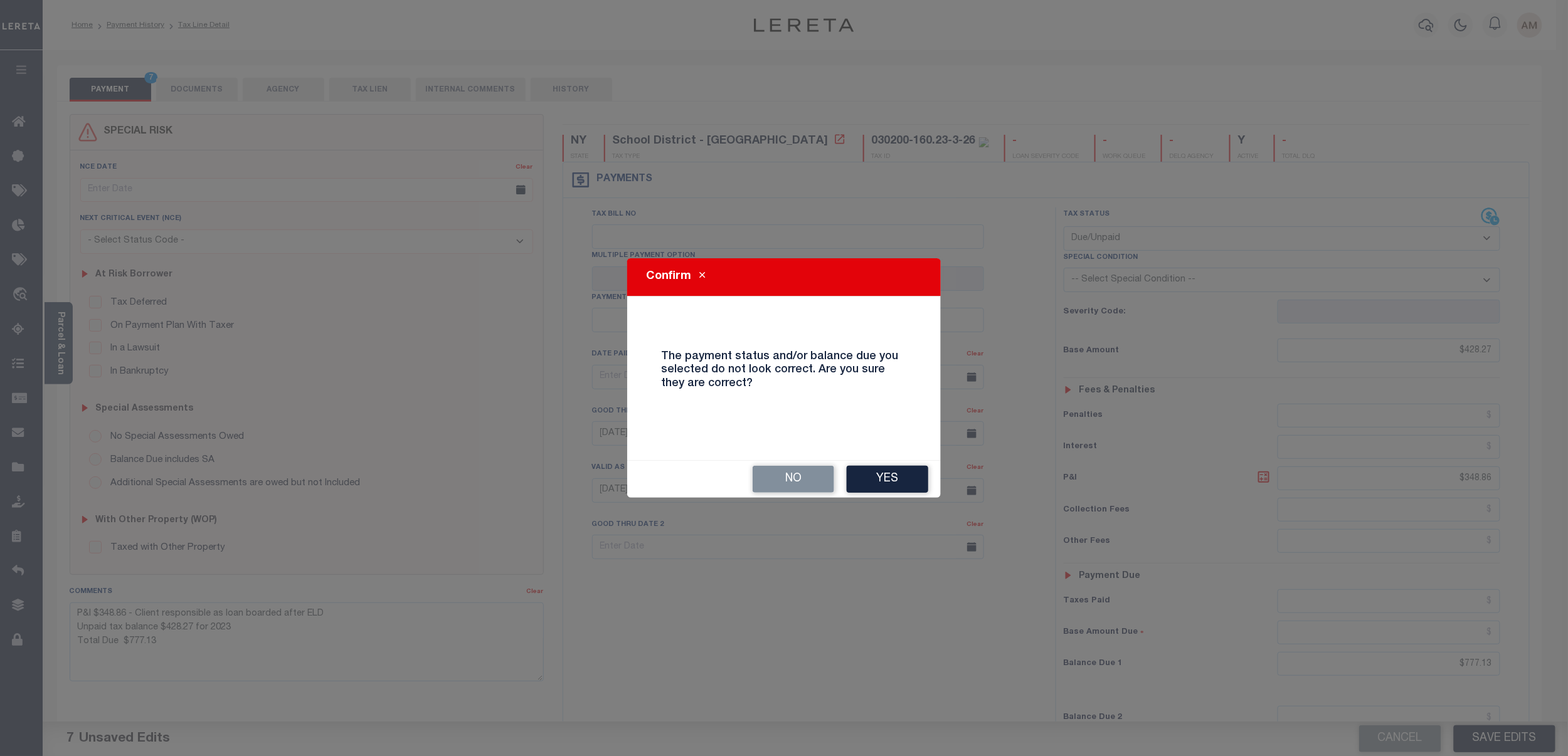
drag, startPoint x: 879, startPoint y: 479, endPoint x: 836, endPoint y: 465, distance: 45.2
click at [856, 497] on div "Confirm The payment status and/or balance due you selected do not look correct.…" at bounding box center [784, 378] width 1568 height 756
drag, startPoint x: 836, startPoint y: 465, endPoint x: 824, endPoint y: 468, distance: 12.4
click at [831, 467] on div "No Yes" at bounding box center [784, 479] width 314 height 37
click at [821, 472] on button "No" at bounding box center [793, 479] width 81 height 27
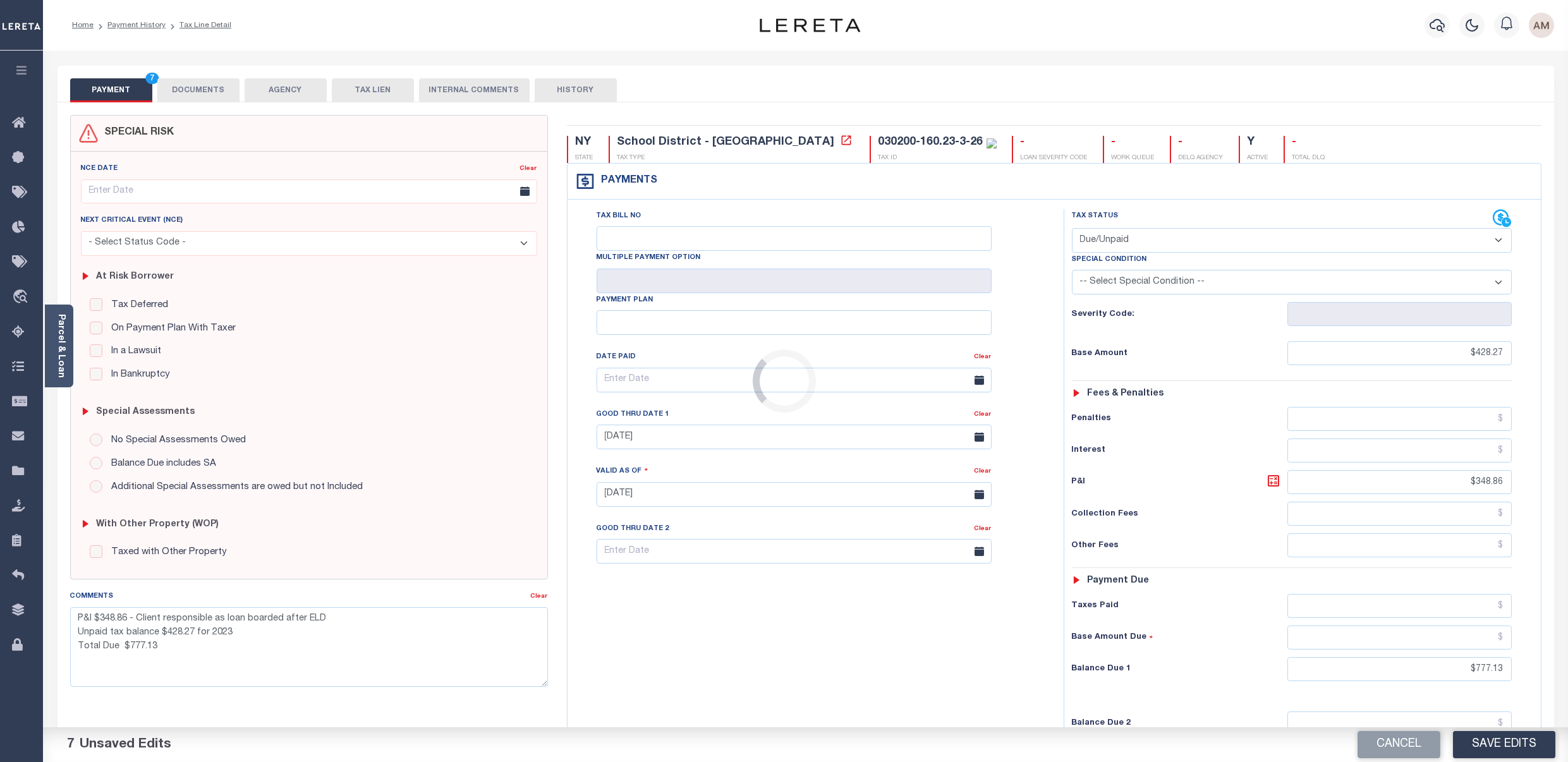
click at [372, 611] on div "Loading..." at bounding box center [784, 381] width 1568 height 762
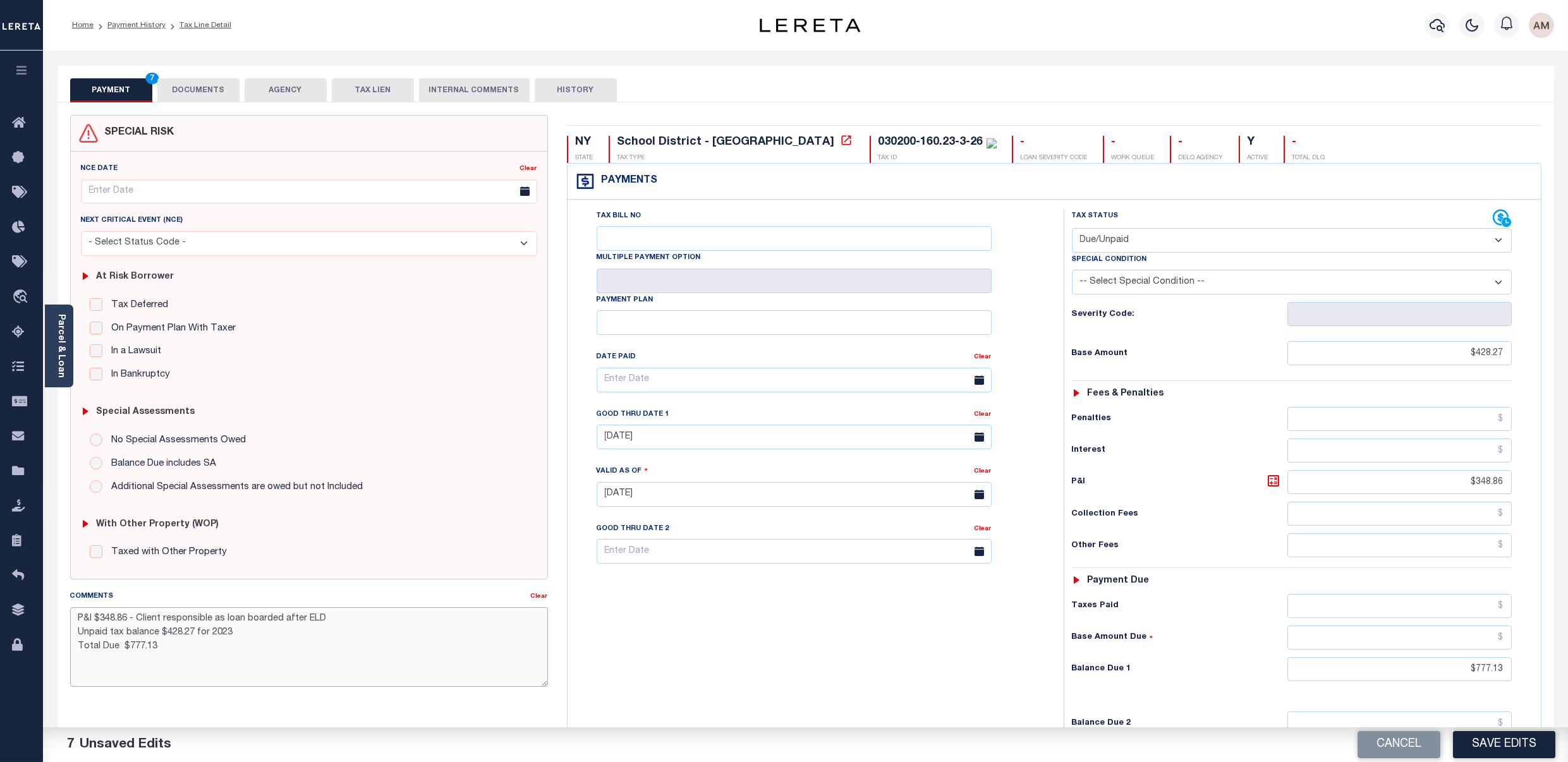
drag, startPoint x: 368, startPoint y: 620, endPoint x: 212, endPoint y: 611, distance: 156.3
click at [212, 611] on div "Comments Clear P&I $348.86 - Client responsible as loan boarded after ELD Unpai…" at bounding box center [309, 638] width 478 height 97
click at [362, 643] on textarea "P&I $348.86 - Client responsible as loan boarded after ELD Unpaid tax balance $…" at bounding box center [309, 647] width 478 height 79
drag, startPoint x: 332, startPoint y: 615, endPoint x: 209, endPoint y: 612, distance: 123.0
click at [209, 612] on textarea "P&I $348.86 - Client responsible as loan boarded after ELD Unpaid tax balance $…" at bounding box center [309, 647] width 478 height 79
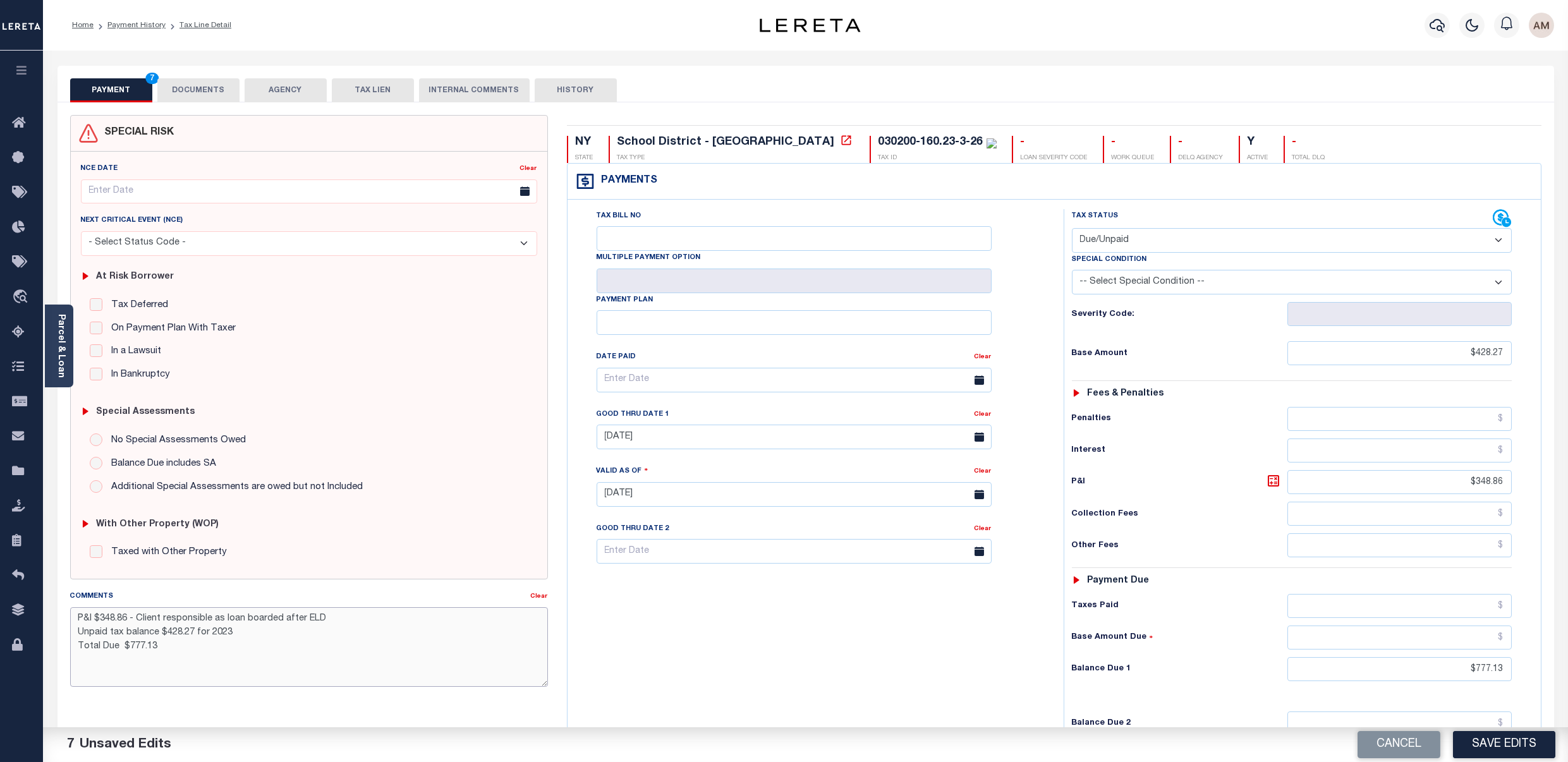
click at [276, 622] on textarea "P&I $348.86 - Client responsible as loan boarded after ELD Unpaid tax balance $…" at bounding box center [309, 647] width 478 height 79
drag, startPoint x: 331, startPoint y: 621, endPoint x: 217, endPoint y: 628, distance: 114.2
click at [209, 623] on textarea "P&I $348.86 - Client responsible as loan boarded after ELD Unpaid tax balance $…" at bounding box center [309, 647] width 478 height 79
click at [301, 645] on textarea "P&I $348.86 - Client responsible, prior year due before loan boarded Unpaid tax…" at bounding box center [309, 647] width 478 height 79
click at [351, 657] on textarea "P&I $348.86 - Client responsible, prior year due before loan boarded Unpaid tax…" at bounding box center [309, 647] width 478 height 79
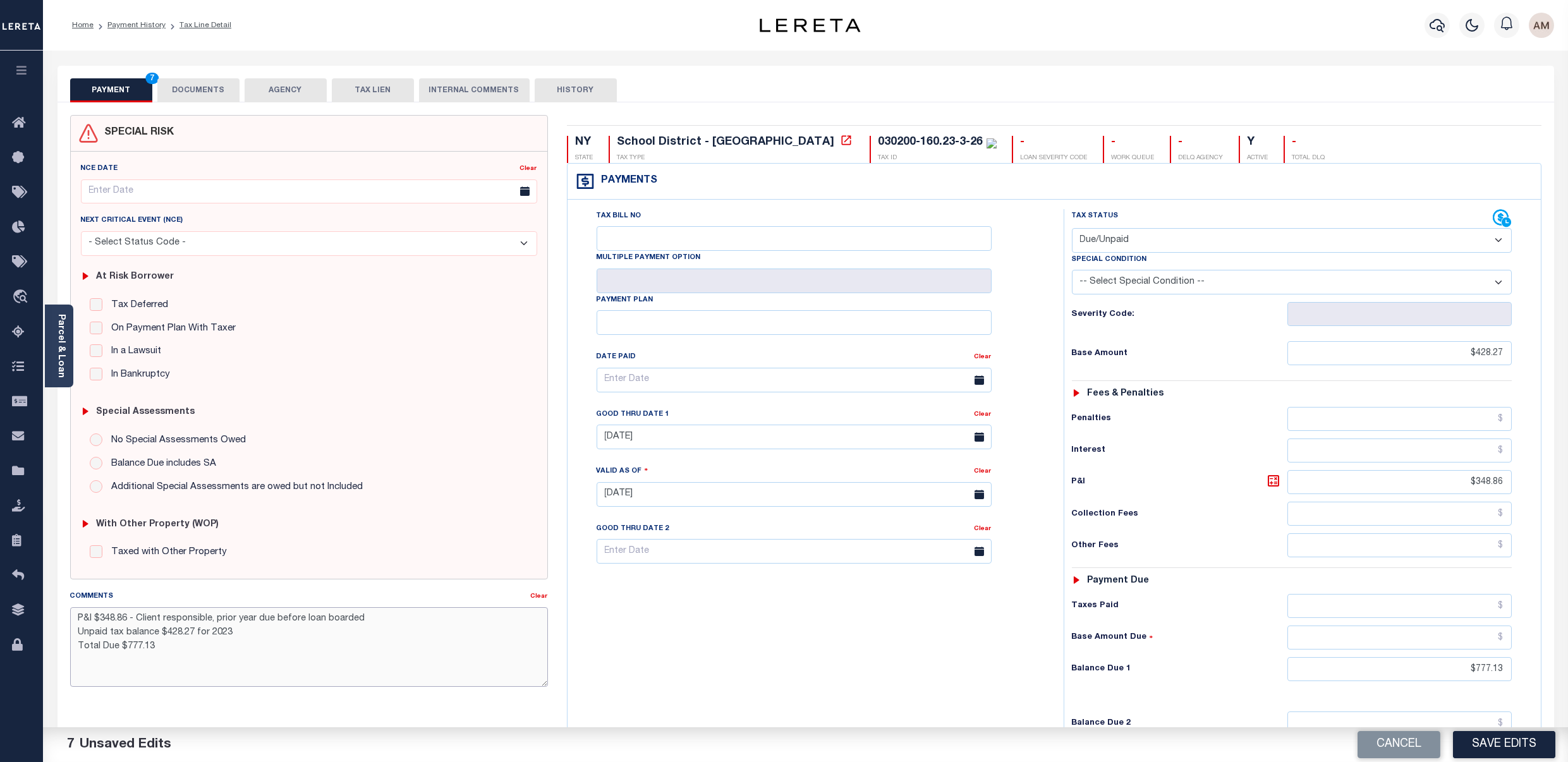
type textarea "P&I $348.86 - Client responsible, prior year due before loan boarded Unpaid tax…"
click at [1542, 751] on button "Save Edits" at bounding box center [1504, 745] width 103 height 27
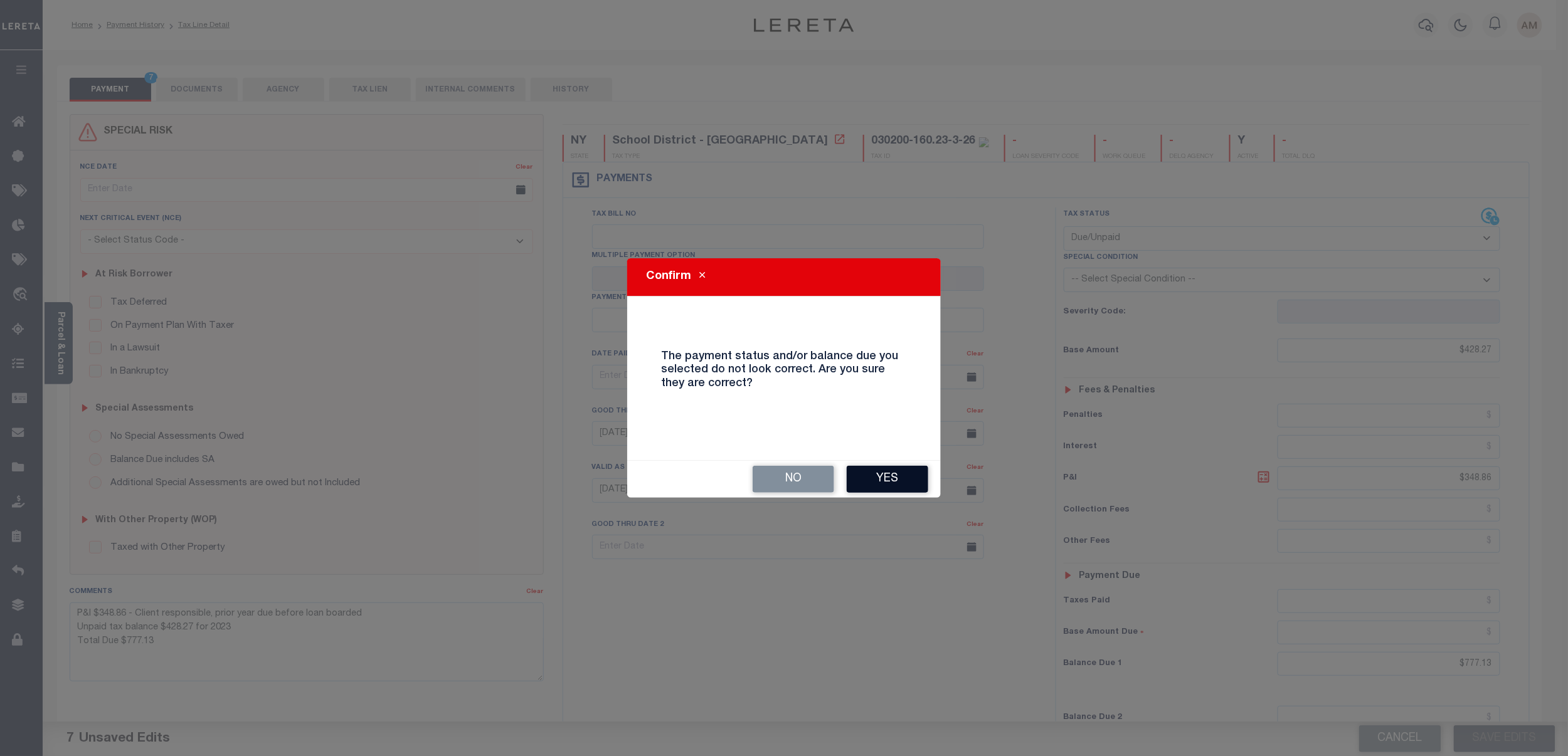
click at [878, 484] on button "Yes" at bounding box center [887, 479] width 81 height 27
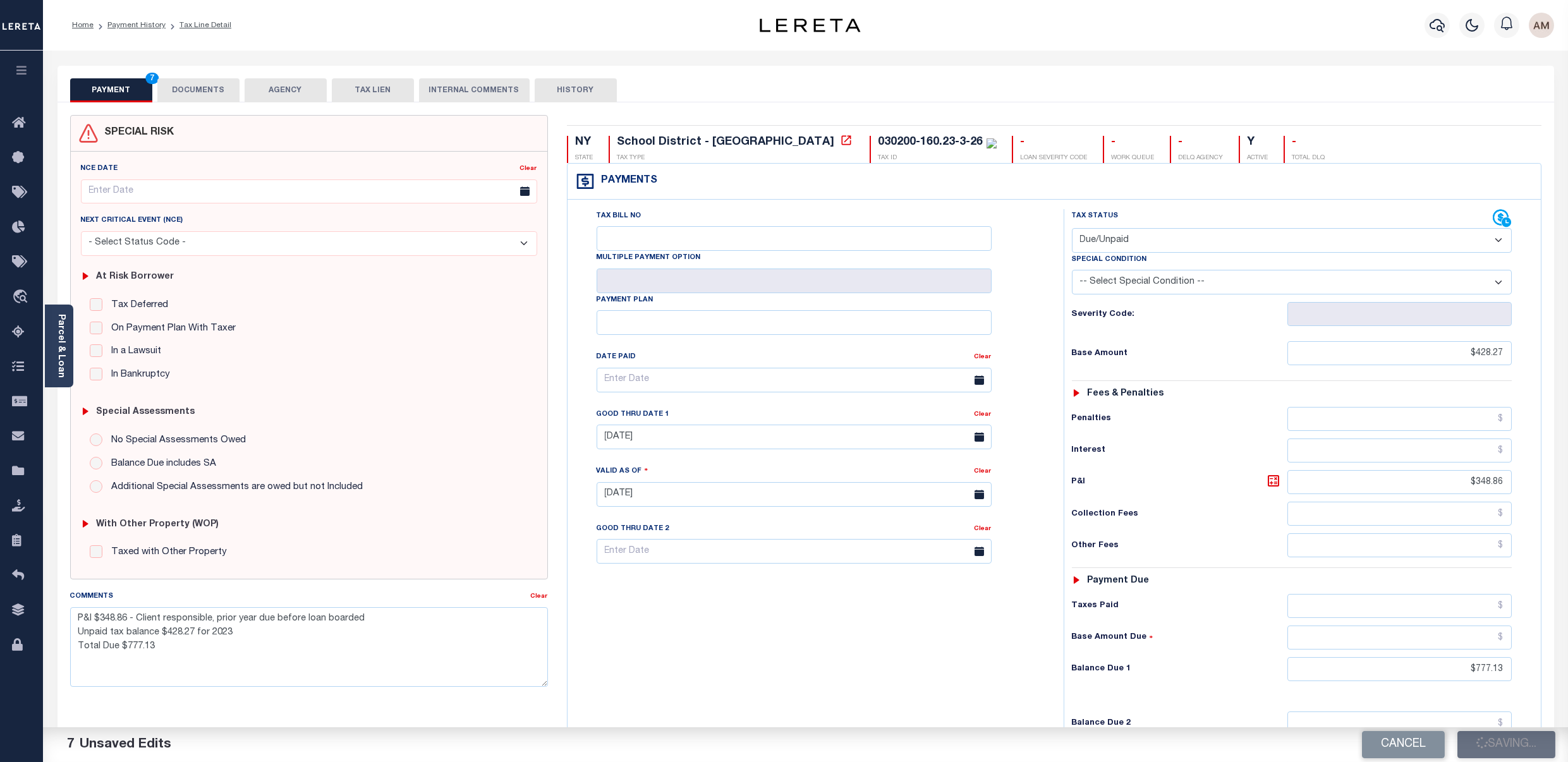
checkbox input "false"
type textarea "P&I $348.86 - Client responsible, prior year due before loan boarded Unpaid tax…"
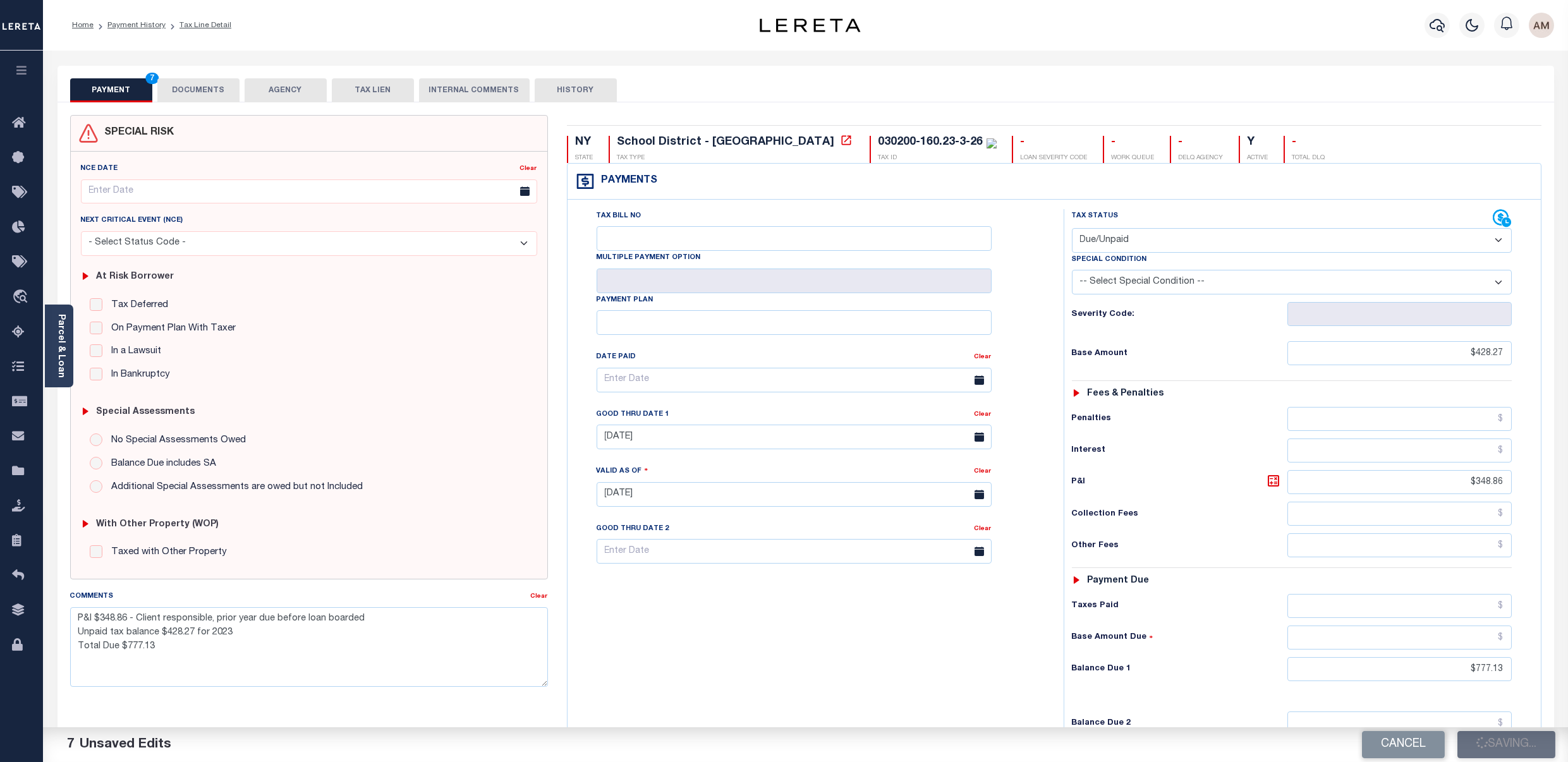
type input "$428.27"
type input "$348.86"
type input "$777.13"
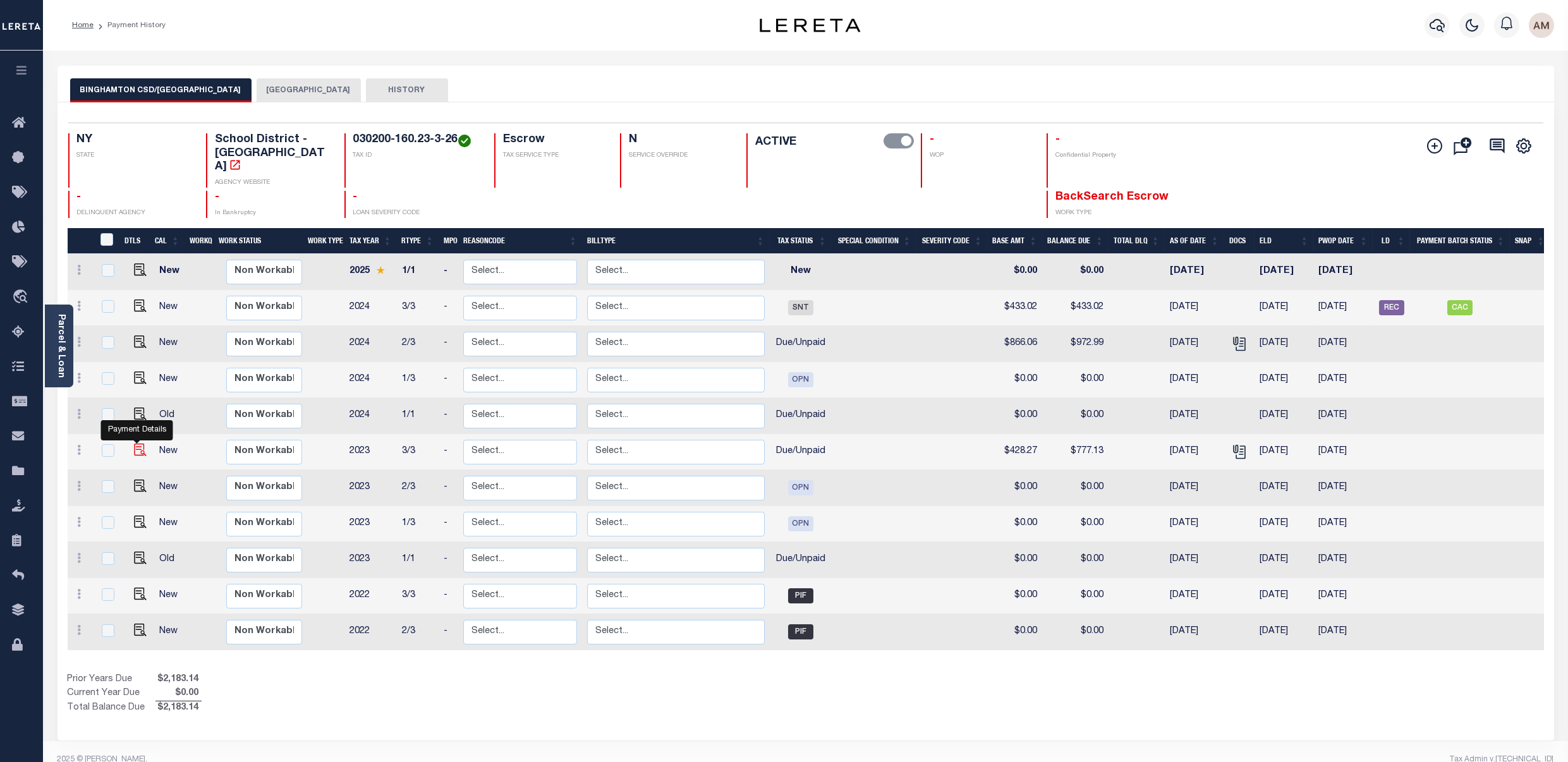
click at [134, 453] on img "" at bounding box center [141, 450] width 13 height 13
checkbox input "true"
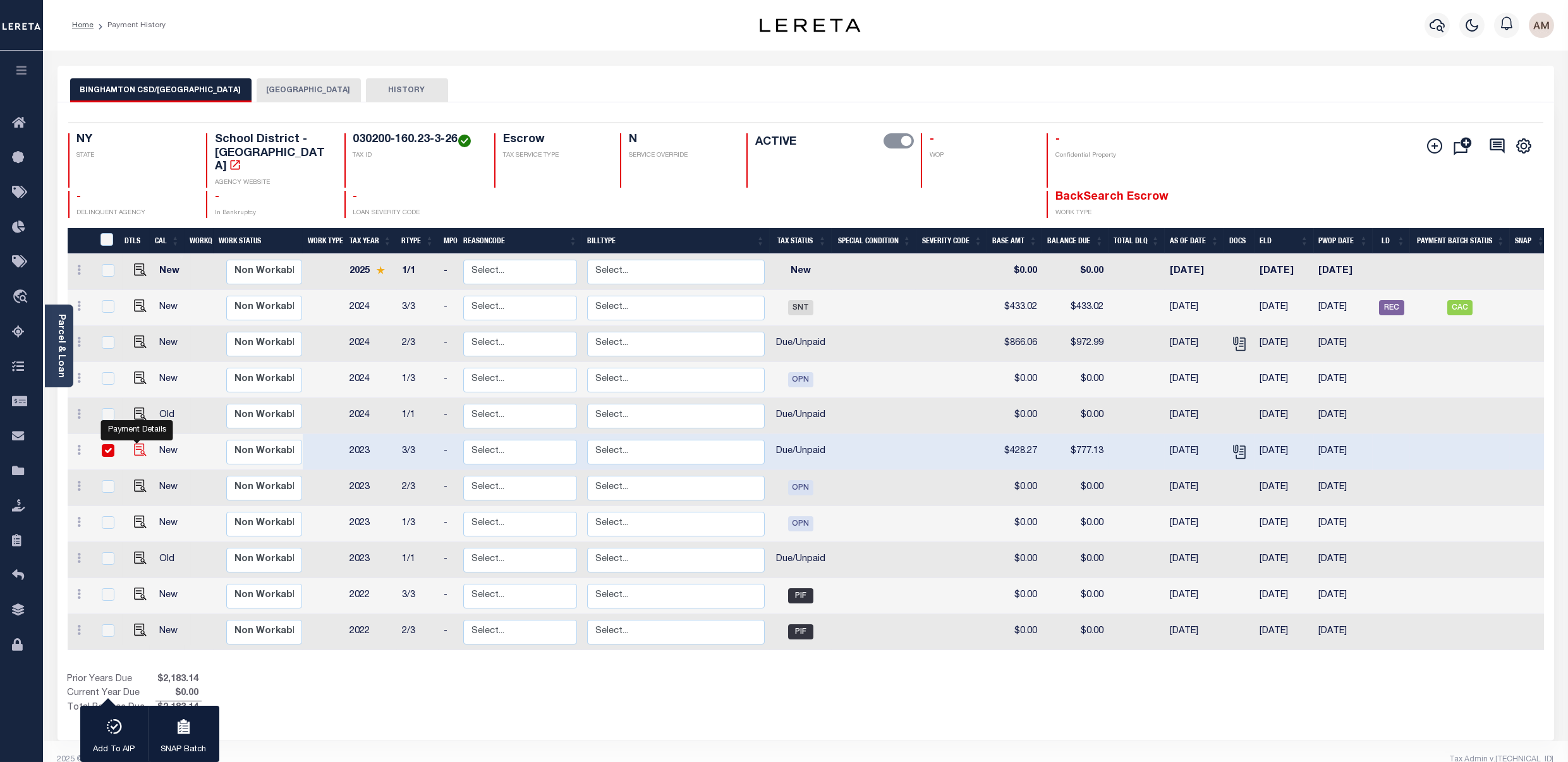
click at [140, 455] on img "" at bounding box center [141, 450] width 13 height 13
checkbox input "false"
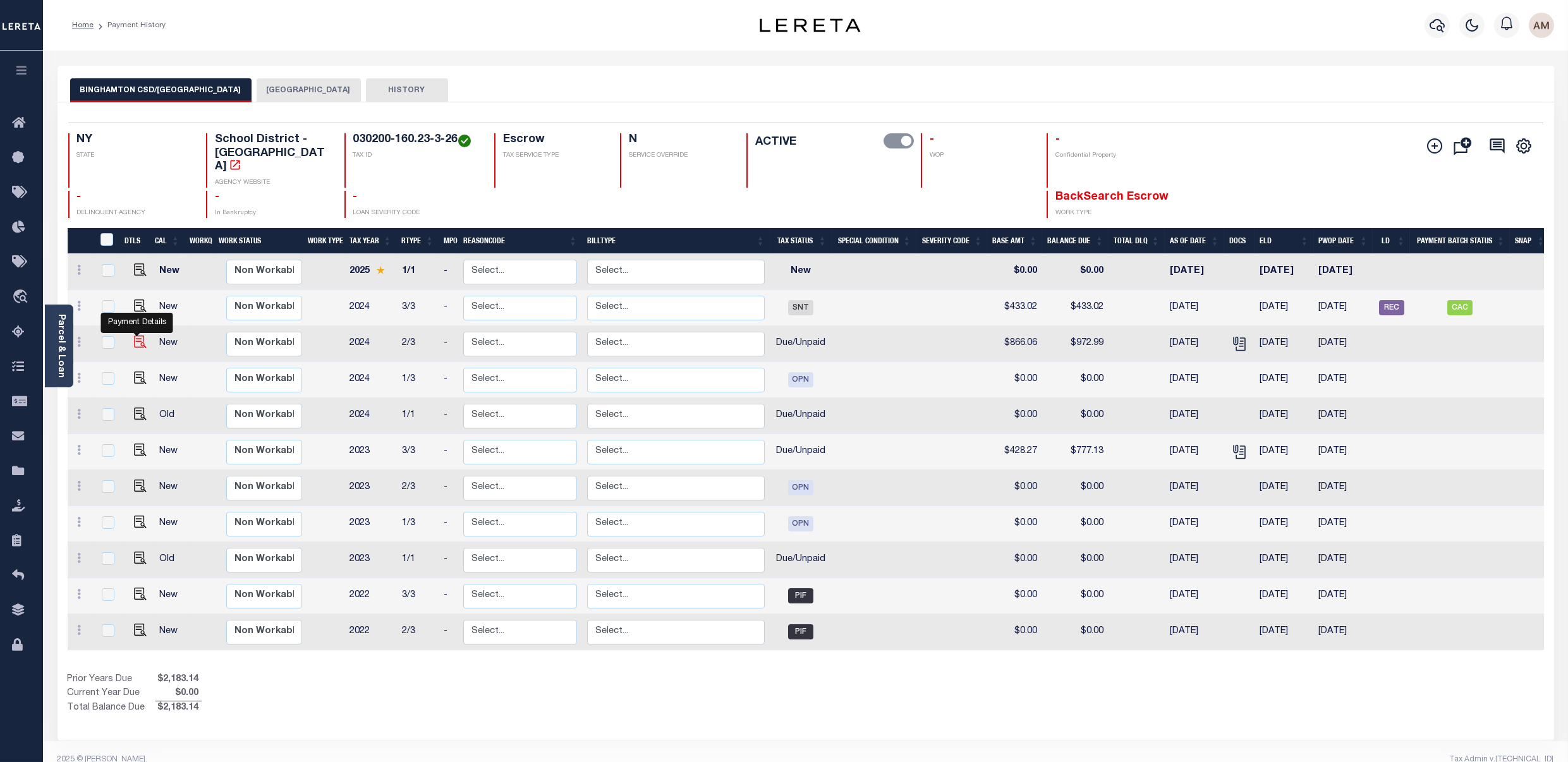
click at [136, 343] on img "" at bounding box center [141, 342] width 13 height 13
checkbox input "true"
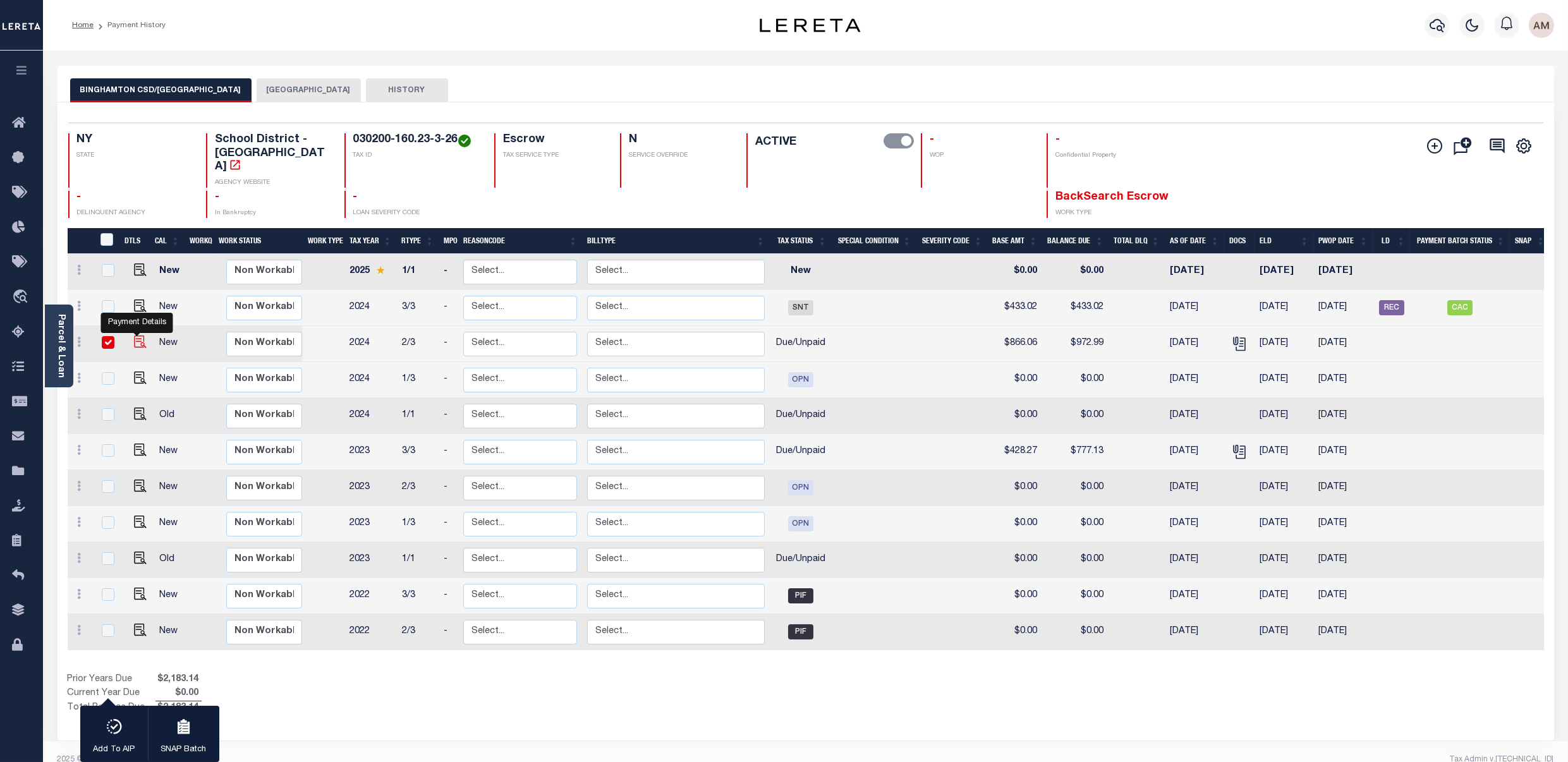
click at [136, 346] on img "" at bounding box center [141, 342] width 13 height 13
checkbox input "false"
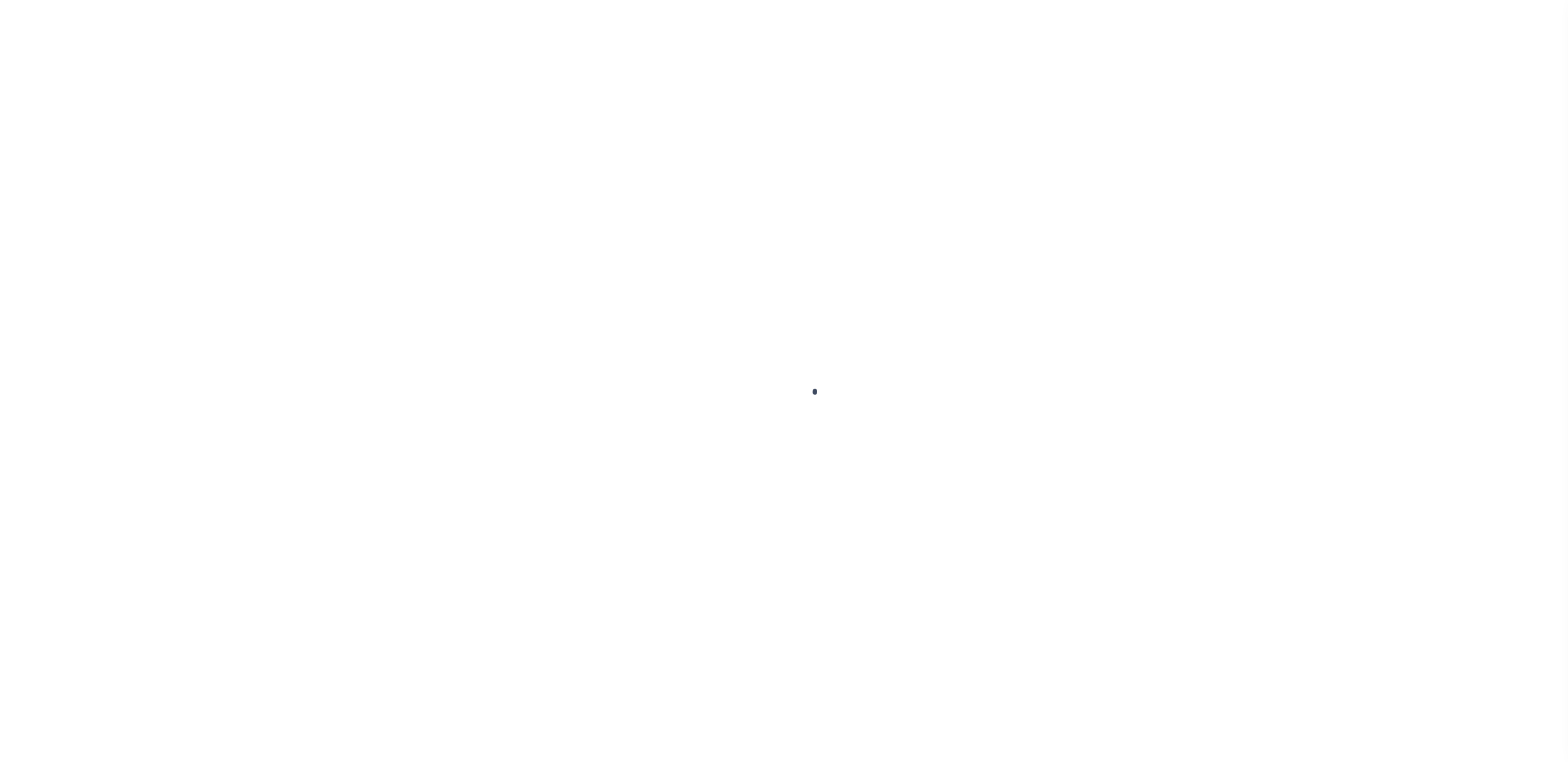
checkbox input "false"
type textarea "P&I $348.86 - Client responsible, prior year due before loan boarded Unpaid tax…"
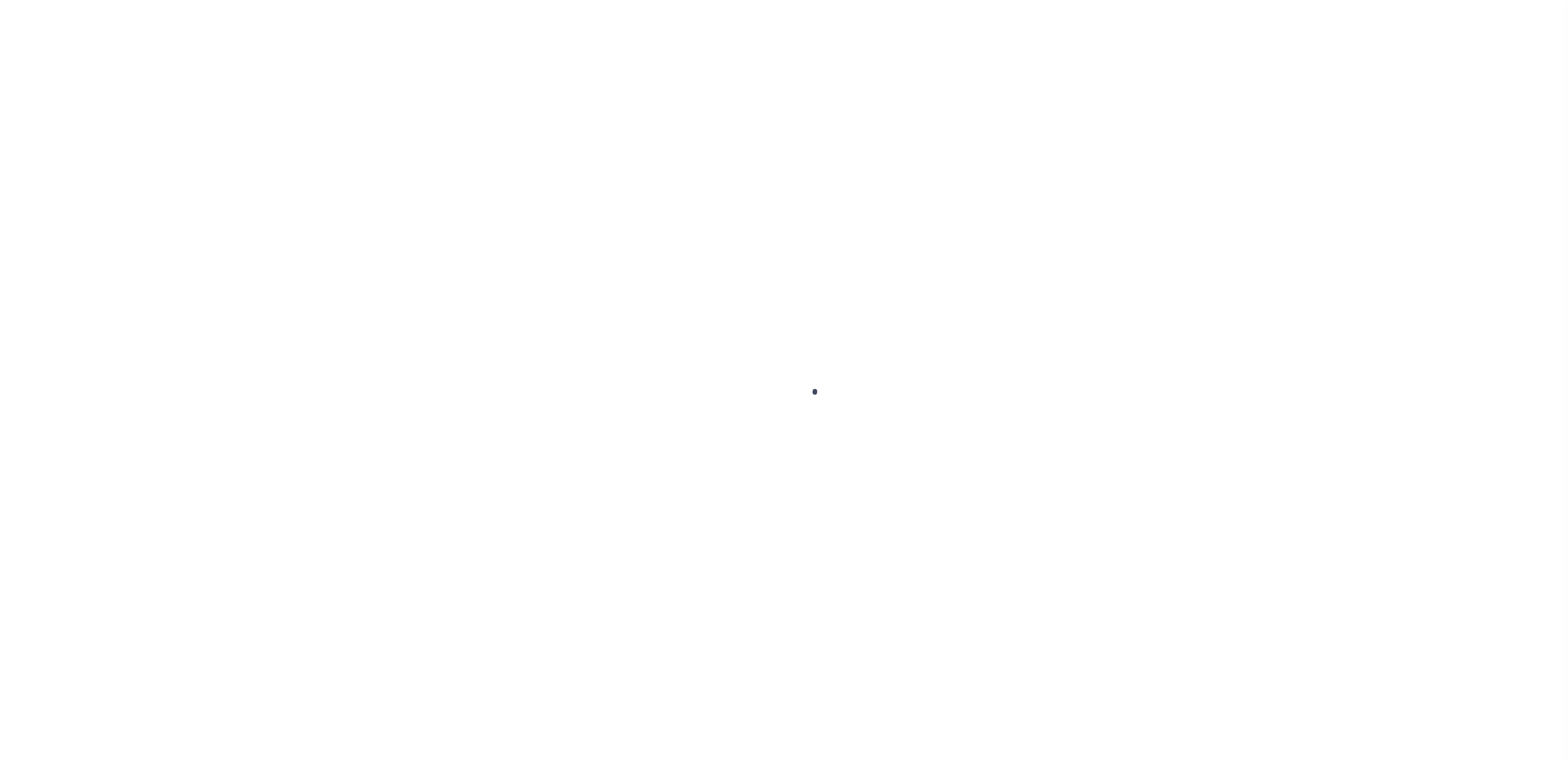
type input "[DATE]"
select select "DUE"
type input "$428.27"
type input "$348.86"
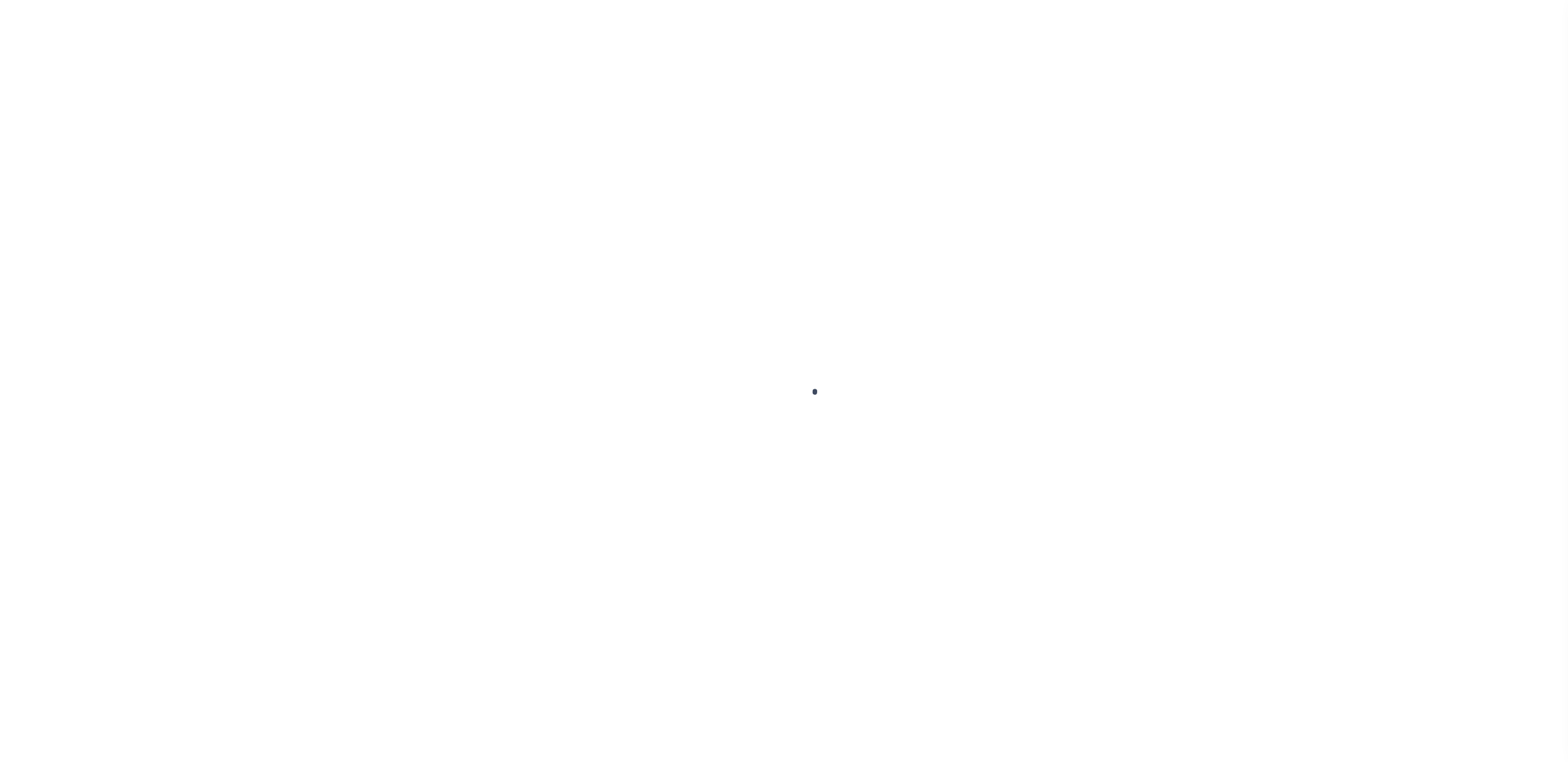
type input "$777.13"
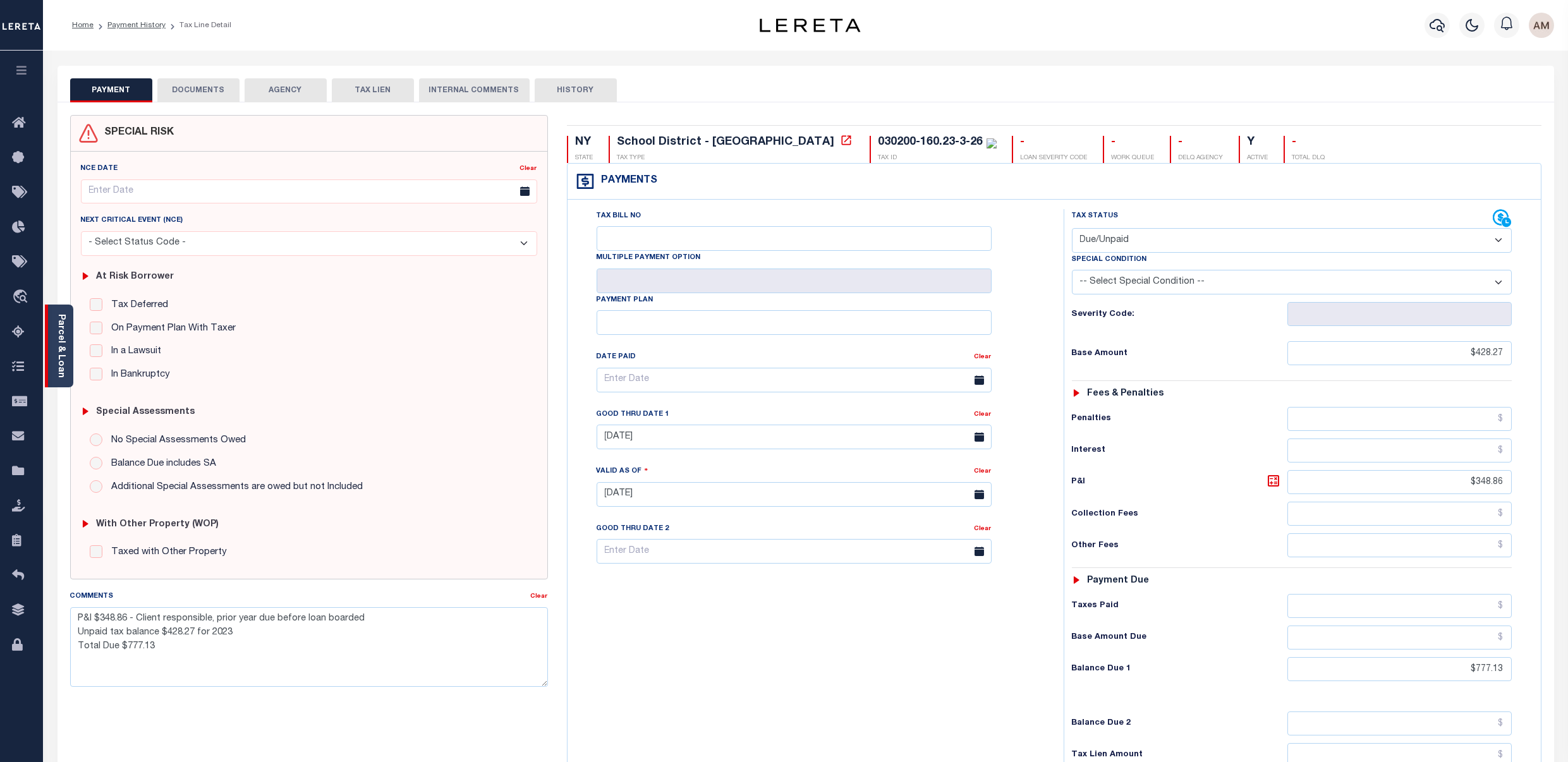
click at [65, 319] on link "Parcel & Loan" at bounding box center [61, 346] width 9 height 64
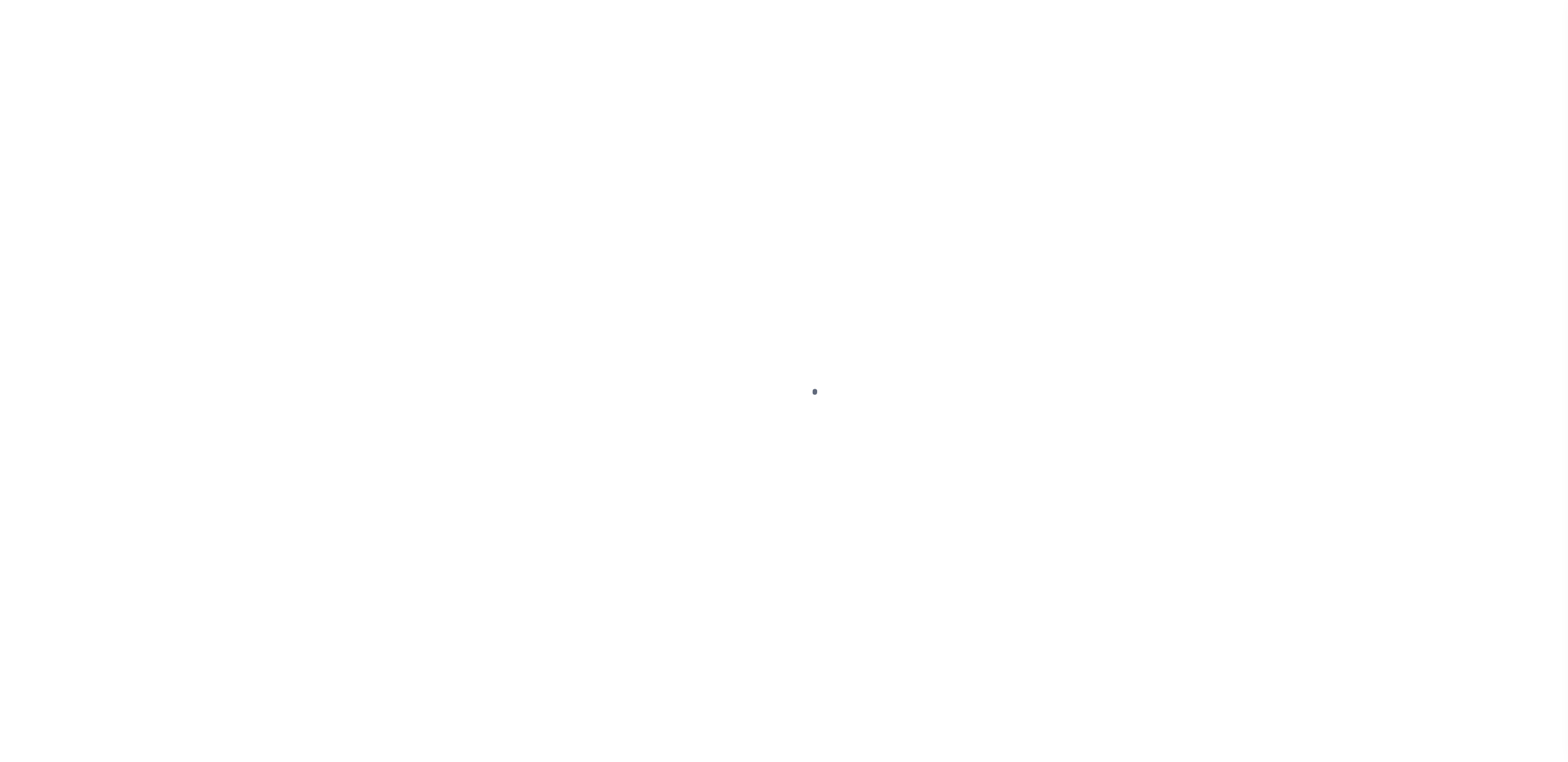
select select "DUE"
select select "OPN"
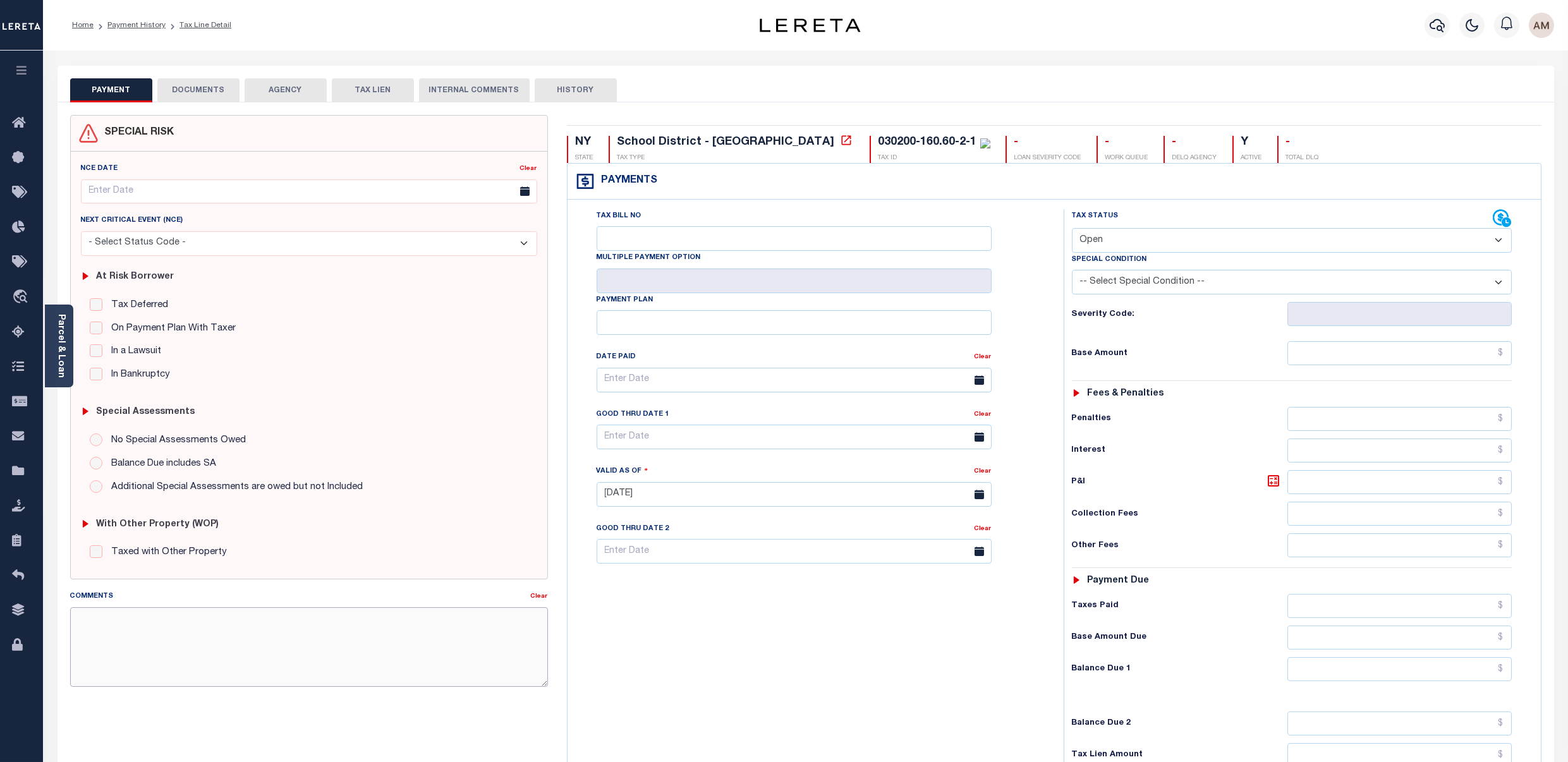
click at [385, 612] on textarea "Comments" at bounding box center [309, 647] width 478 height 79
drag, startPoint x: 385, startPoint y: 630, endPoint x: 300, endPoint y: 615, distance: 86.3
click at [300, 615] on textarea "Comments" at bounding box center [309, 647] width 478 height 79
paste textarea "P&I $106.93 - Client responsible as loan boarded after ELD Unpaid tax balance $…"
drag, startPoint x: 130, startPoint y: 625, endPoint x: 103, endPoint y: 619, distance: 27.7
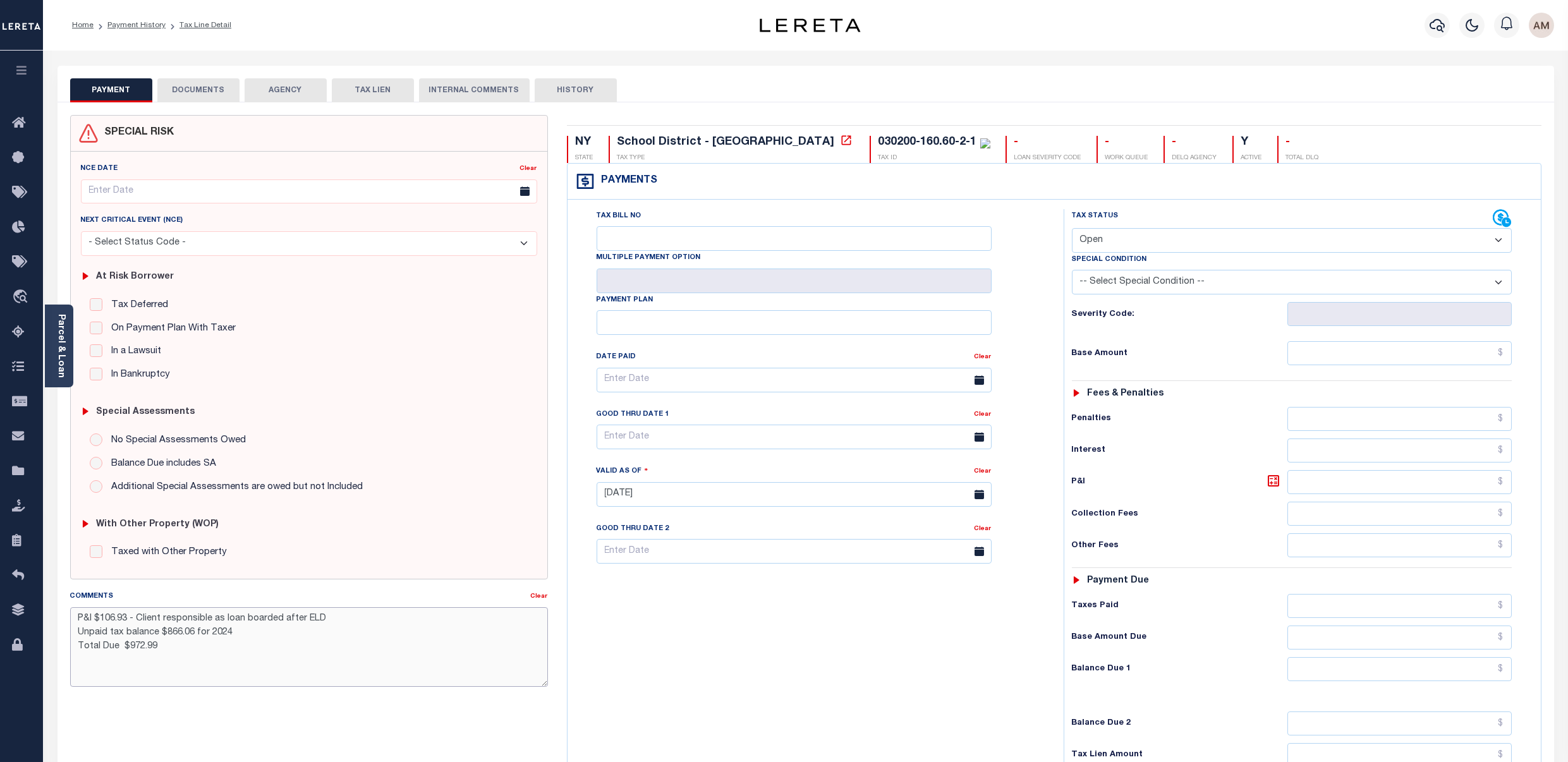
click at [103, 619] on textarea "P&I $106.93 - Client responsible as loan boarded after ELD Unpaid tax balance $…" at bounding box center [309, 647] width 478 height 79
click at [284, 647] on textarea "P&I $145.82- Client responsible as loan boarded after ELD Unpaid tax balance $8…" at bounding box center [309, 647] width 478 height 79
drag, startPoint x: 197, startPoint y: 639, endPoint x: 165, endPoint y: 638, distance: 32.0
click at [165, 638] on textarea "P&I $145.82- Client responsible as loan boarded after ELD Unpaid tax balance $8…" at bounding box center [309, 647] width 478 height 79
drag, startPoint x: 156, startPoint y: 654, endPoint x: 181, endPoint y: 681, distance: 36.8
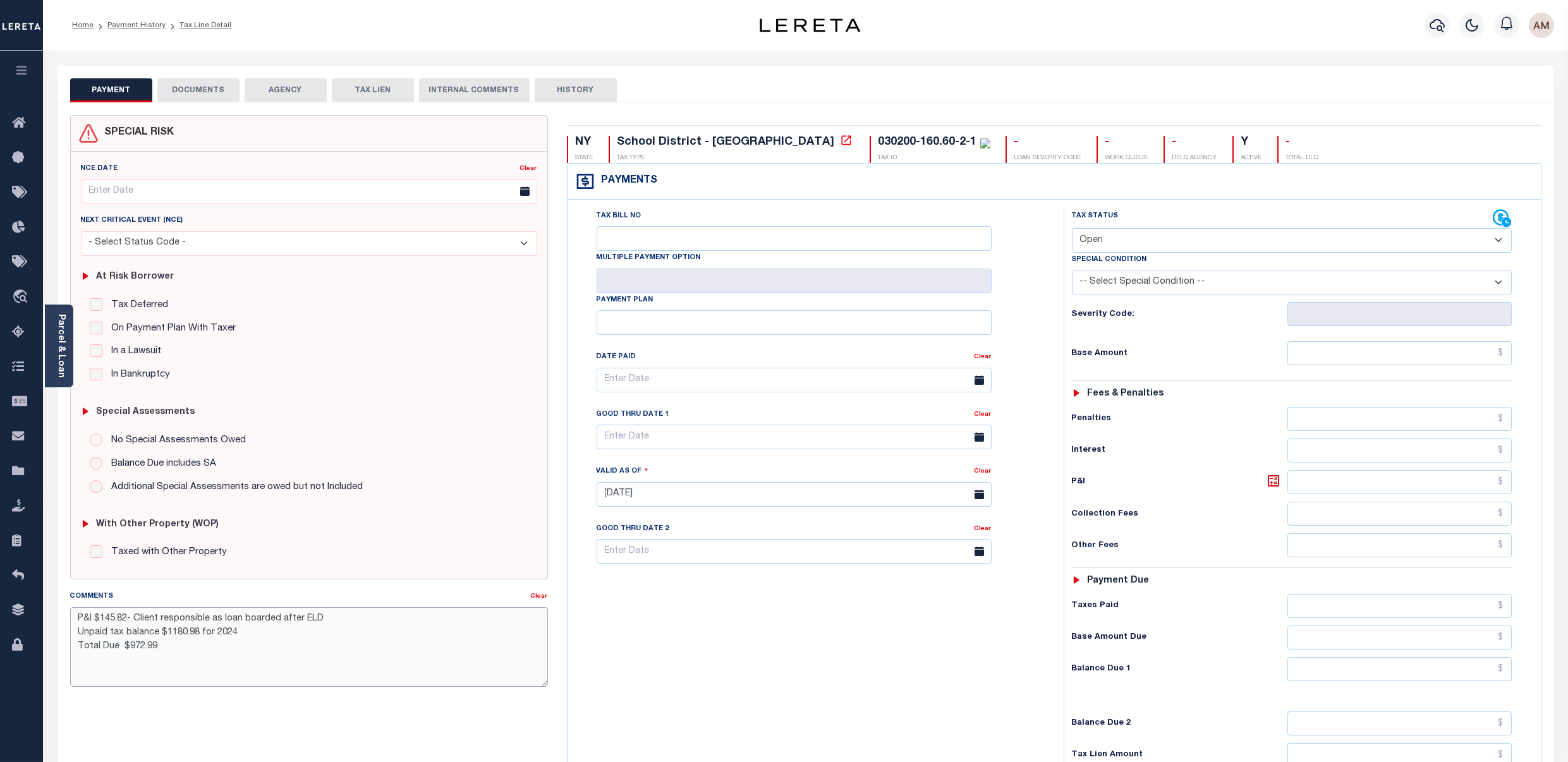
click at [130, 653] on textarea "P&I $145.82- Client responsible as loan boarded after ELD Unpaid tax balance $1…" at bounding box center [309, 647] width 478 height 79
type textarea "P&I $145.82- Client responsible as loan boarded after ELD Unpaid tax balance $1…"
type input "[DATE]"
click at [241, 714] on div "SPECIAL RISK NCE Date Clear - Select Status Code -" at bounding box center [309, 508] width 497 height 787
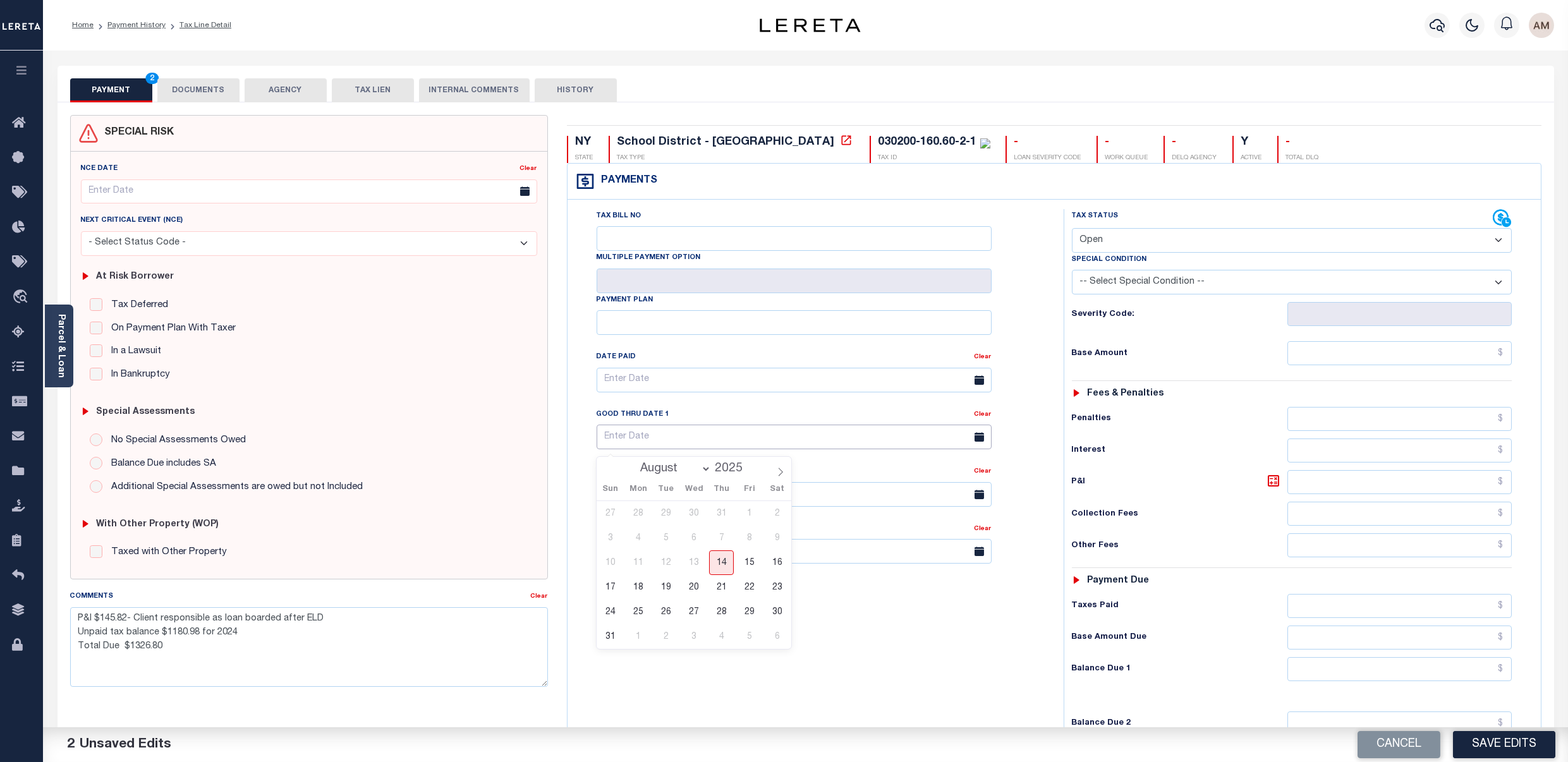
click at [804, 436] on input "text" at bounding box center [794, 437] width 395 height 25
click at [604, 641] on span "31" at bounding box center [610, 636] width 25 height 25
type input "08/31/2025"
click at [1180, 248] on select "- Select Status Code - Open Due/Unpaid Paid Incomplete No Tax Due Internal Refu…" at bounding box center [1292, 240] width 440 height 25
select select "DUE"
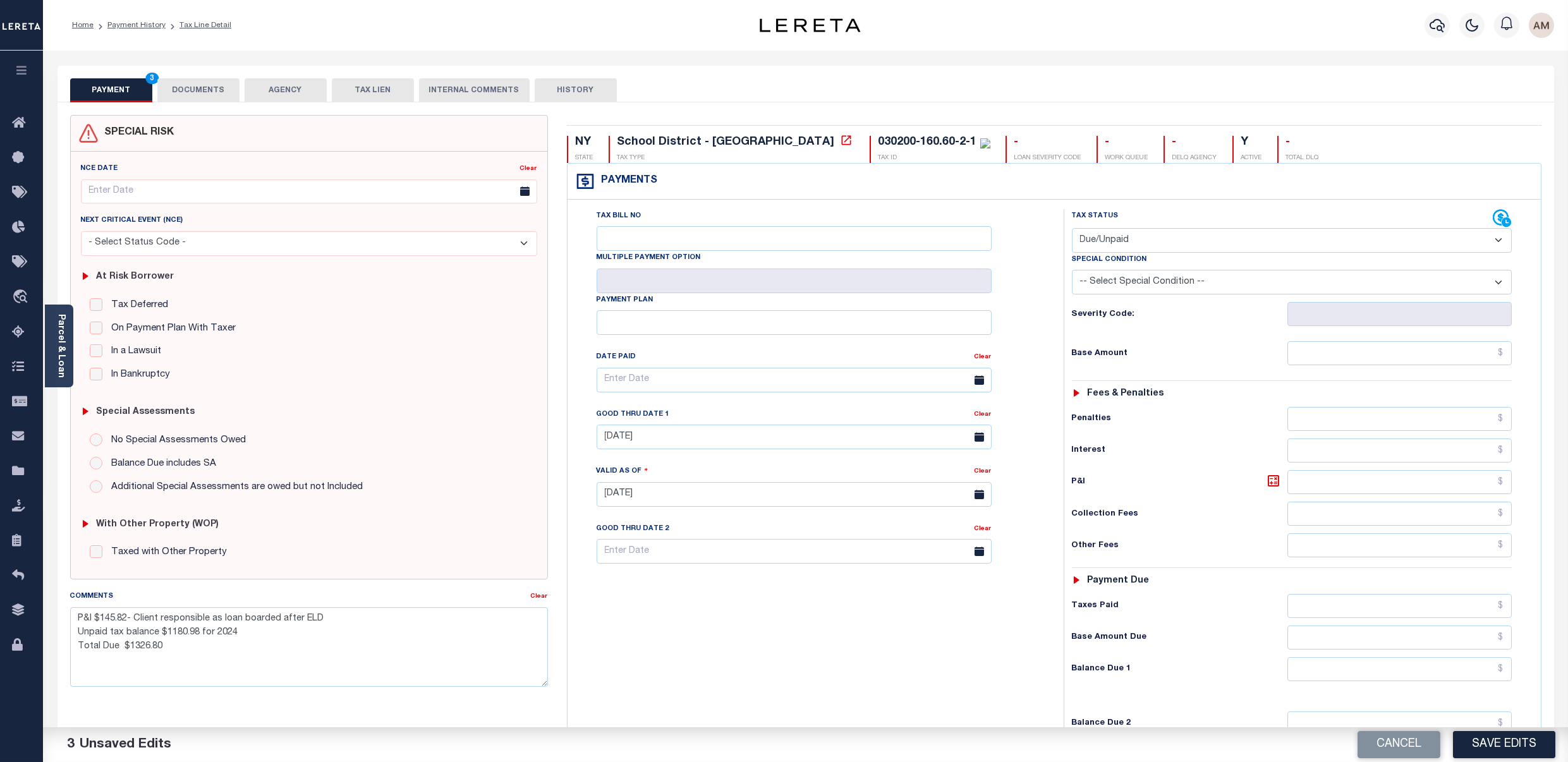
click at [1072, 229] on select "- Select Status Code - Open Due/Unpaid Paid Incomplete No Tax Due Internal Refu…" at bounding box center [1292, 240] width 440 height 25
click at [1375, 364] on input "text" at bounding box center [1400, 353] width 225 height 24
type input "$1,180.98"
click at [1400, 641] on input "text" at bounding box center [1400, 637] width 225 height 24
click at [1181, 519] on h6 "Collection Fees" at bounding box center [1180, 514] width 216 height 10
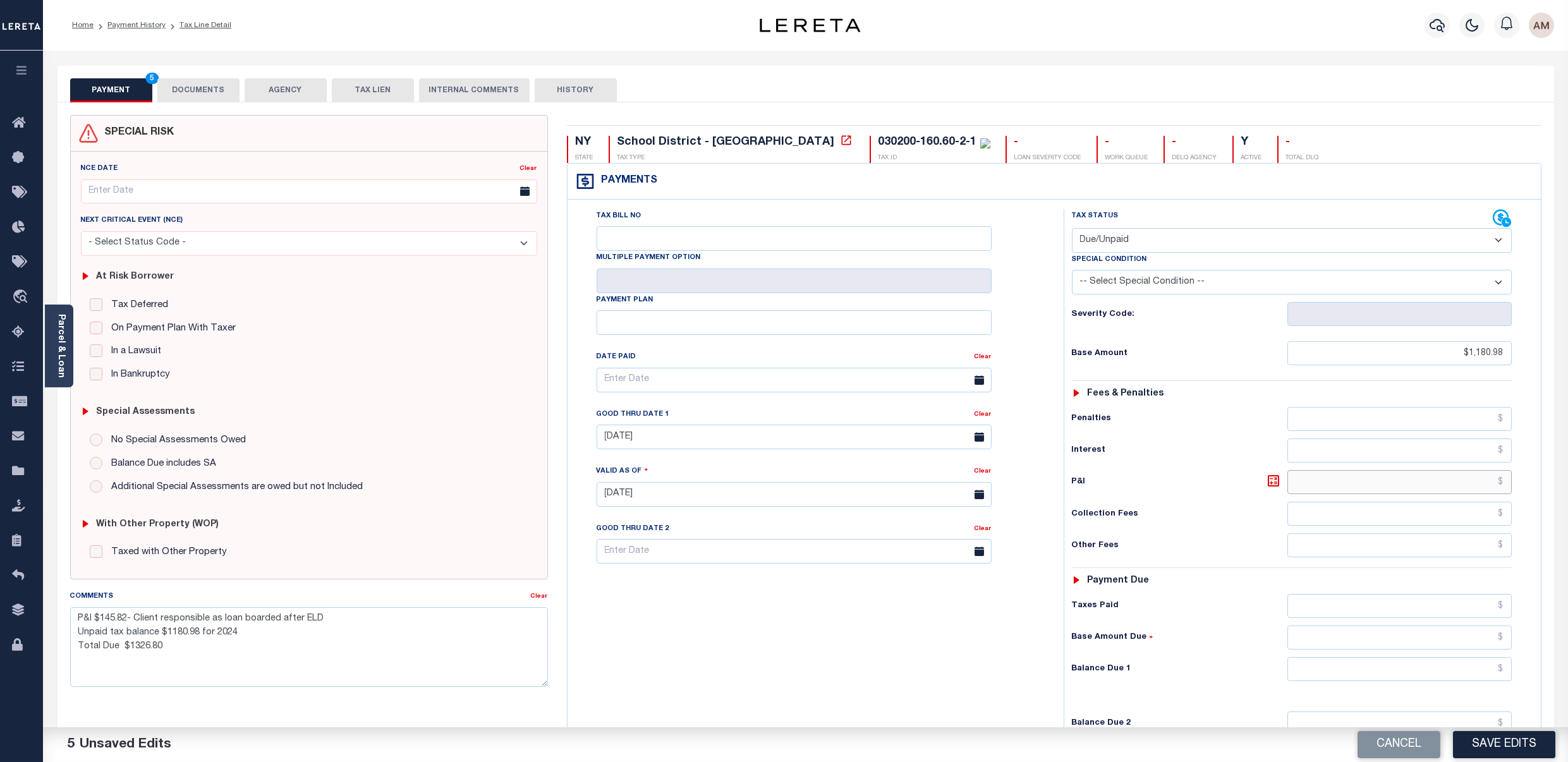
click at [1389, 483] on input "text" at bounding box center [1400, 482] width 225 height 24
type input "$145.82"
click at [1392, 647] on input "text" at bounding box center [1400, 637] width 225 height 24
type input "$1,326.80"
click at [1231, 661] on div "Tax Status Status - Select Status Code -" at bounding box center [1296, 488] width 465 height 558
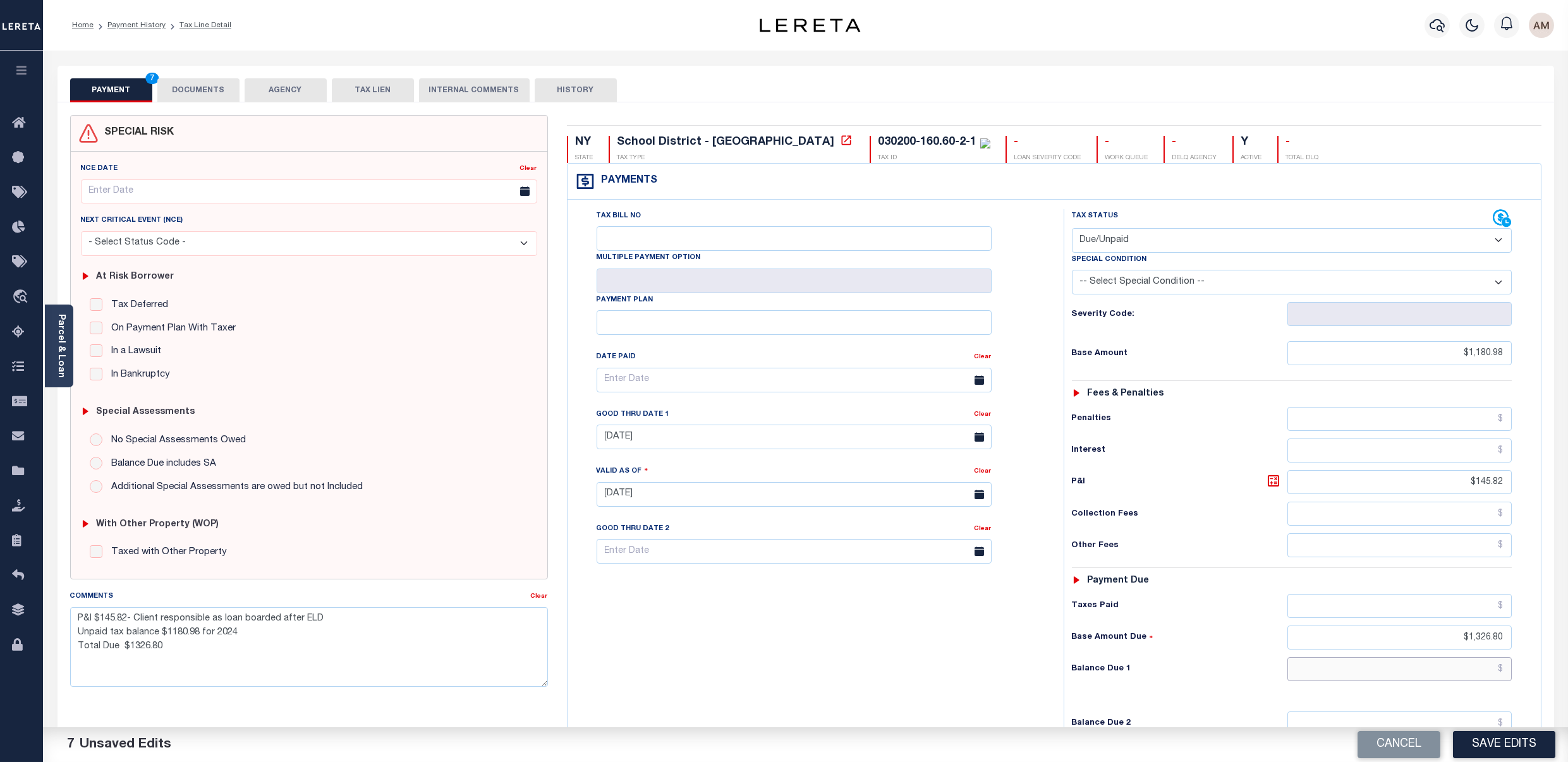
click at [1410, 673] on input "text" at bounding box center [1400, 668] width 225 height 24
type input "$1,326.80"
click at [1247, 681] on div "Balance Due 1 $1,326.80" at bounding box center [1292, 668] width 440 height 24
click at [214, 82] on button "DOCUMENTS" at bounding box center [198, 90] width 82 height 24
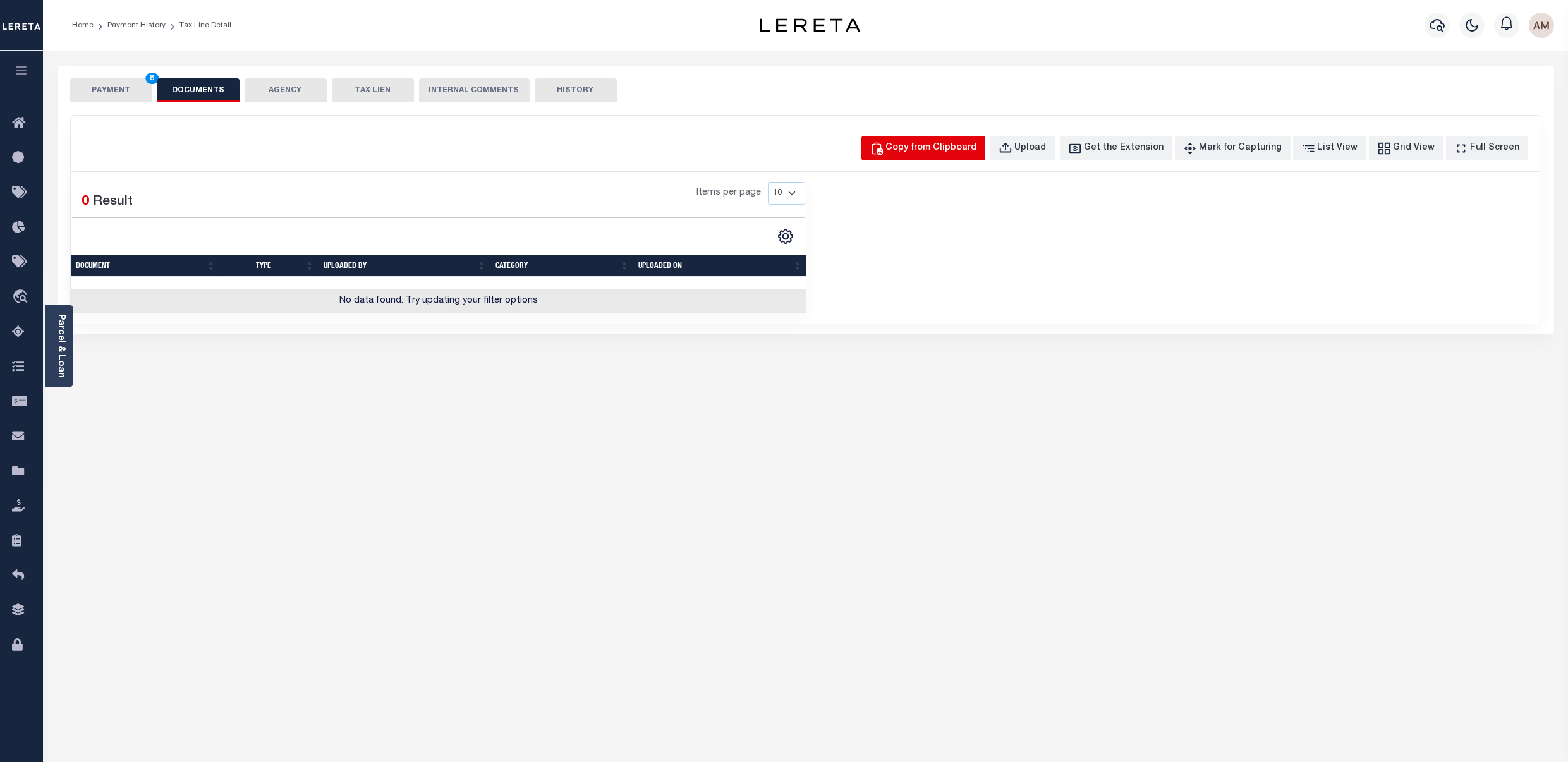
click at [976, 147] on div "Copy from Clipboard" at bounding box center [932, 148] width 91 height 14
select select "POP"
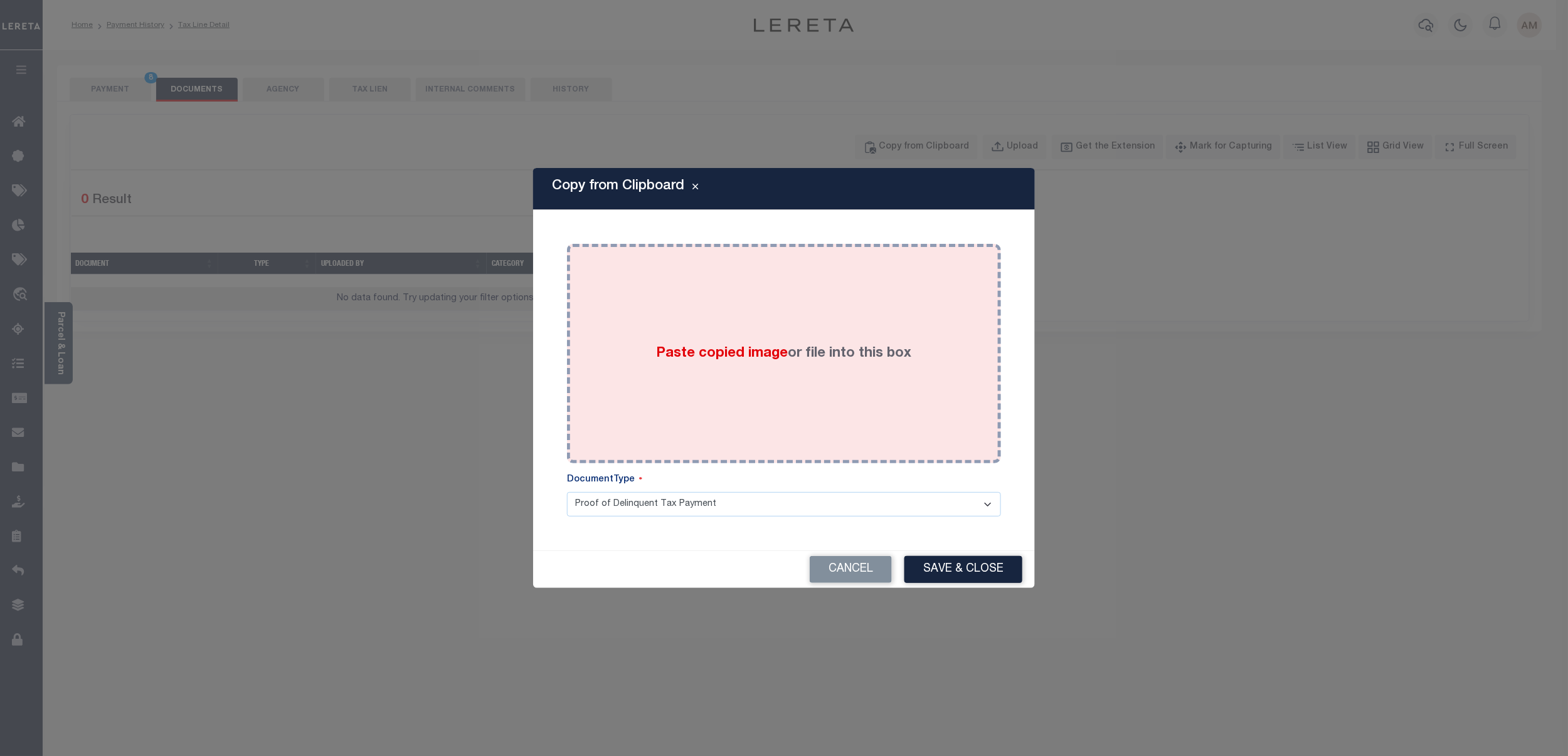
click at [901, 268] on div "Paste copied image or file into this box" at bounding box center [784, 353] width 415 height 200
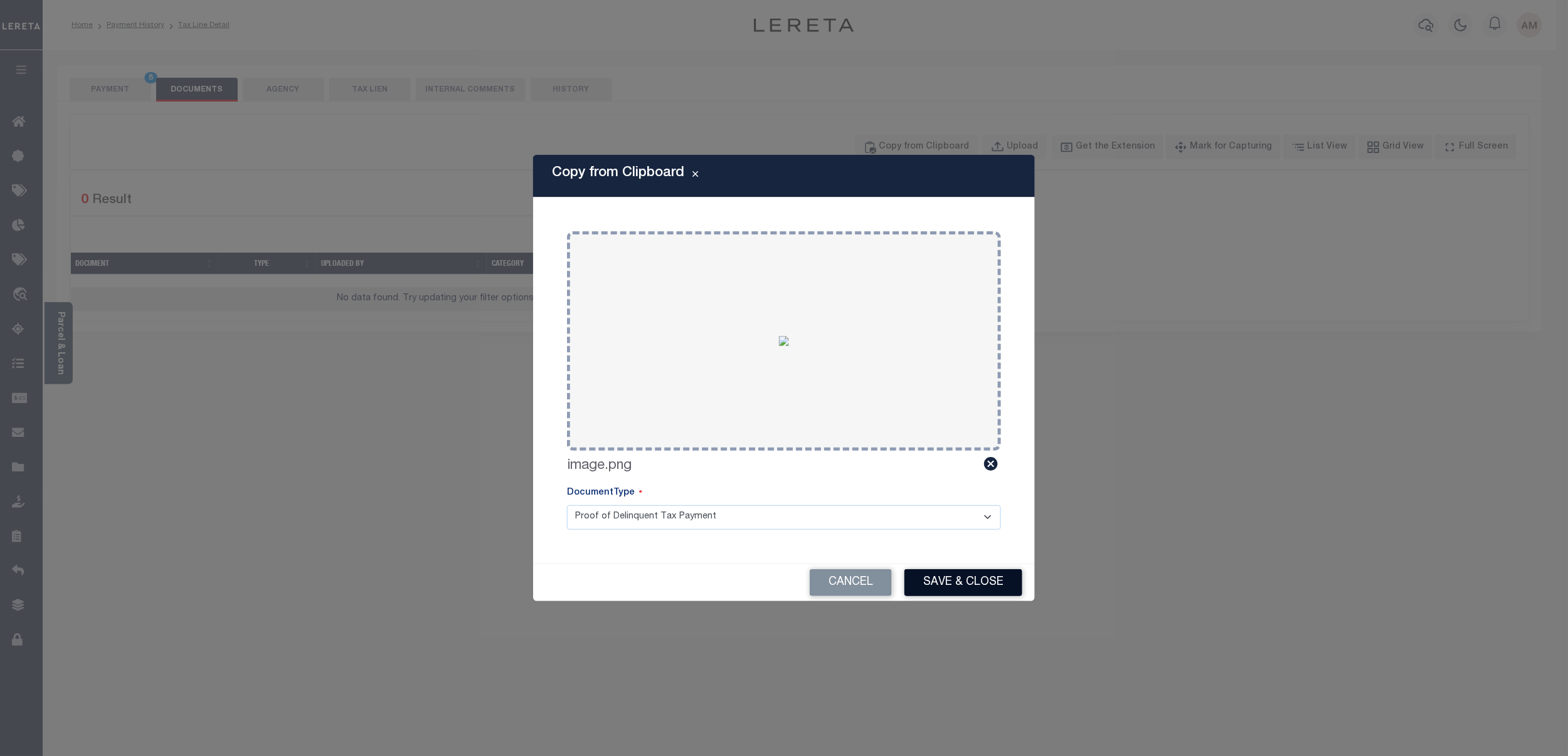
click at [983, 581] on button "Save & Close" at bounding box center [963, 583] width 118 height 27
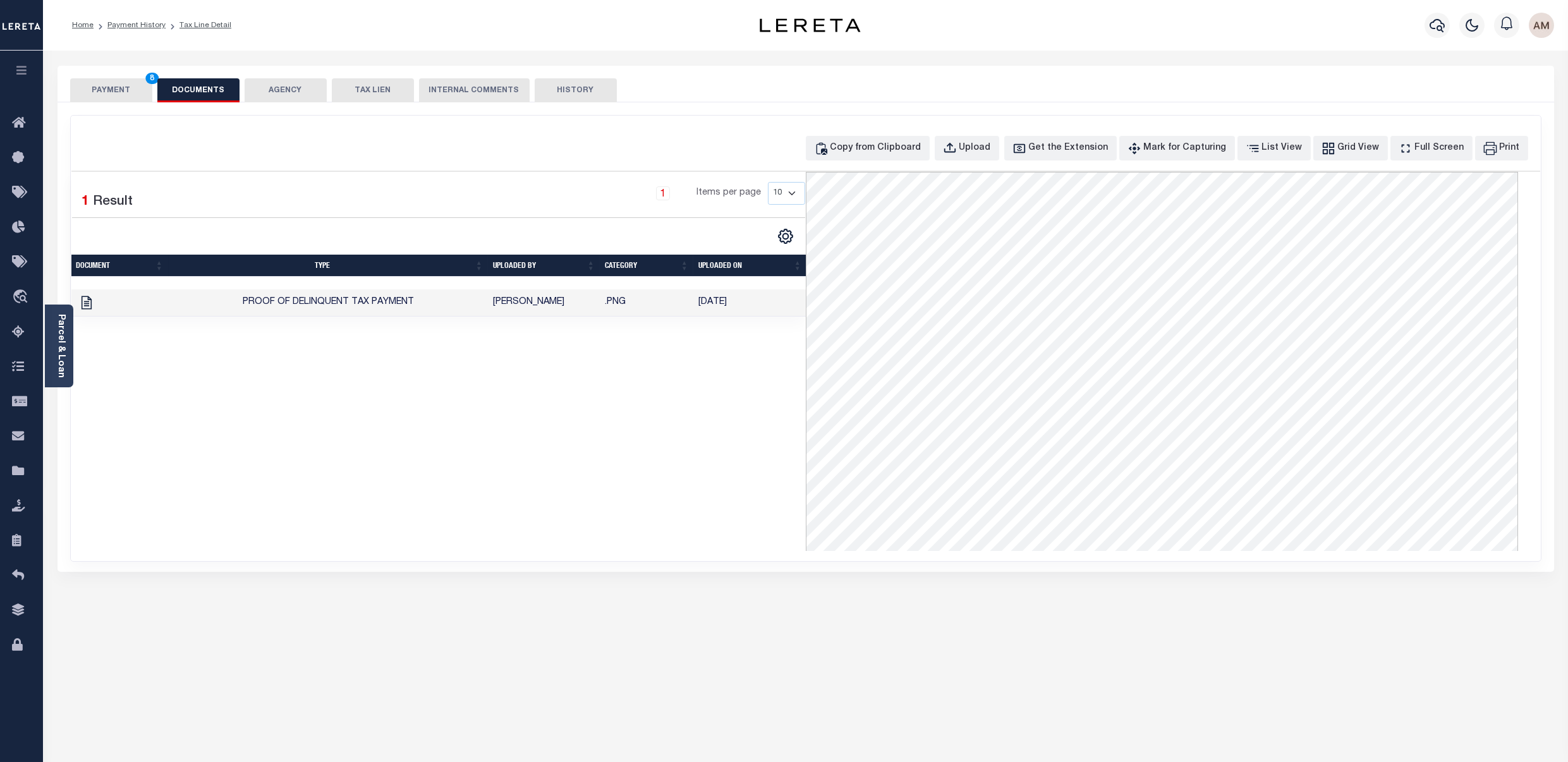
click at [125, 85] on button "PAYMENT 8" at bounding box center [111, 90] width 82 height 24
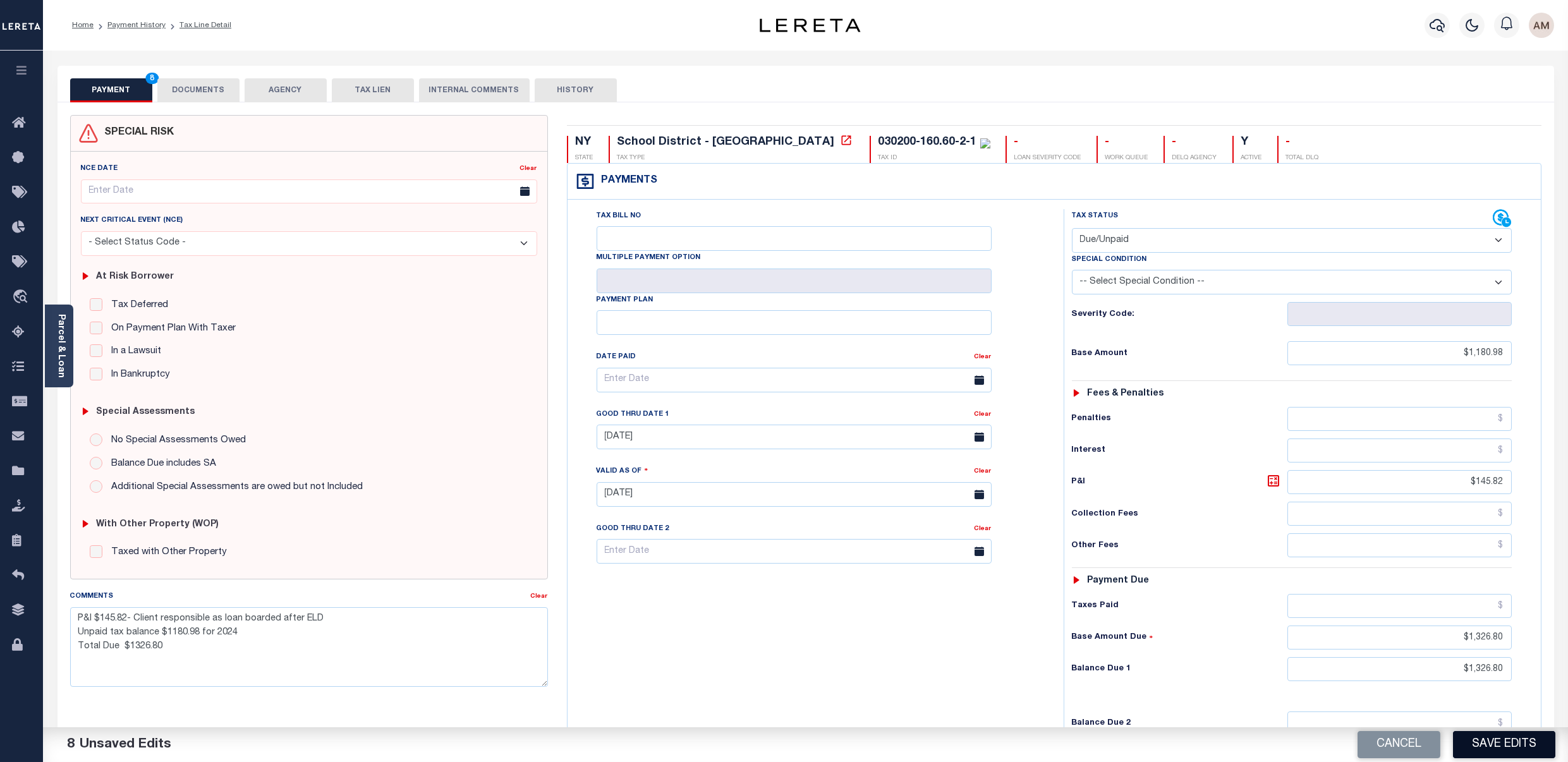
click at [1512, 747] on button "Save Edits" at bounding box center [1504, 745] width 103 height 27
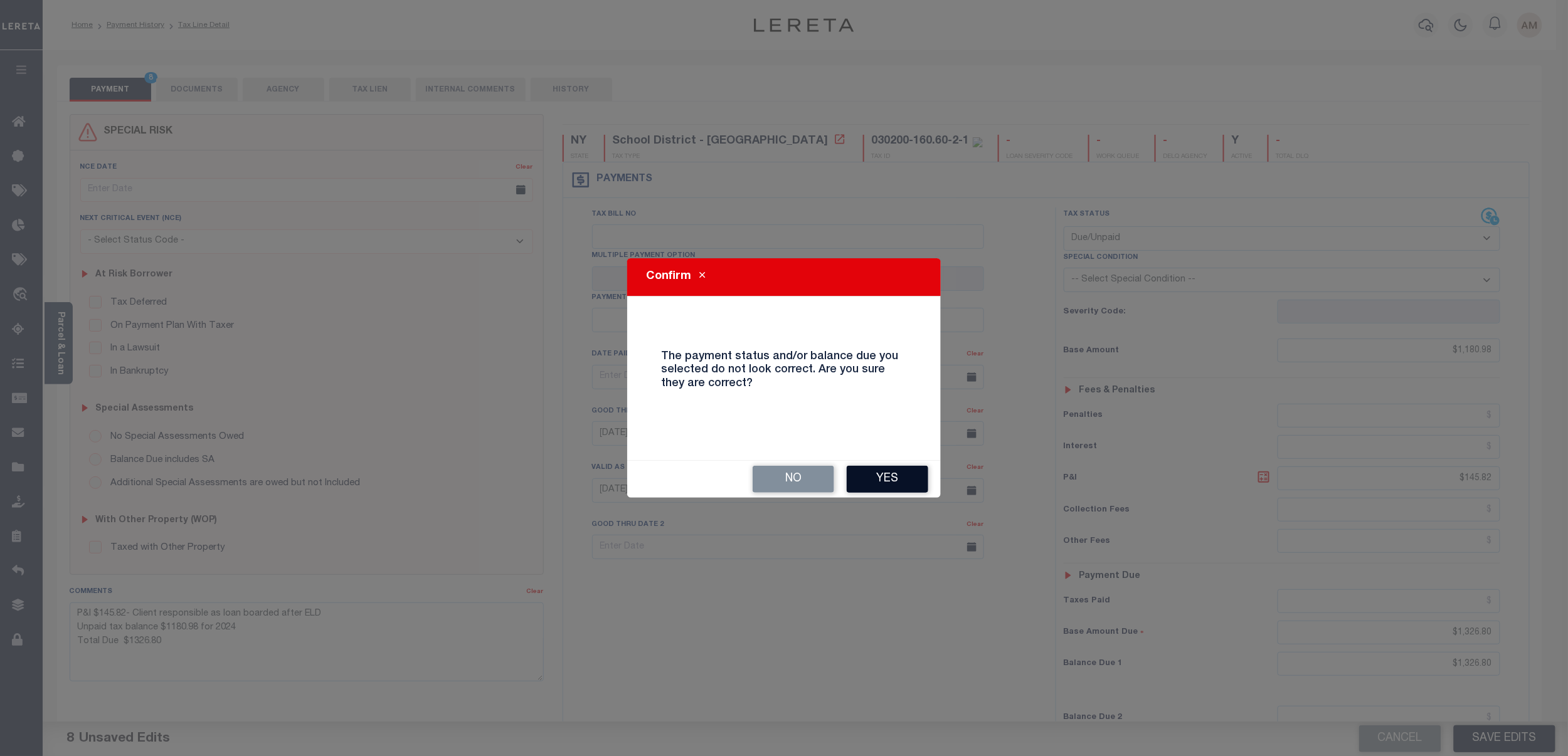
click at [907, 478] on button "Yes" at bounding box center [887, 479] width 81 height 27
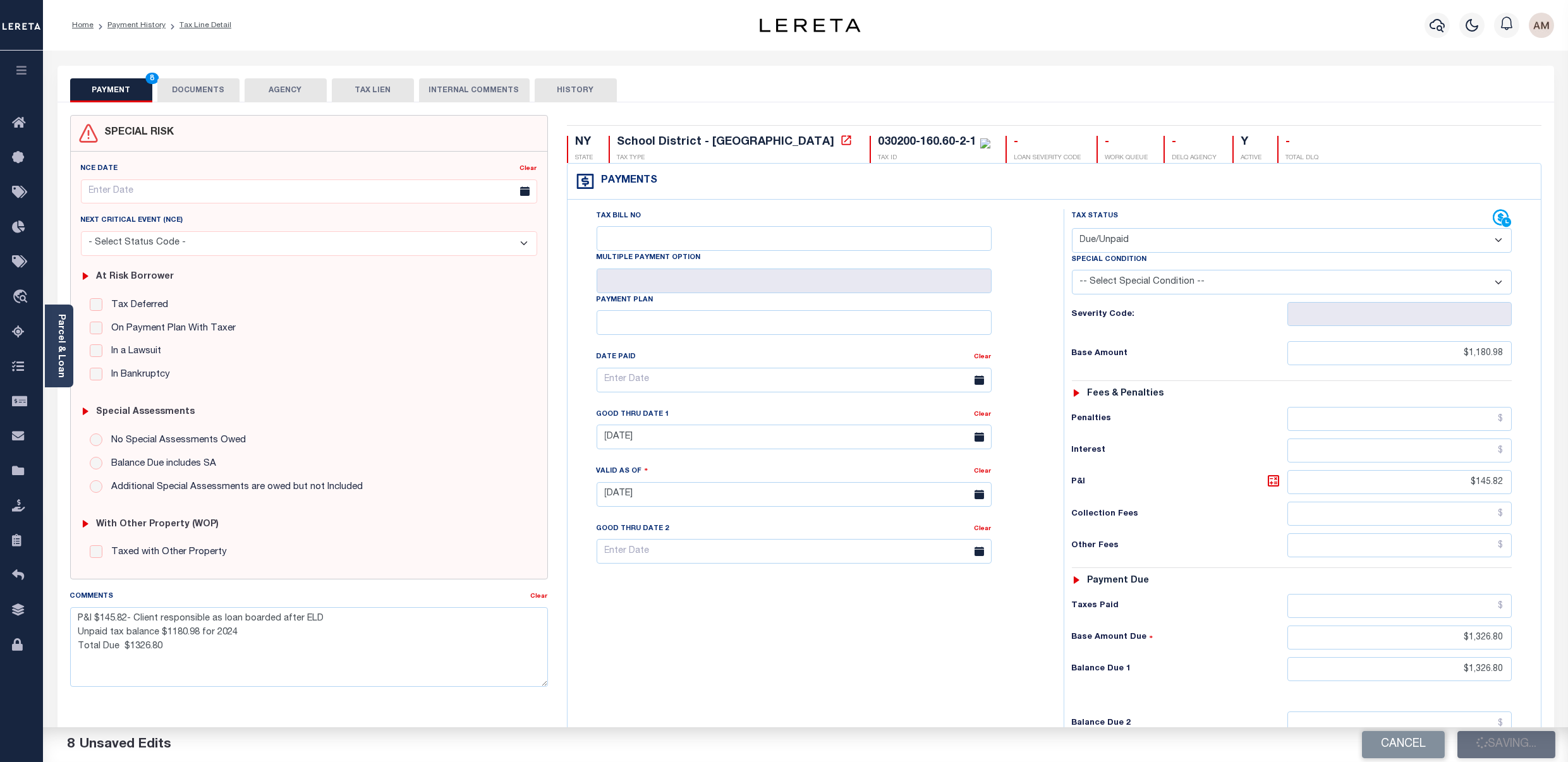
checkbox input "false"
type textarea "P&I $145.82- Client responsible as loan boarded after ELD Unpaid tax balance $1…"
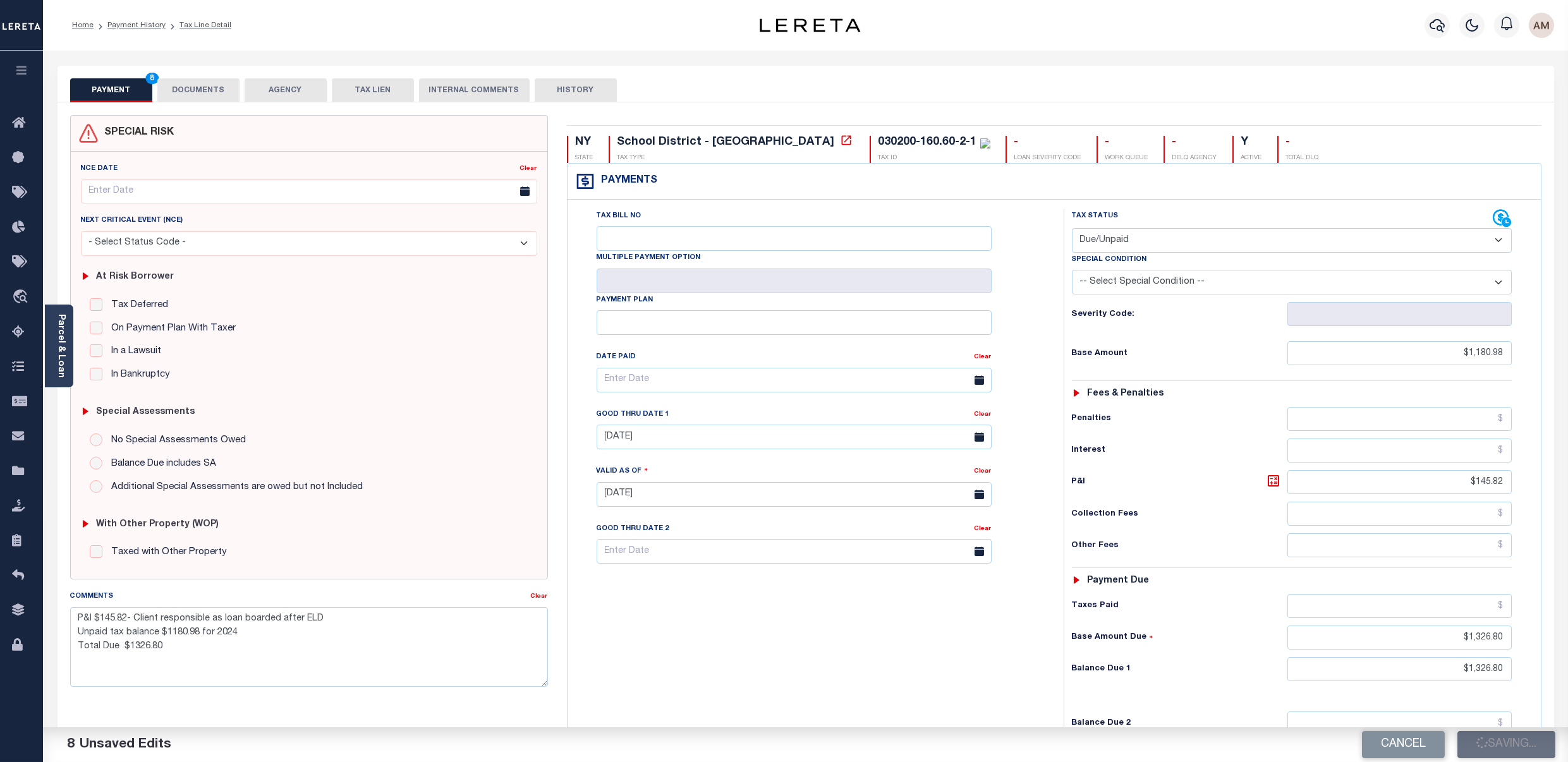
type input "$1,180.98"
type input "$145.82"
type input "$1,326.8"
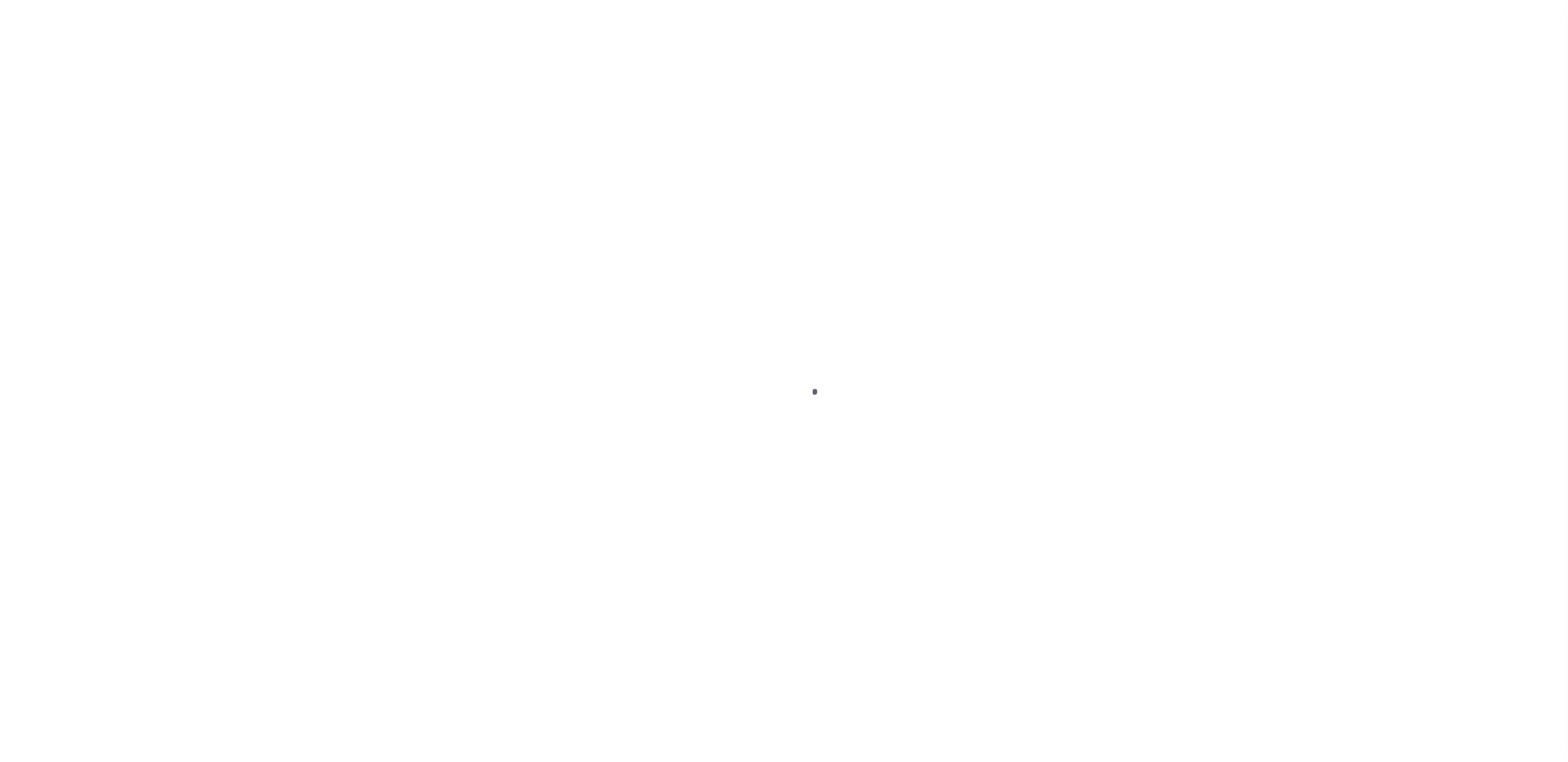
select select "DUE"
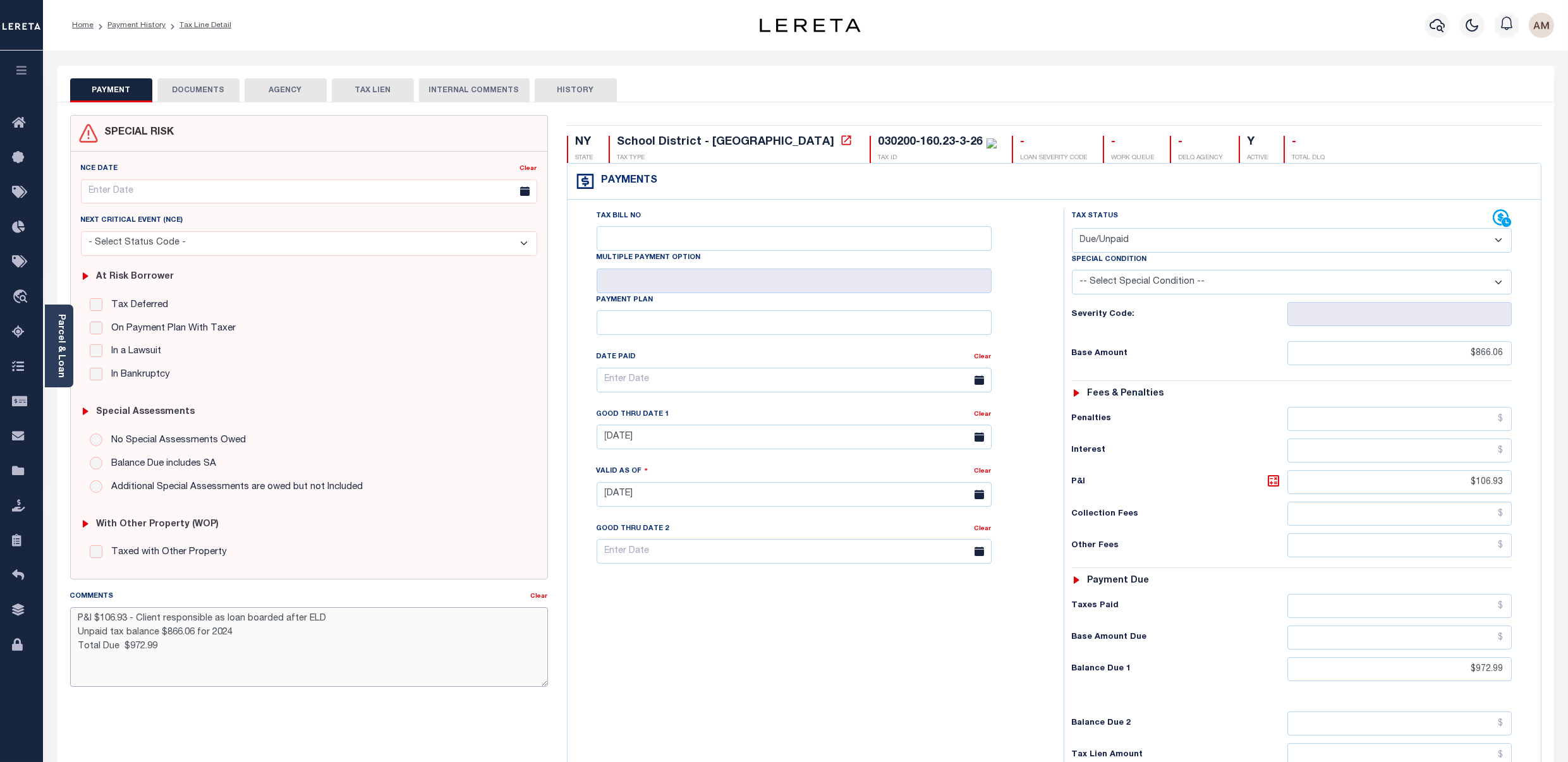
drag, startPoint x: 187, startPoint y: 652, endPoint x: 90, endPoint y: 623, distance: 101.2
click at [70, 621] on textarea "P&I $106.93 - Client responsible as loan boarded after ELD Unpaid tax balance $…" at bounding box center [309, 647] width 478 height 79
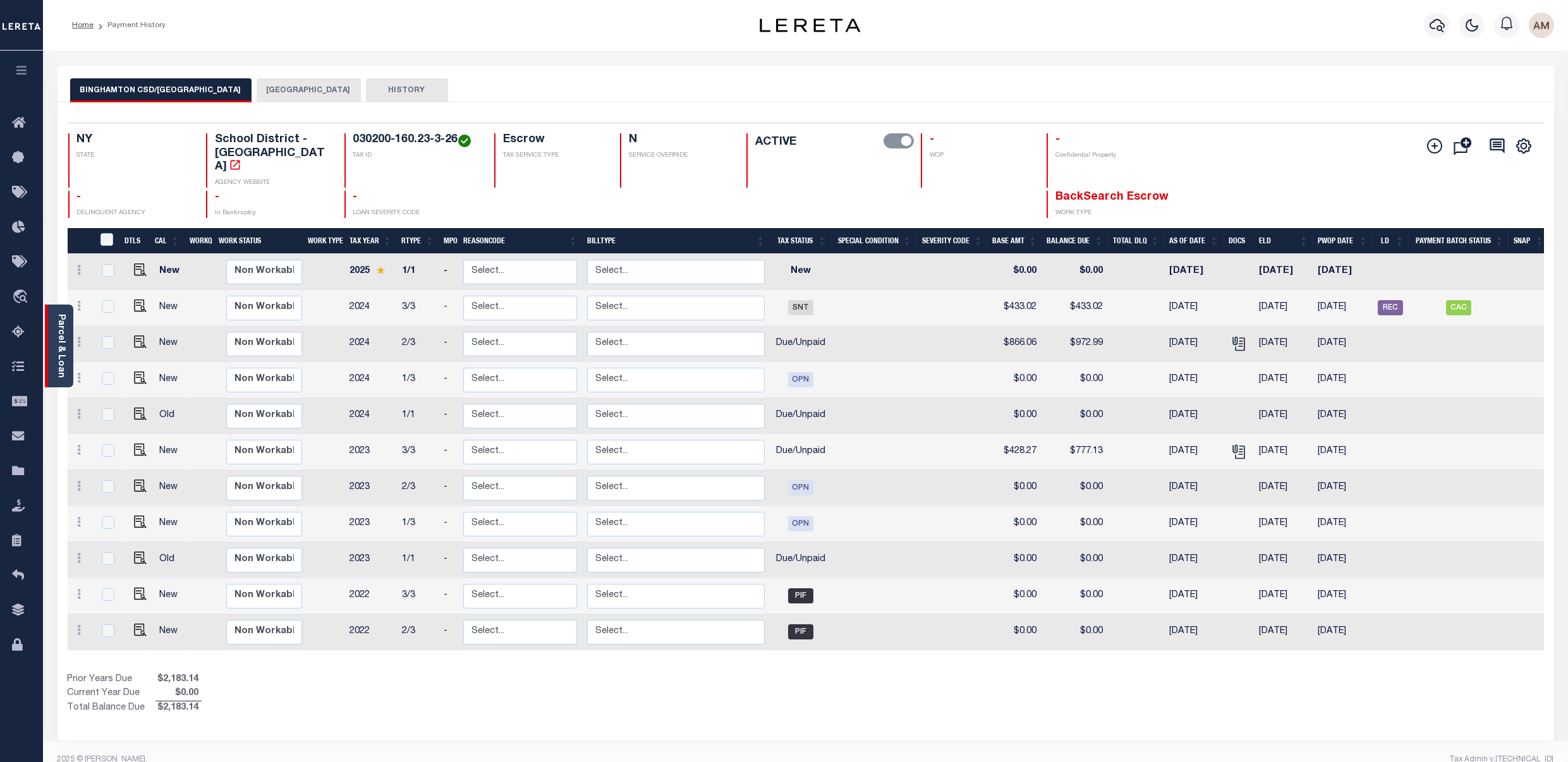
click at [52, 356] on div "Parcel & Loan" at bounding box center [59, 346] width 28 height 83
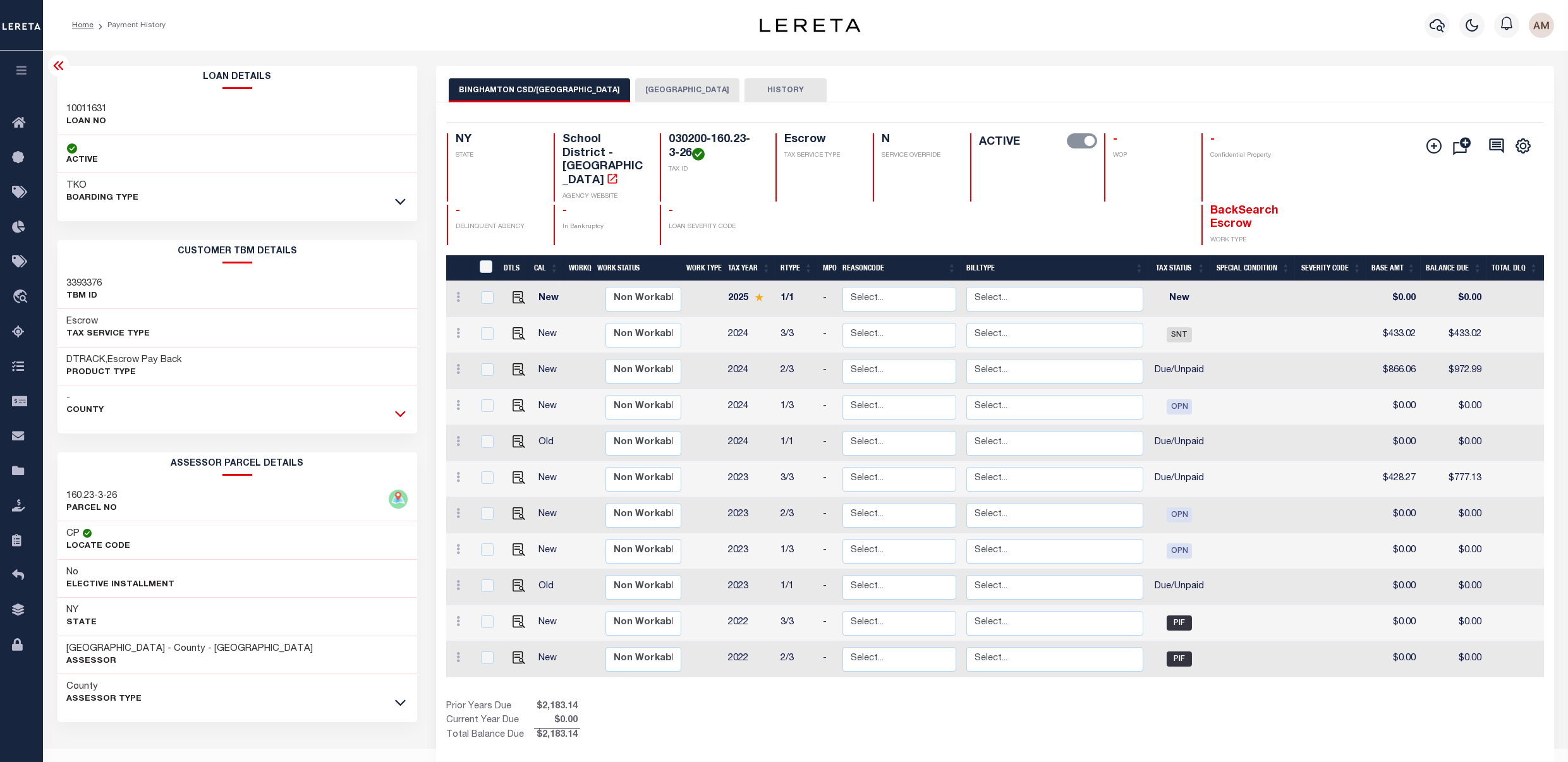
click at [396, 417] on icon at bounding box center [400, 414] width 11 height 14
